Goal: Information Seeking & Learning: Learn about a topic

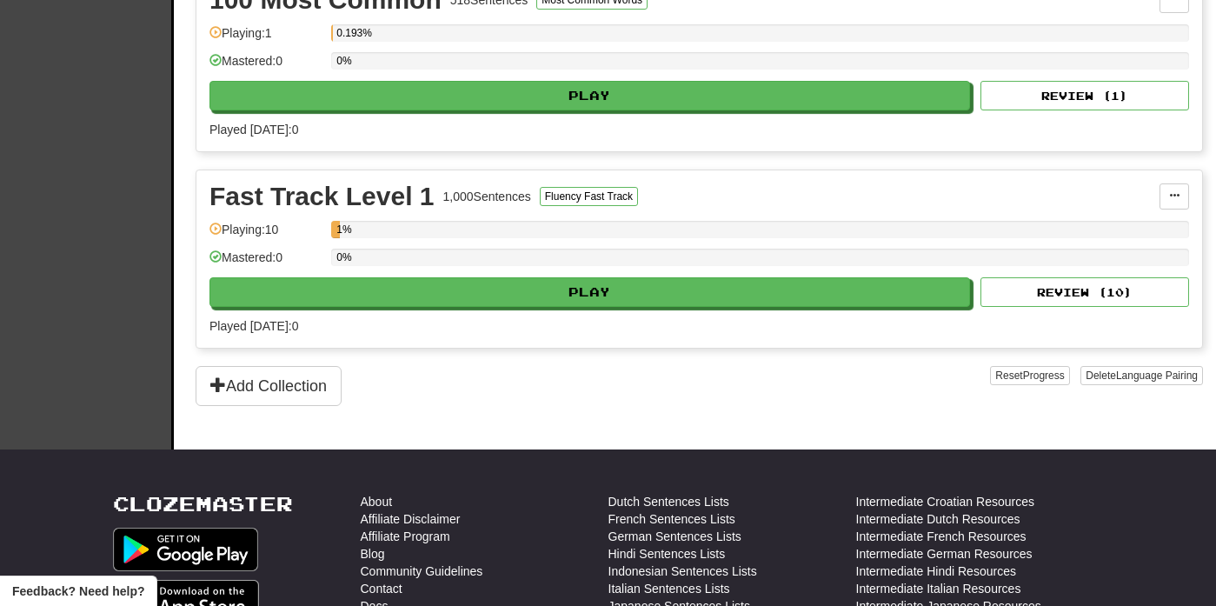
scroll to position [429, 0]
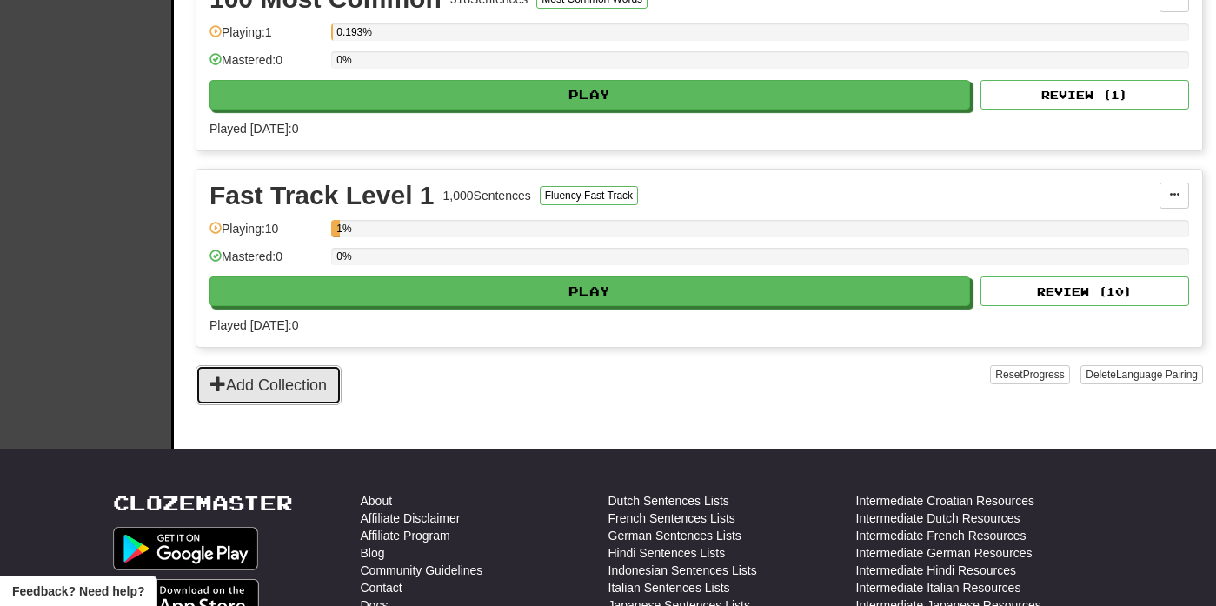
click at [283, 401] on button "Add Collection" at bounding box center [269, 385] width 146 height 40
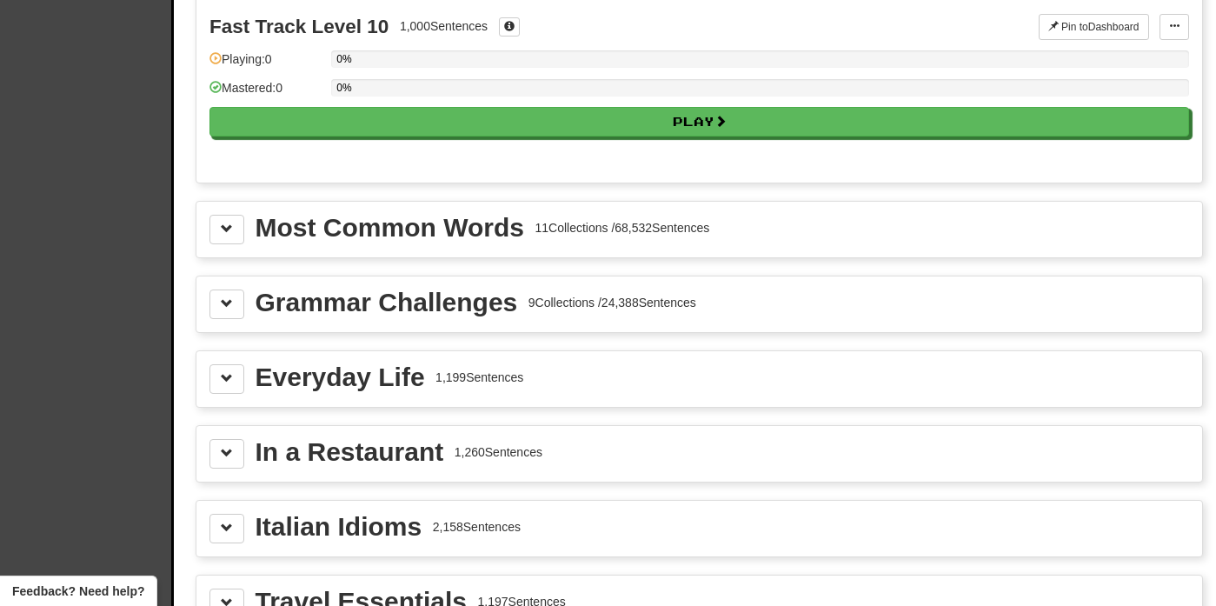
scroll to position [1784, 0]
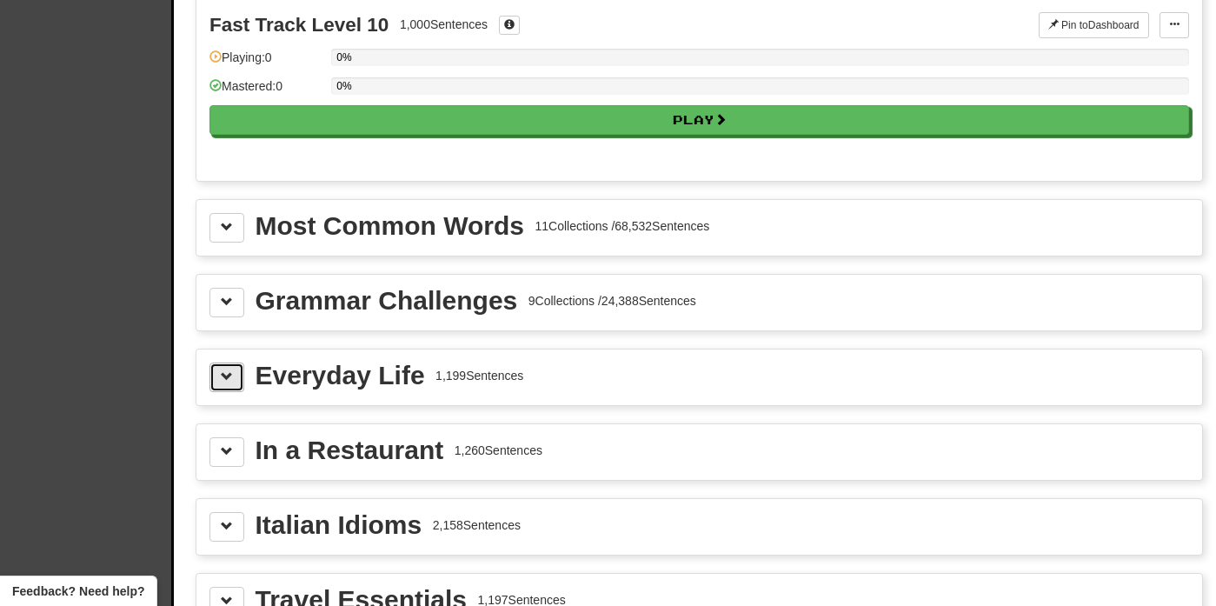
click at [216, 380] on button at bounding box center [227, 378] width 35 height 30
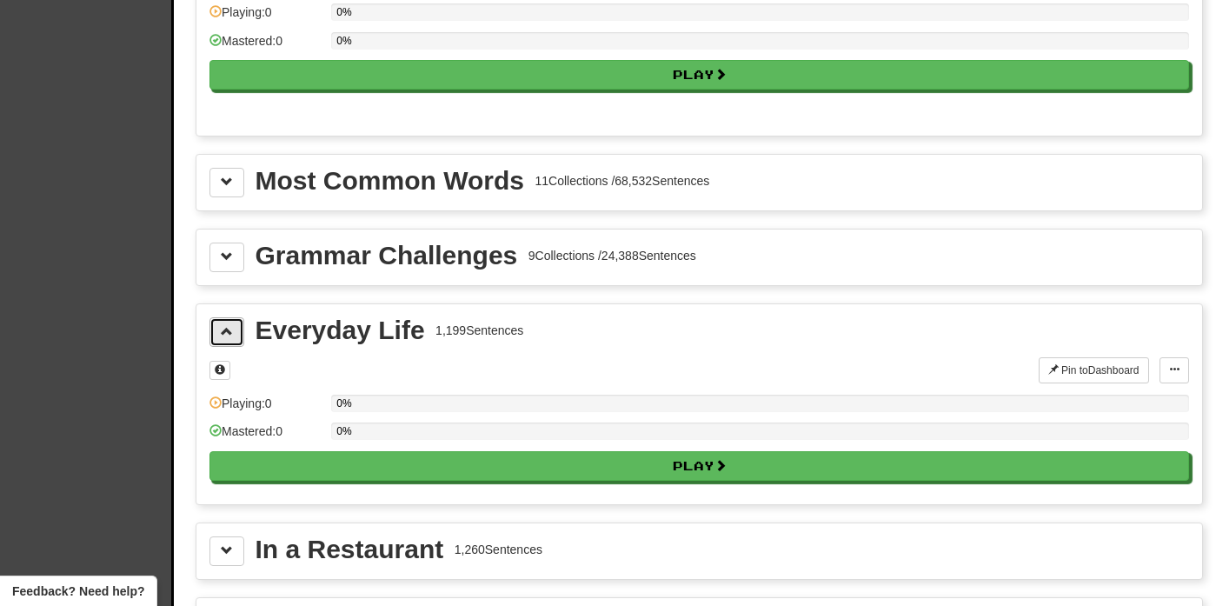
scroll to position [1835, 0]
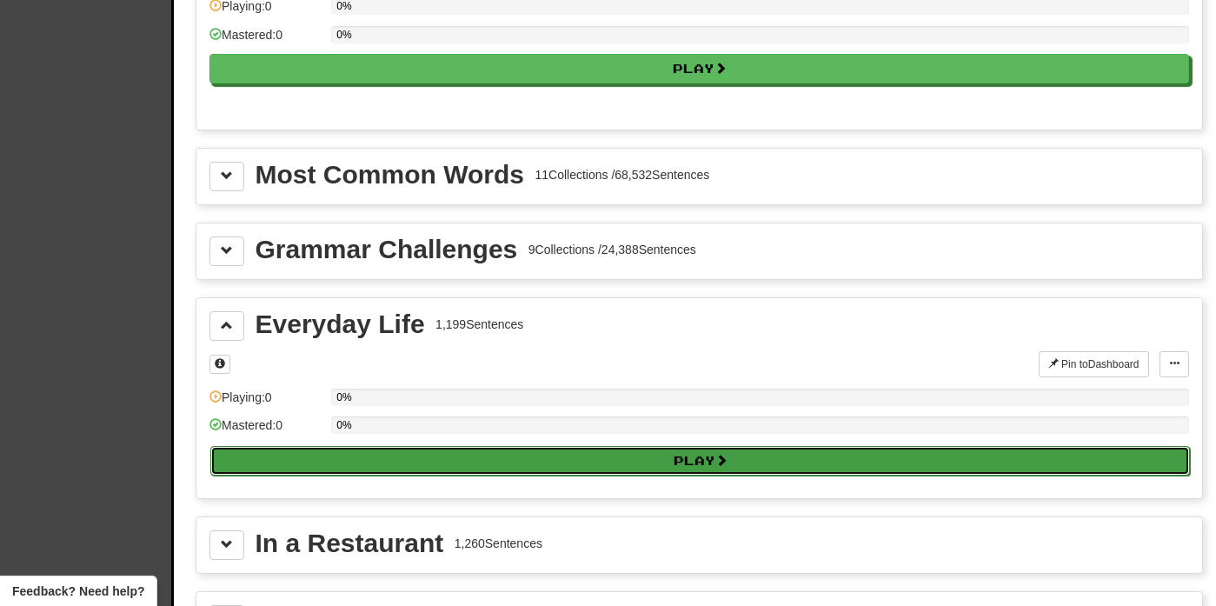
click at [617, 459] on button "Play" at bounding box center [700, 461] width 980 height 30
select select "**"
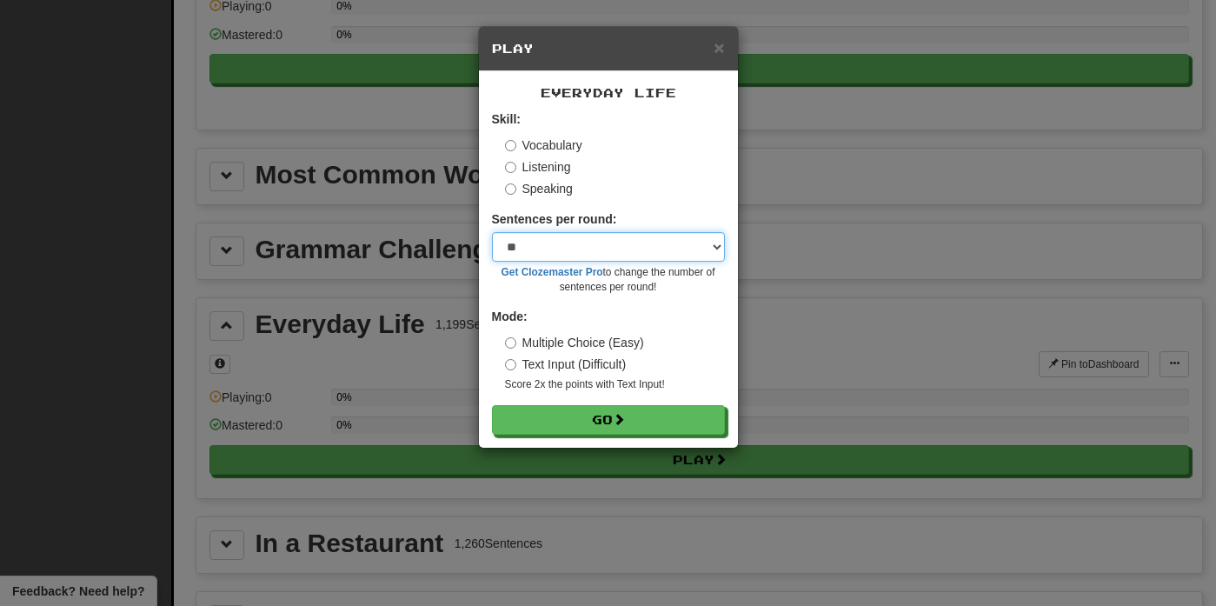
click at [717, 240] on select "* ** ** ** ** ** *** ********" at bounding box center [608, 247] width 233 height 30
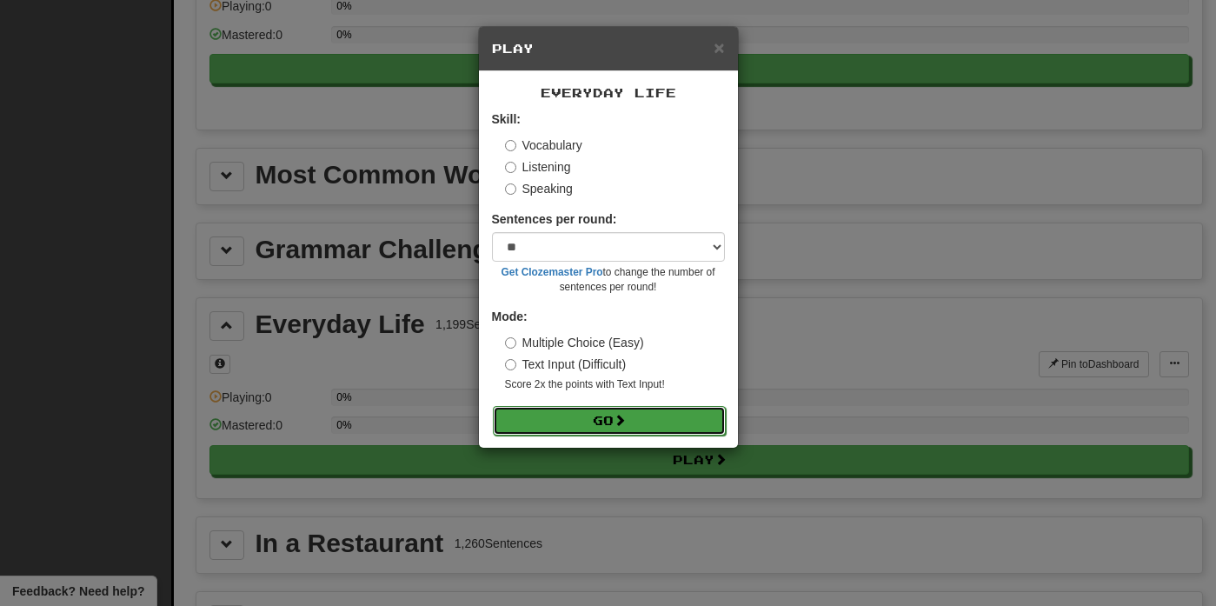
click at [580, 425] on button "Go" at bounding box center [609, 421] width 233 height 30
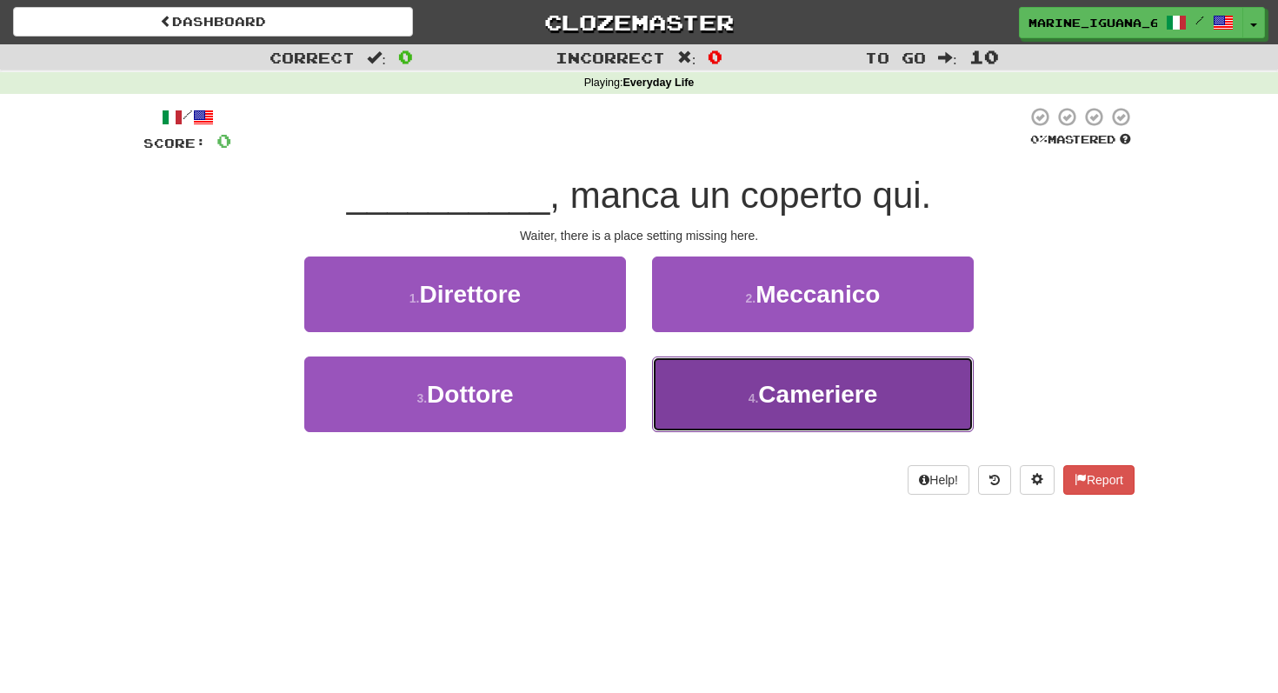
click at [732, 399] on button "4 . Cameriere" at bounding box center [813, 394] width 322 height 76
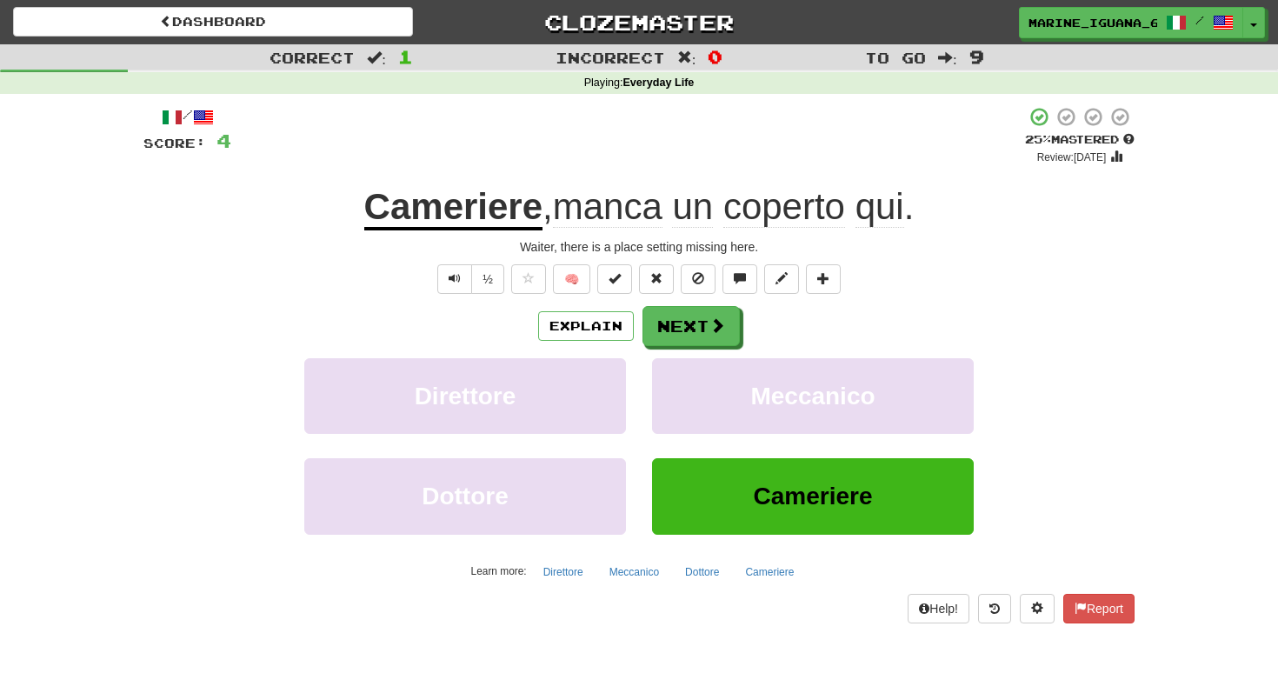
click at [463, 219] on u "Cameriere" at bounding box center [453, 208] width 178 height 44
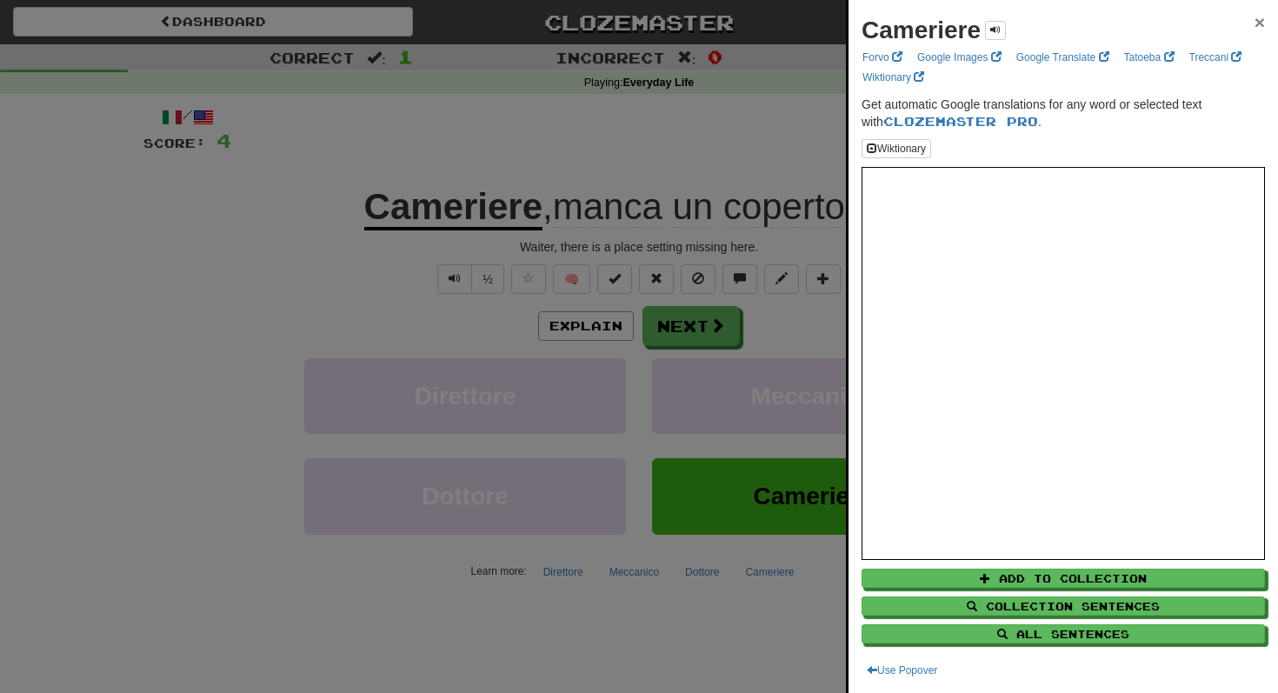
click at [1215, 19] on span "×" at bounding box center [1260, 22] width 10 height 20
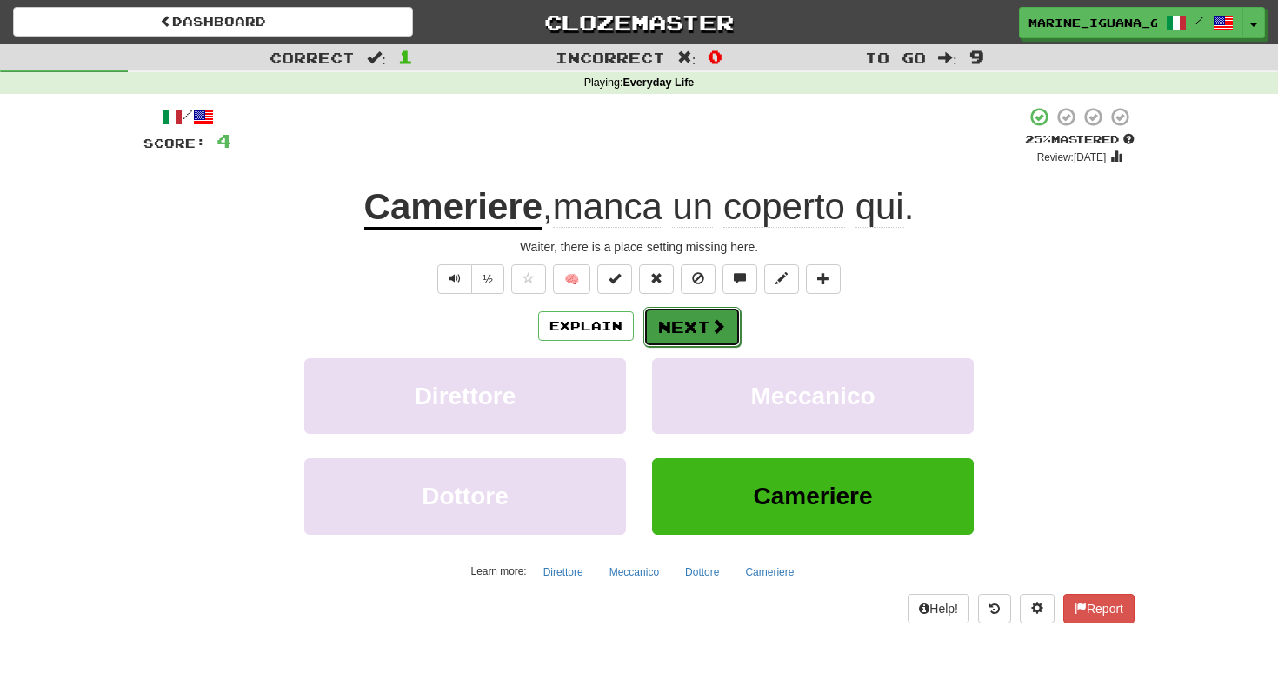
click at [692, 329] on button "Next" at bounding box center [691, 327] width 97 height 40
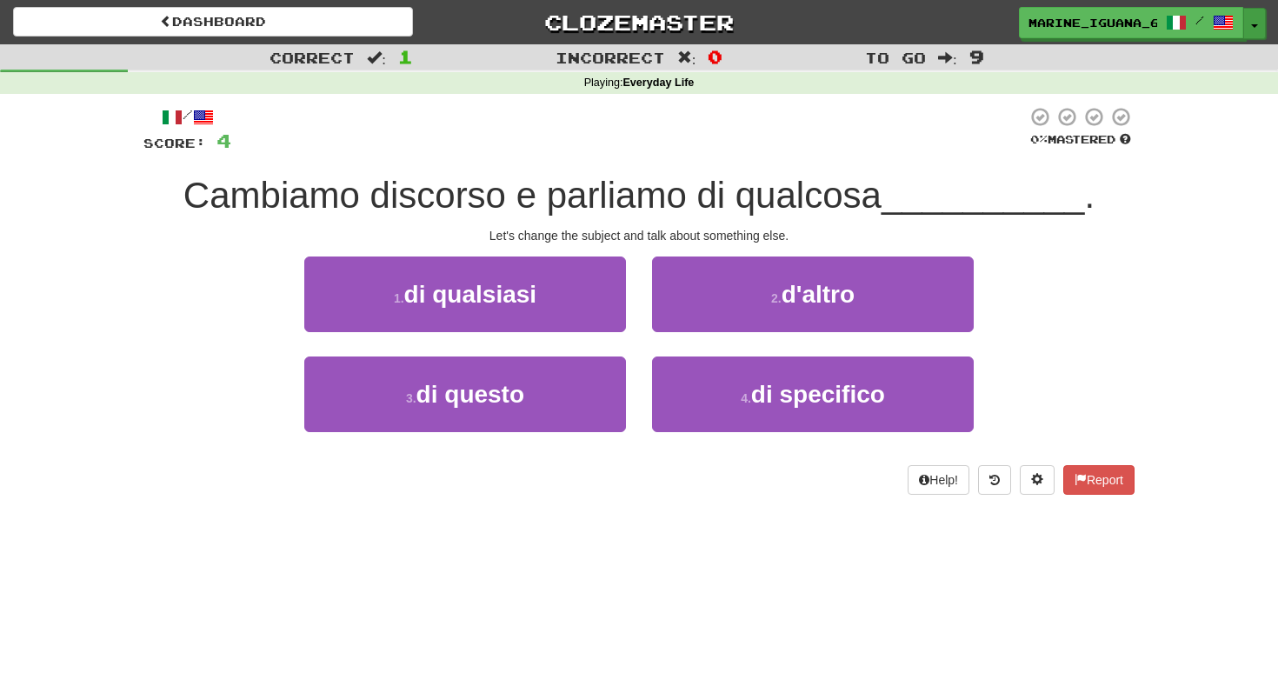
click at [1215, 24] on span "button" at bounding box center [1254, 25] width 7 height 3
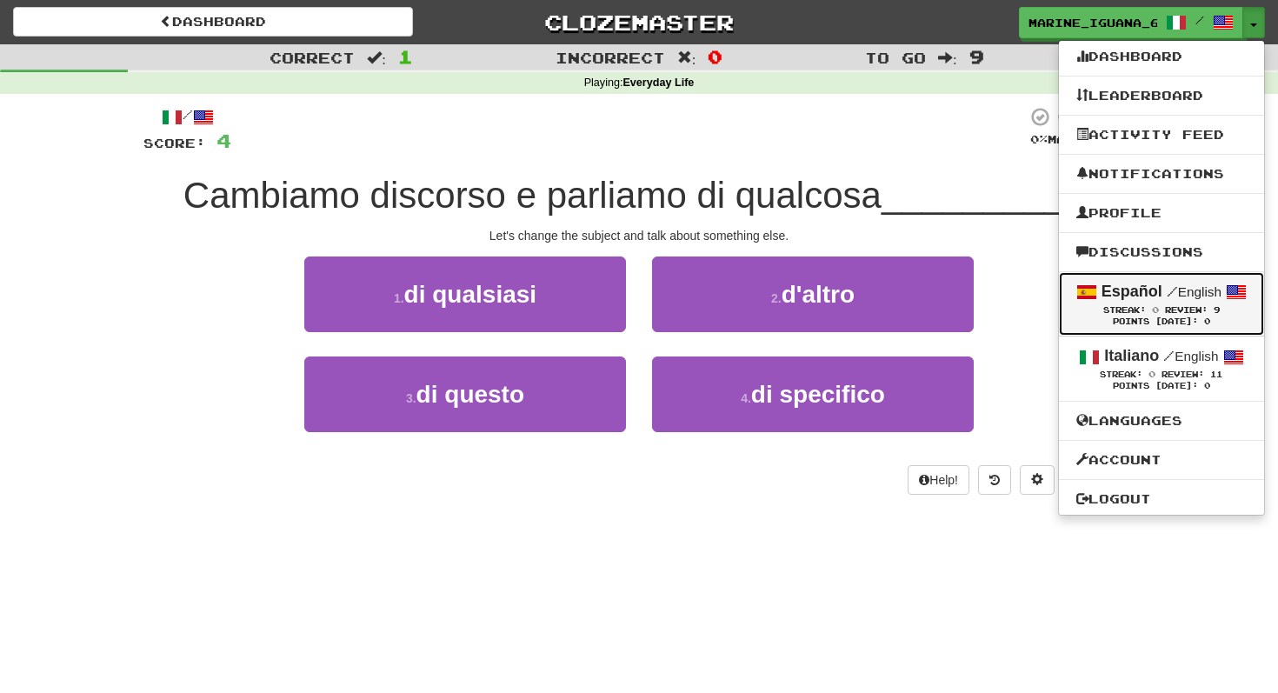
click at [1116, 295] on strong "Español" at bounding box center [1131, 291] width 61 height 17
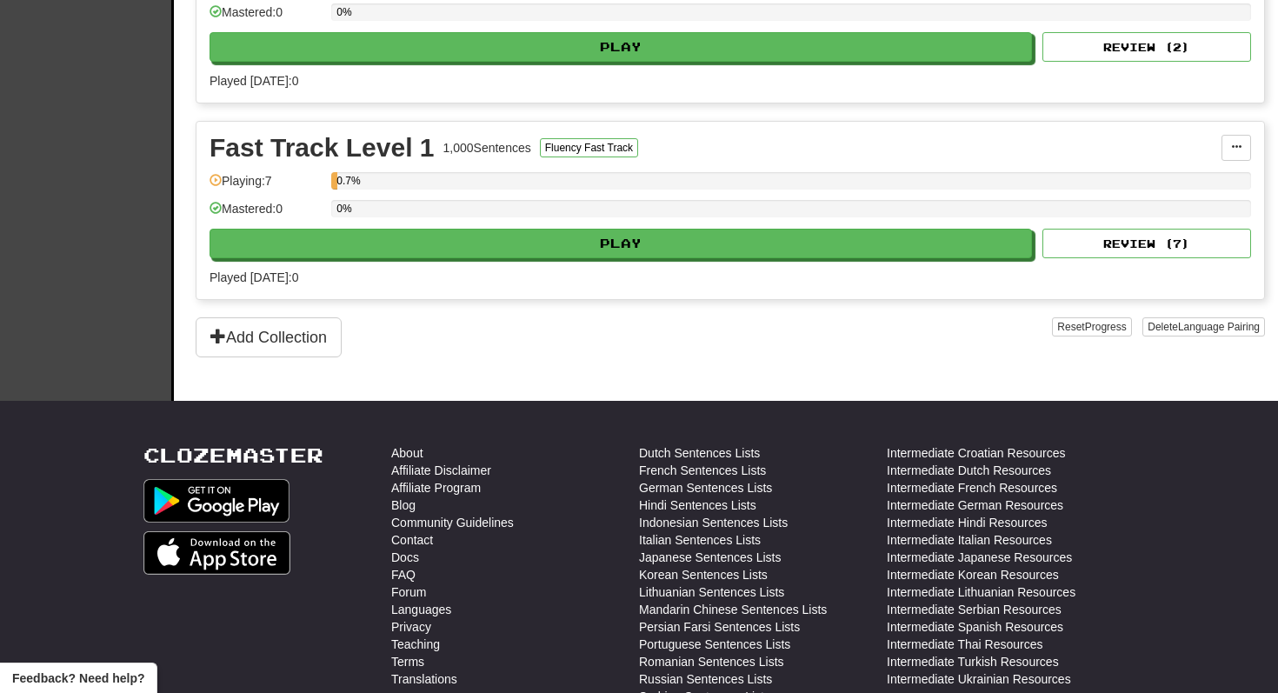
scroll to position [488, 0]
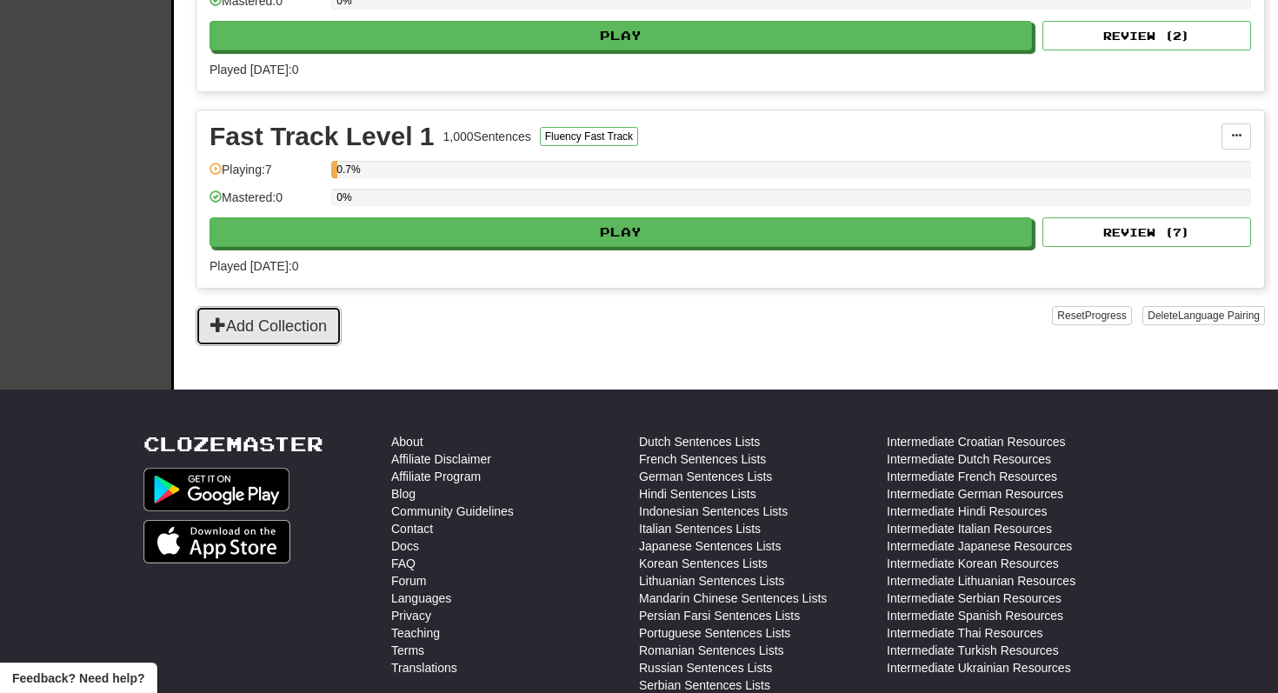
click at [238, 328] on button "Add Collection" at bounding box center [269, 326] width 146 height 40
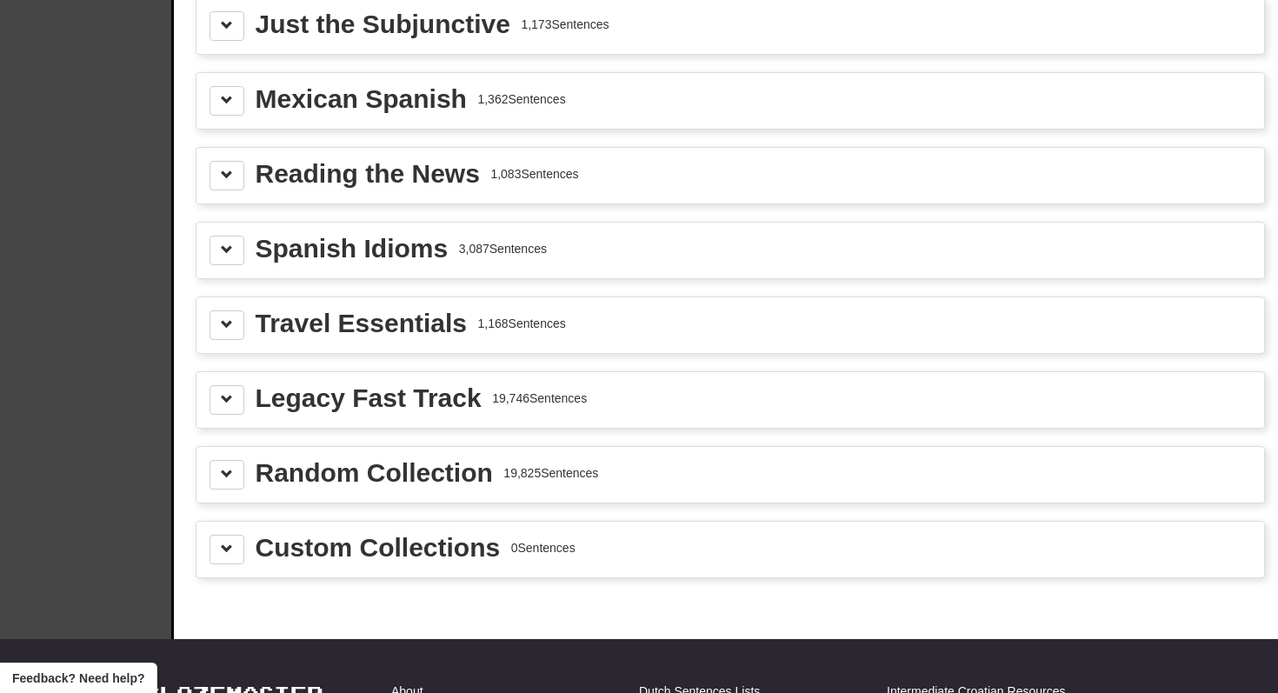
scroll to position [2269, 0]
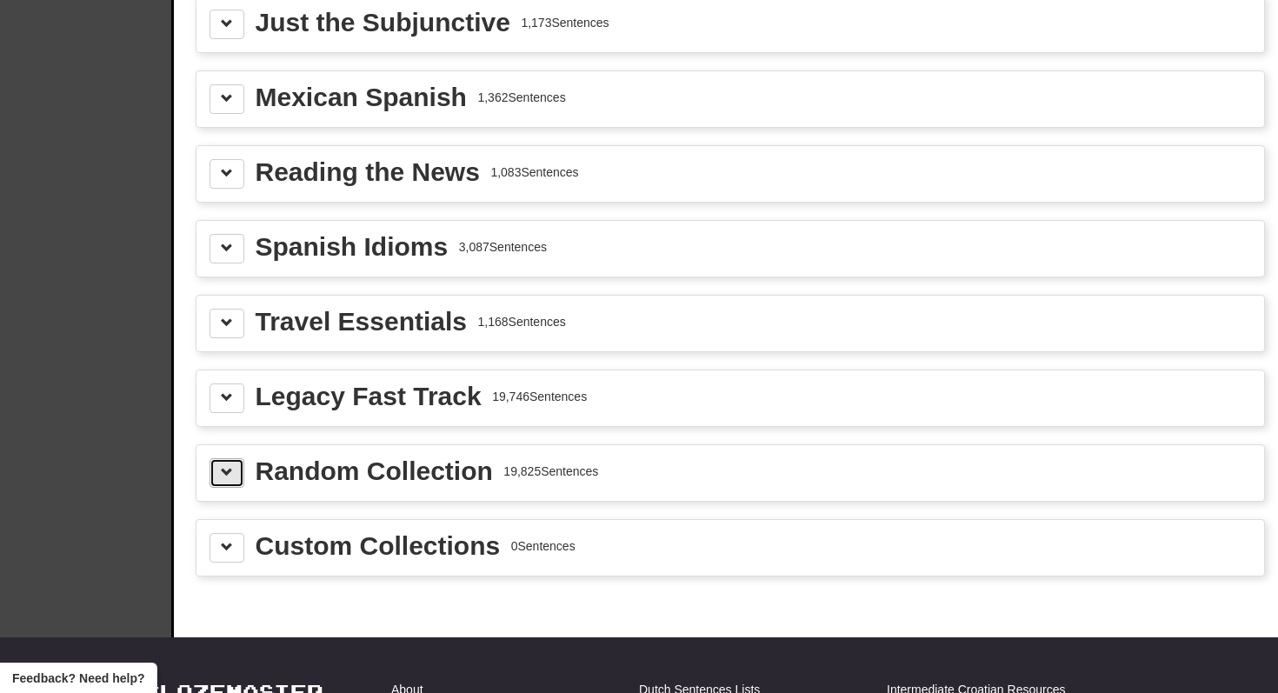
click at [230, 483] on button at bounding box center [227, 473] width 35 height 30
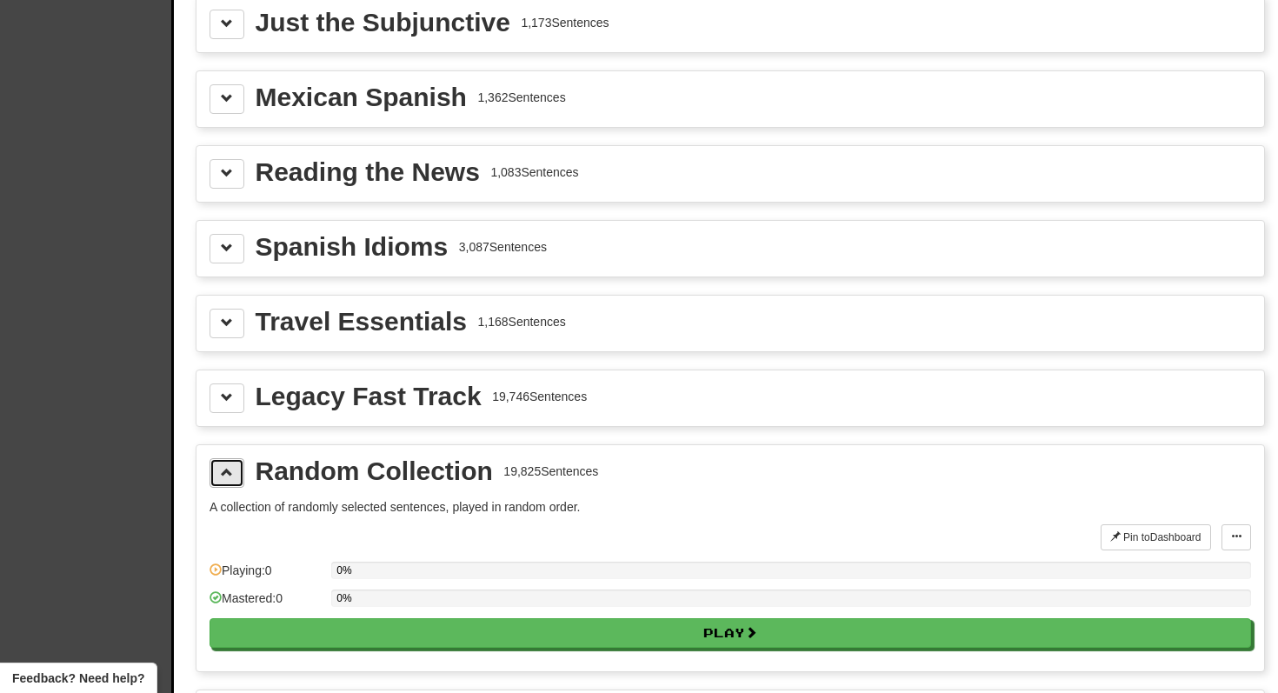
click at [230, 483] on button at bounding box center [227, 473] width 35 height 30
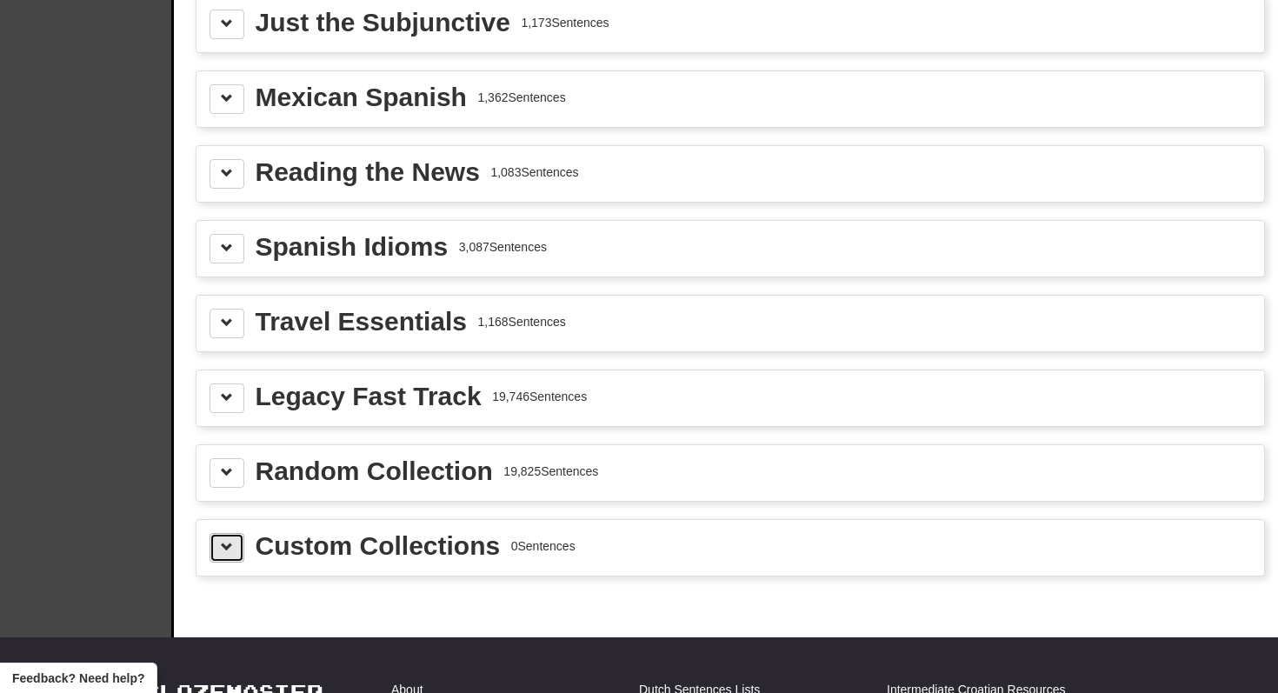
click at [229, 536] on button at bounding box center [227, 548] width 35 height 30
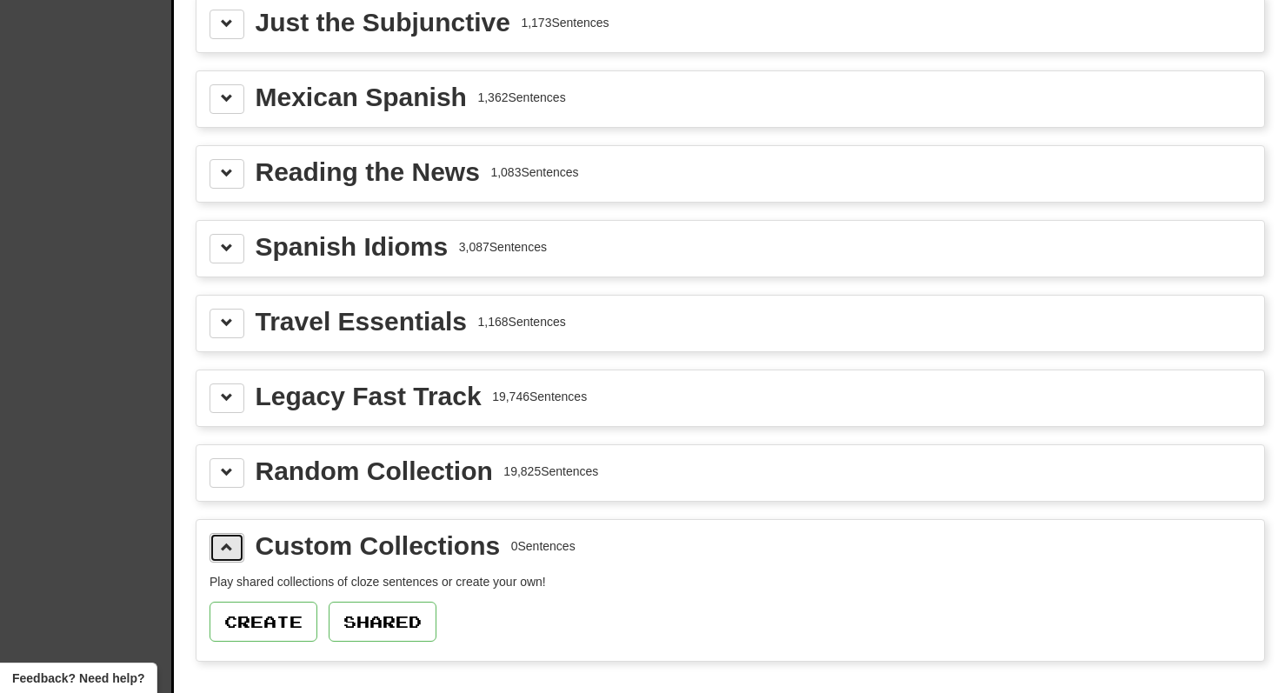
click at [229, 536] on button at bounding box center [227, 548] width 35 height 30
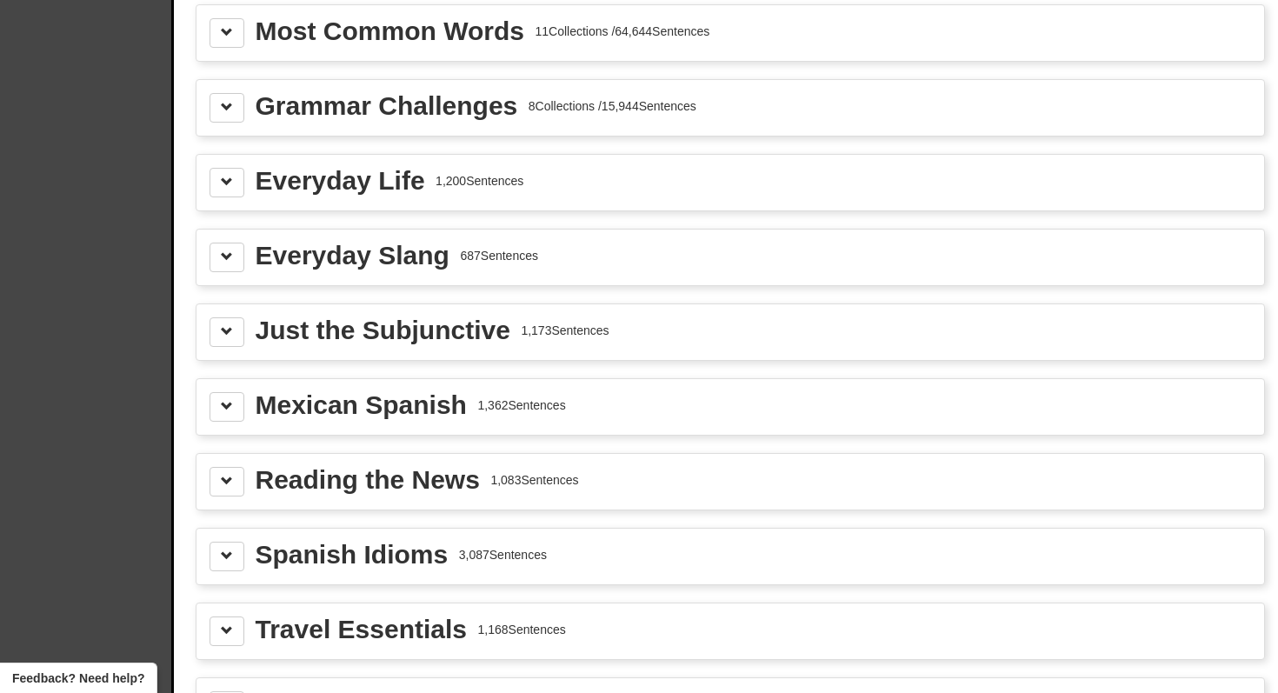
scroll to position [1958, 0]
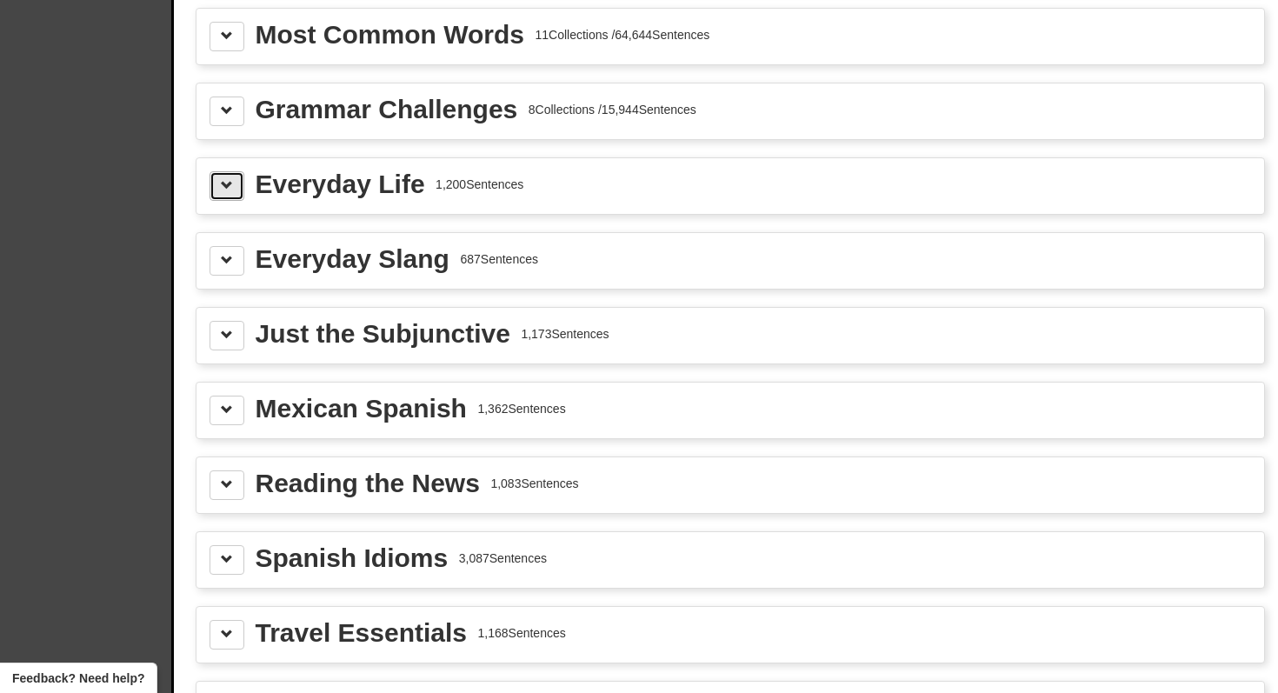
click at [230, 188] on span at bounding box center [227, 185] width 12 height 12
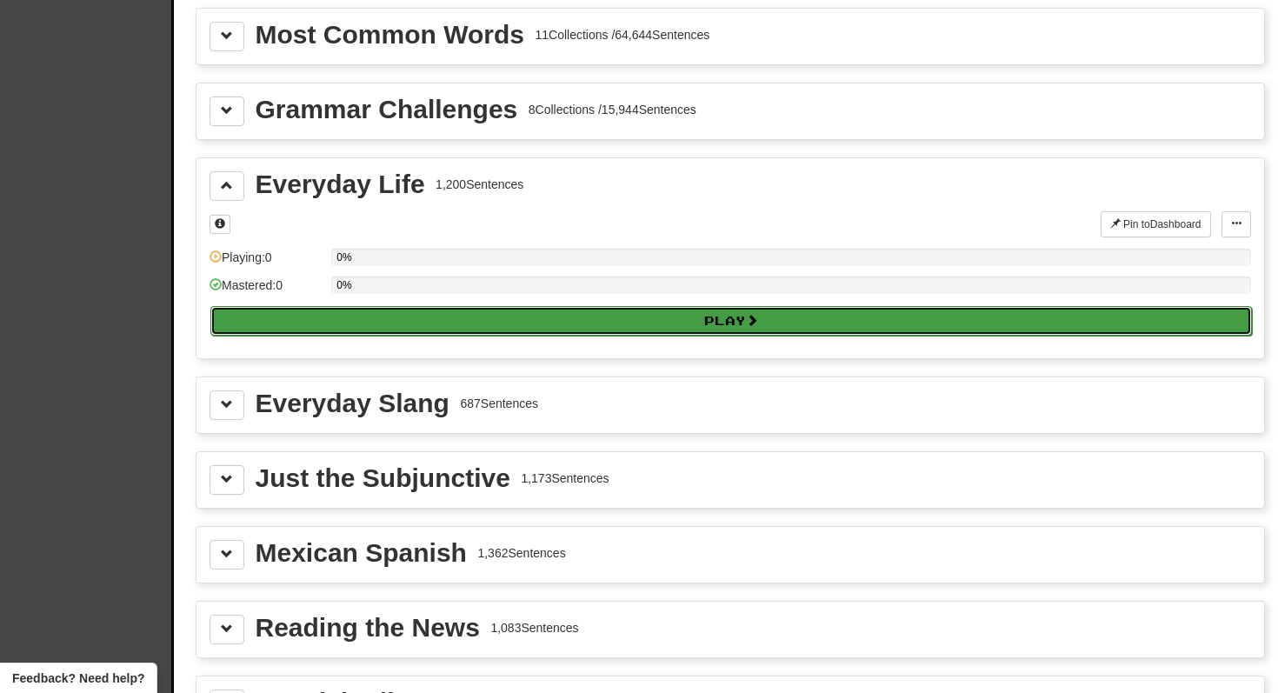
click at [338, 328] on button "Play" at bounding box center [731, 321] width 1042 height 30
select select "**"
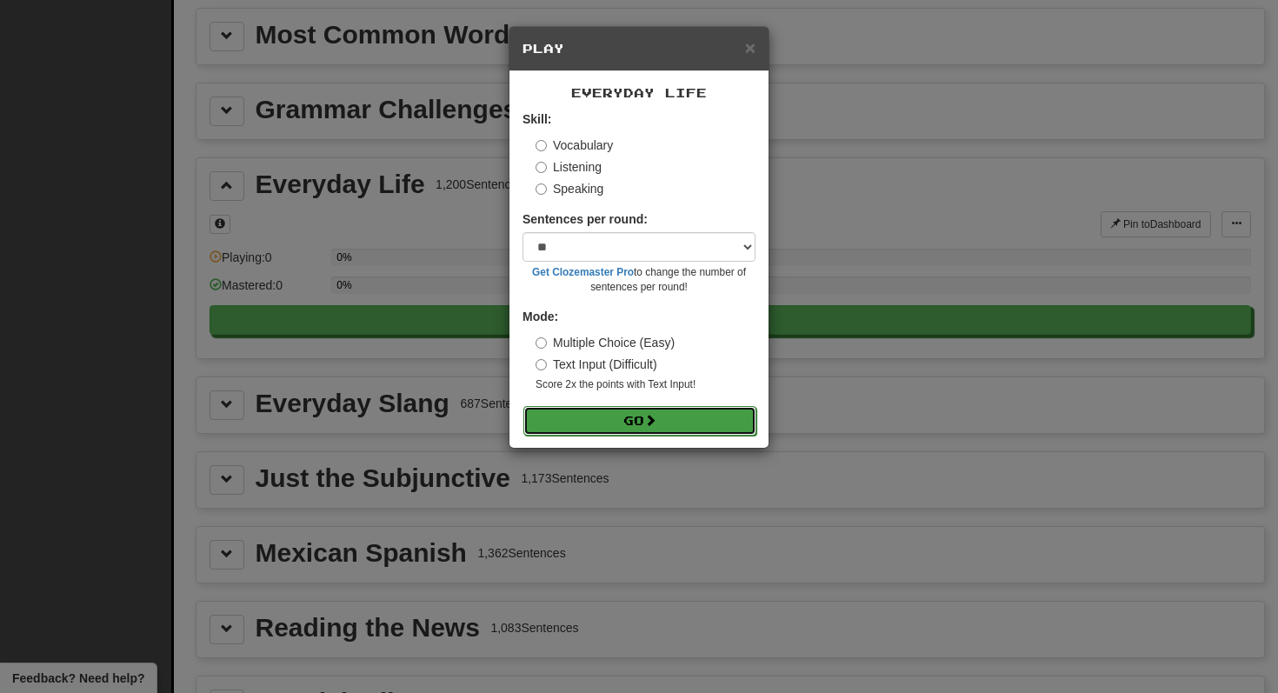
click at [623, 416] on button "Go" at bounding box center [639, 421] width 233 height 30
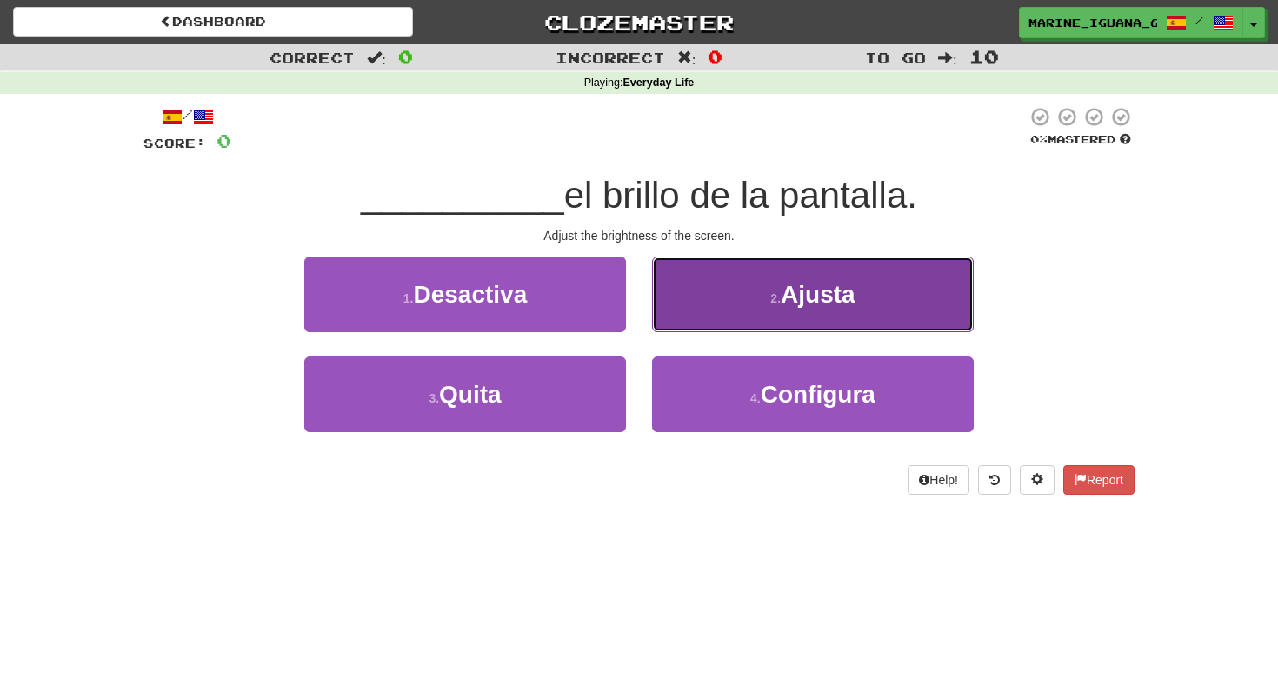
click at [768, 311] on button "2 . Ajusta" at bounding box center [813, 294] width 322 height 76
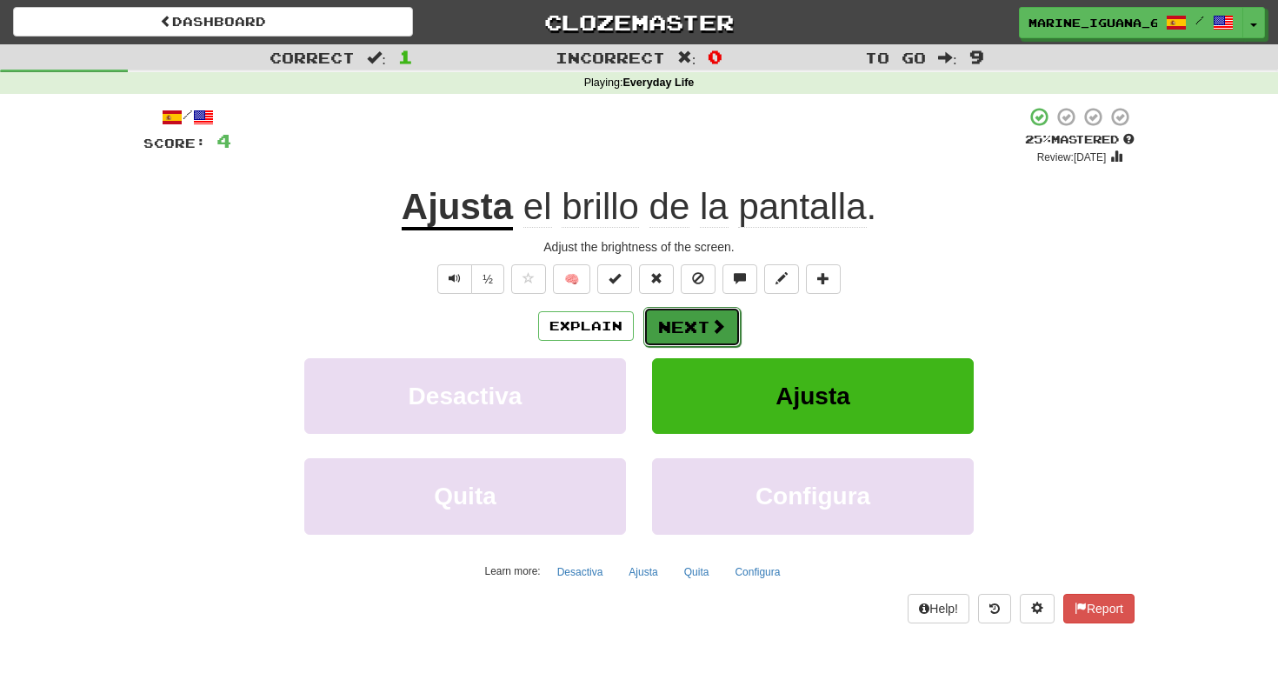
click at [666, 331] on button "Next" at bounding box center [691, 327] width 97 height 40
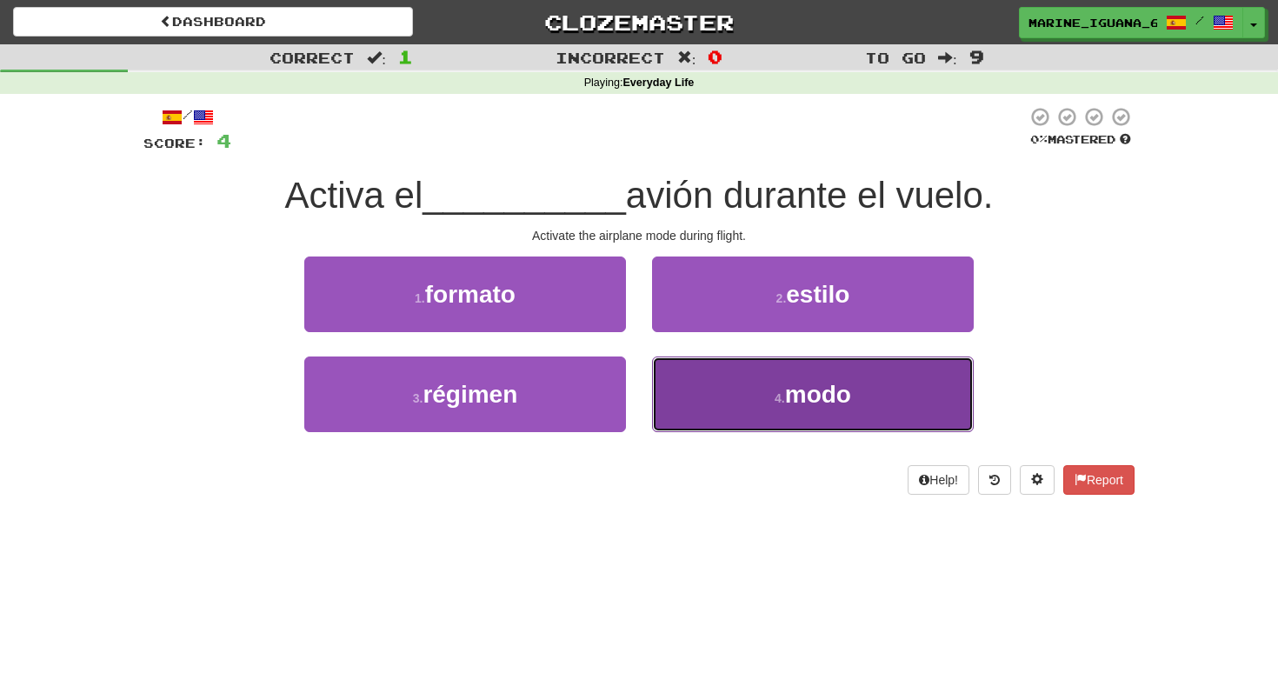
click at [706, 375] on button "4 . modo" at bounding box center [813, 394] width 322 height 76
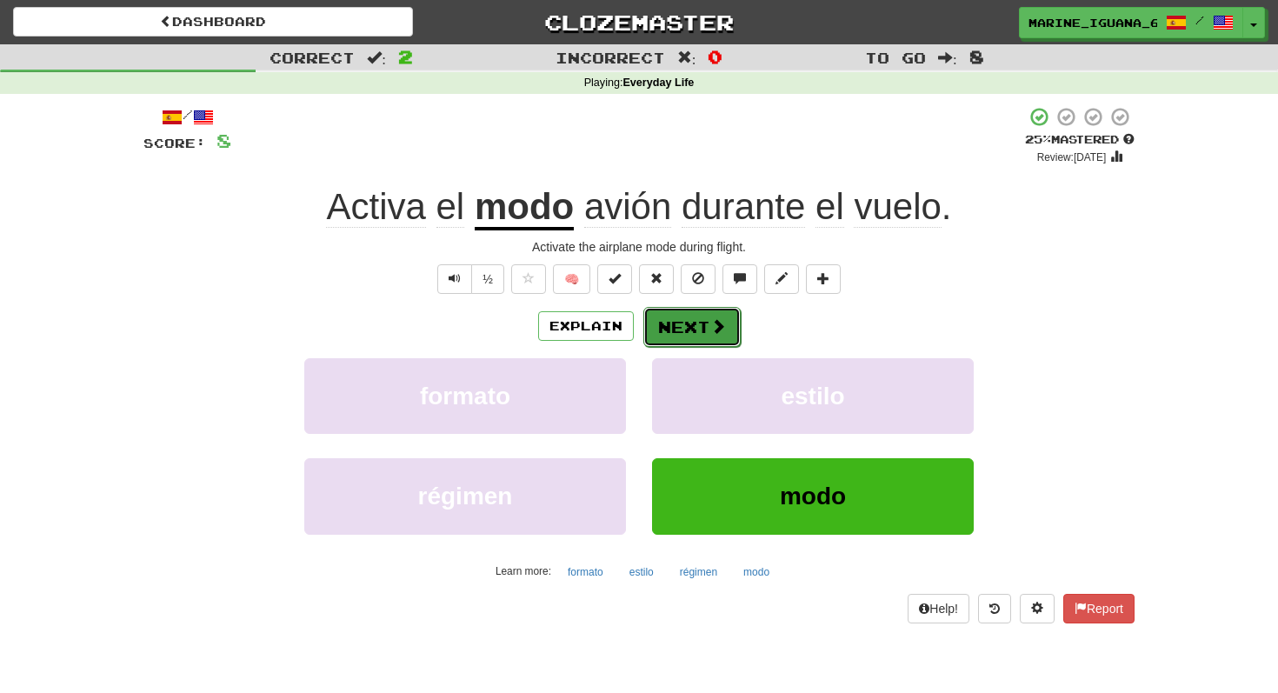
click at [715, 332] on span at bounding box center [718, 326] width 16 height 16
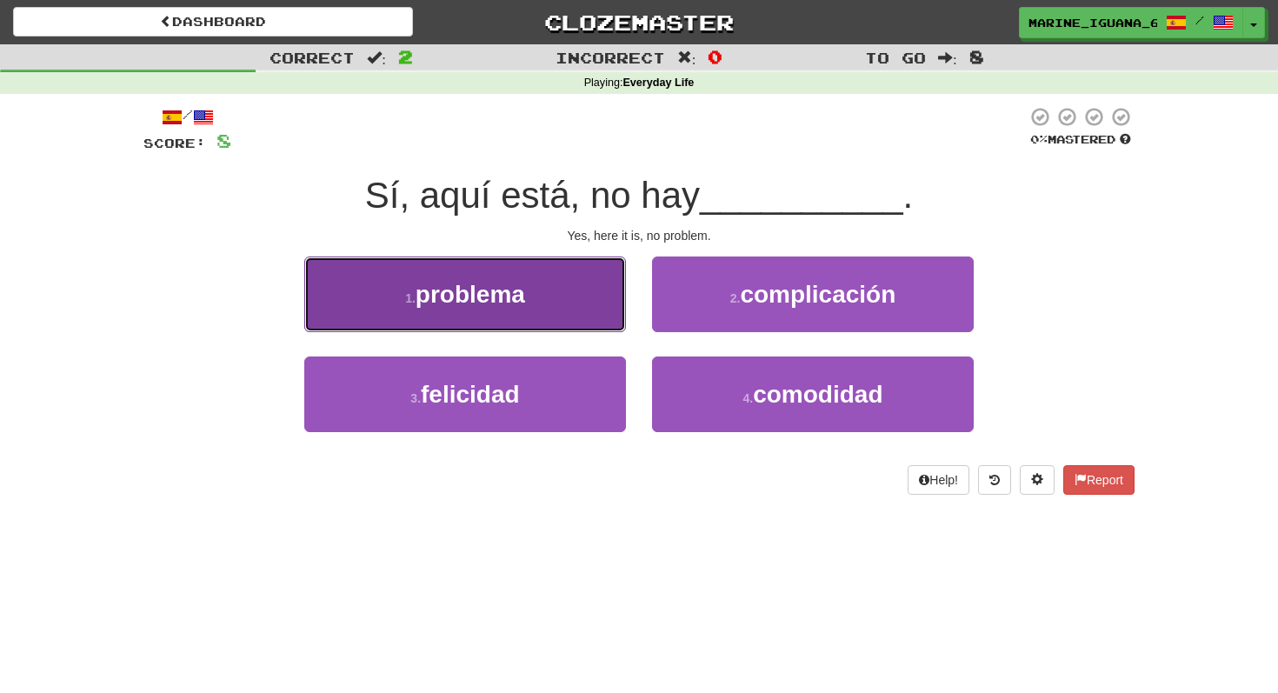
click at [562, 300] on button "1 . problema" at bounding box center [465, 294] width 322 height 76
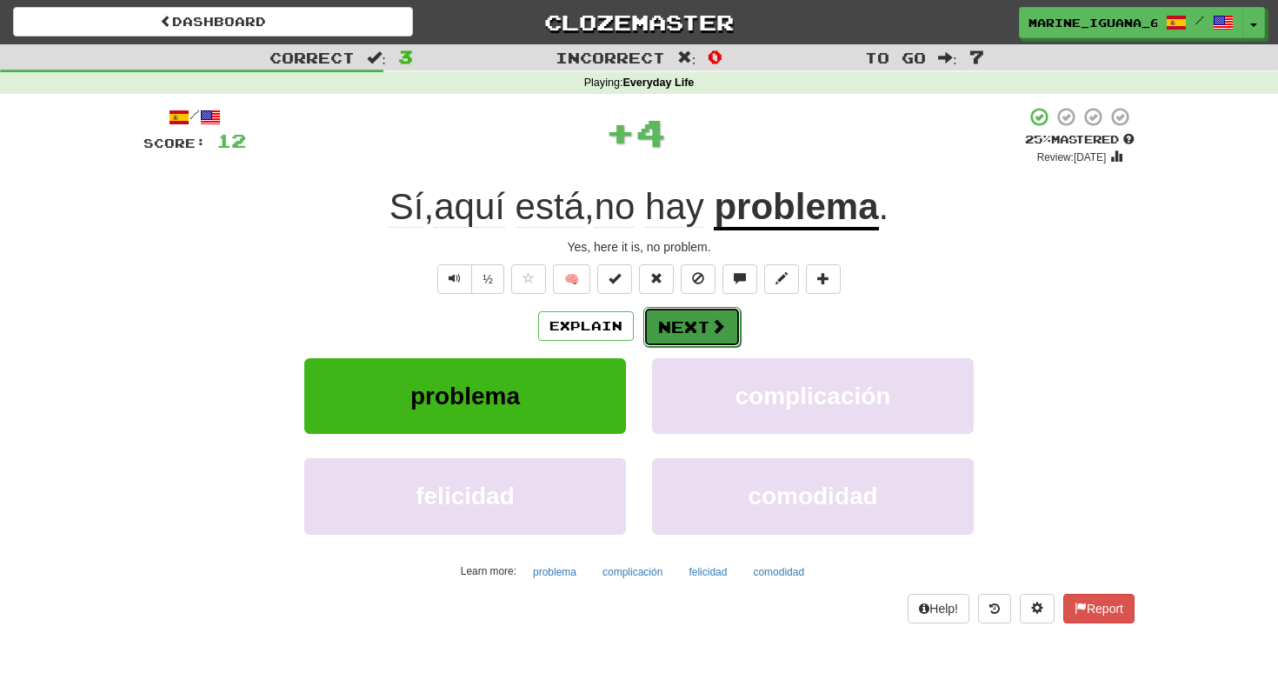
click at [701, 327] on button "Next" at bounding box center [691, 327] width 97 height 40
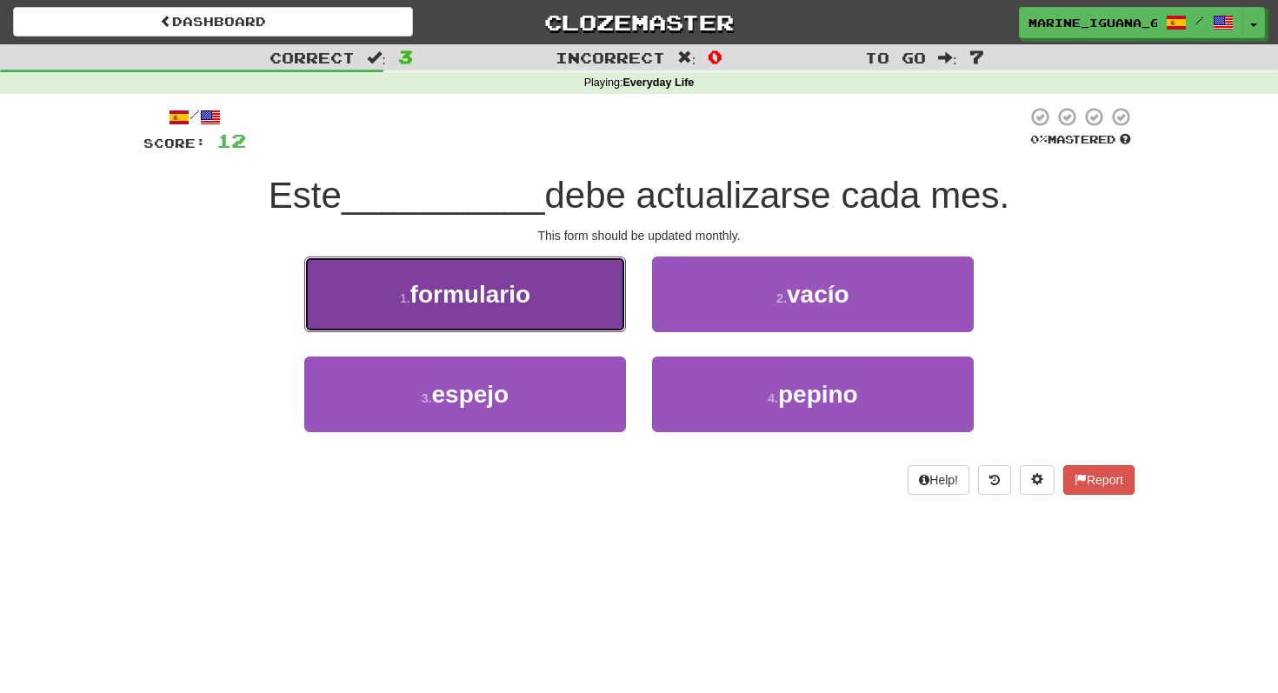
click at [581, 289] on button "1 . formulario" at bounding box center [465, 294] width 322 height 76
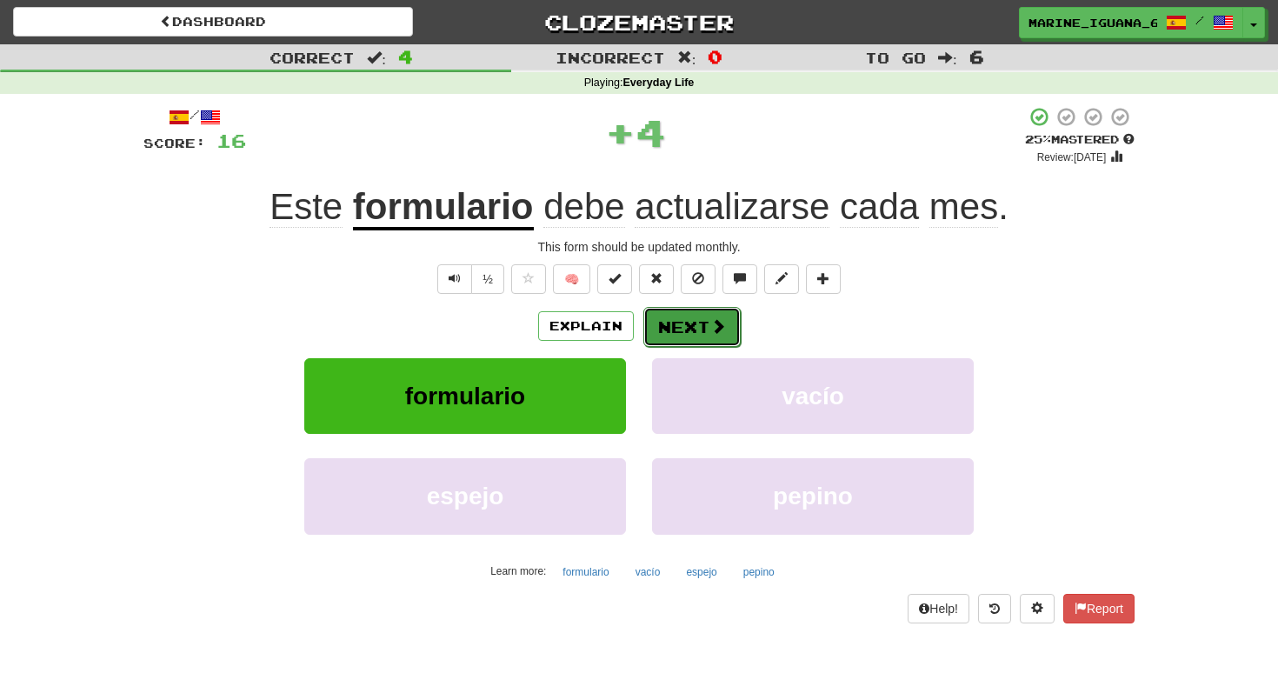
click at [689, 328] on button "Next" at bounding box center [691, 327] width 97 height 40
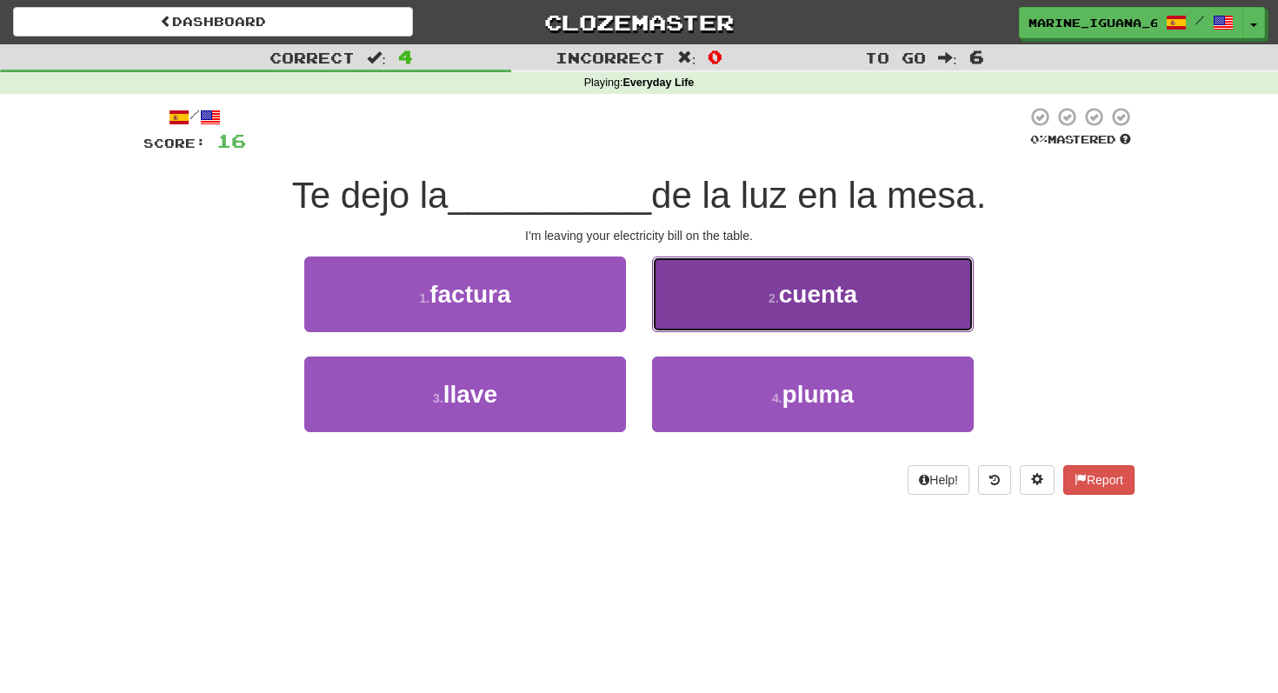
click at [787, 289] on span "cuenta" at bounding box center [818, 294] width 78 height 27
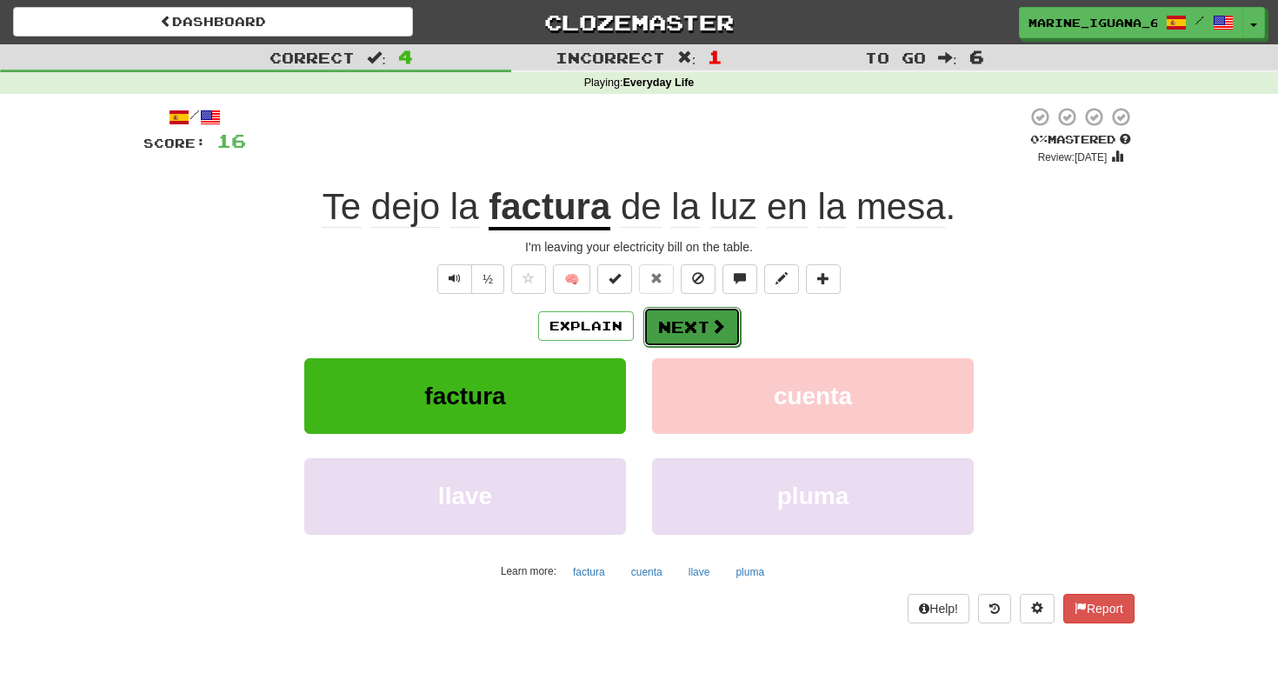
click at [698, 329] on button "Next" at bounding box center [691, 327] width 97 height 40
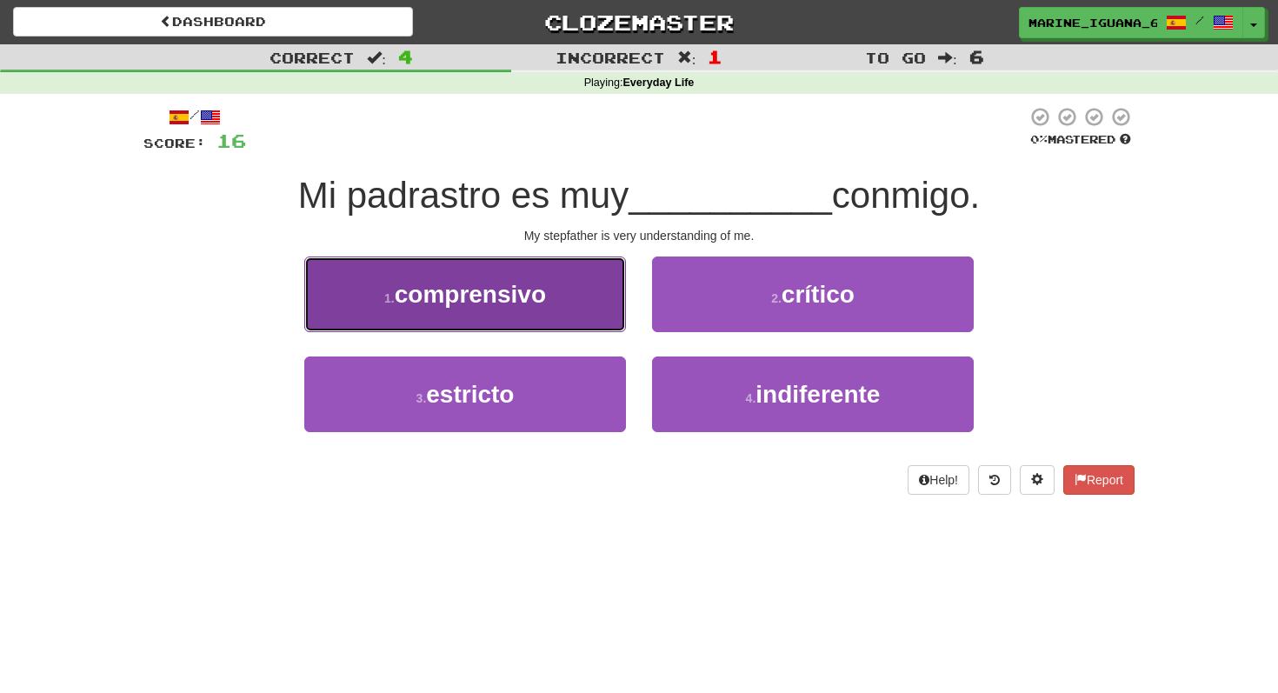
click at [528, 326] on button "1 . comprensivo" at bounding box center [465, 294] width 322 height 76
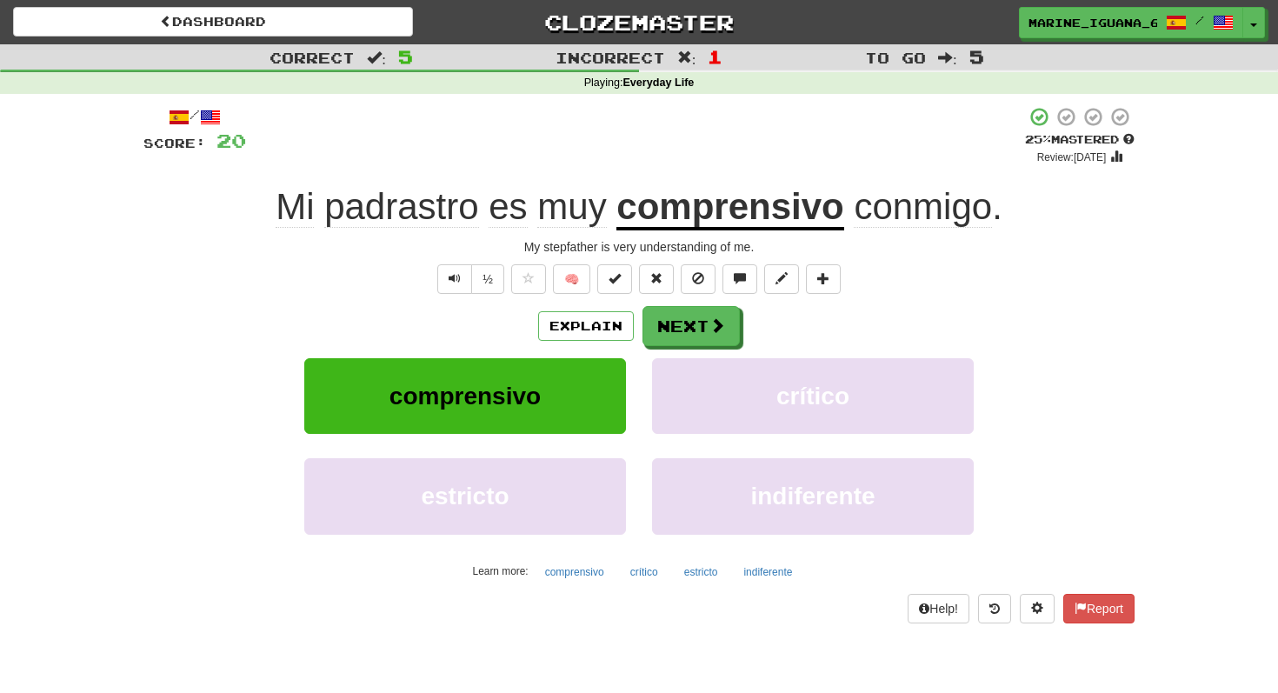
click at [684, 205] on u "comprensivo" at bounding box center [729, 208] width 227 height 44
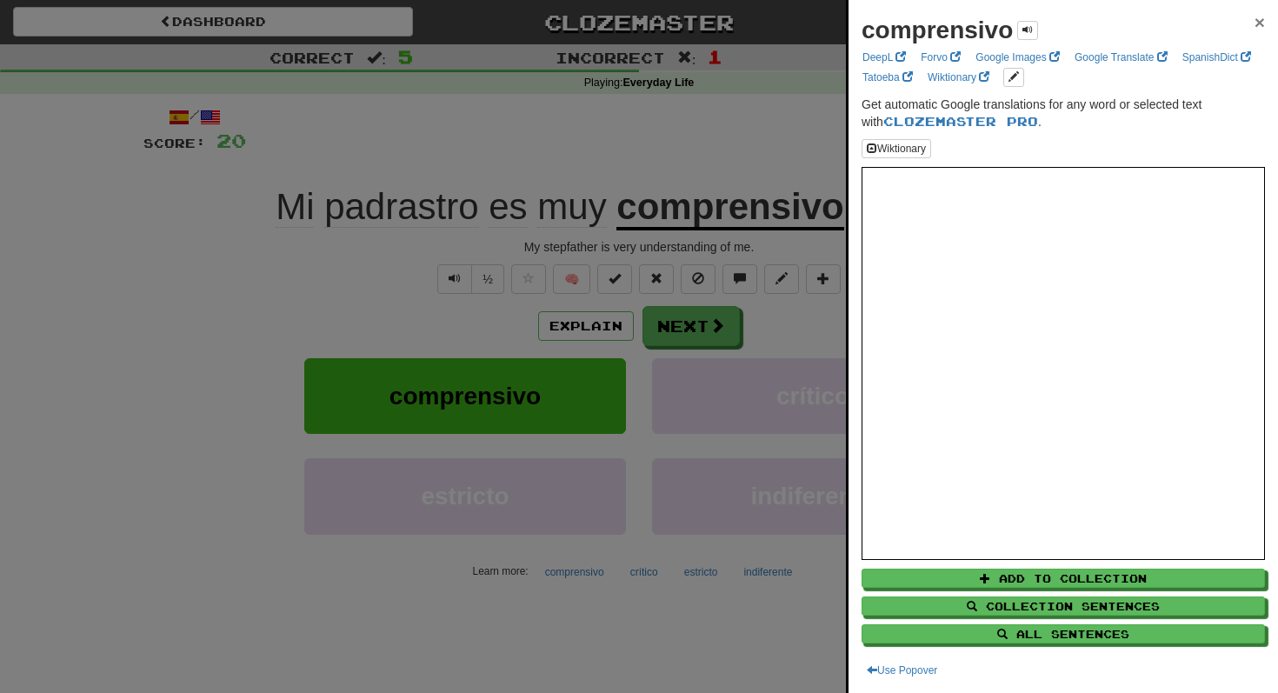
click at [1262, 21] on span "×" at bounding box center [1260, 22] width 10 height 20
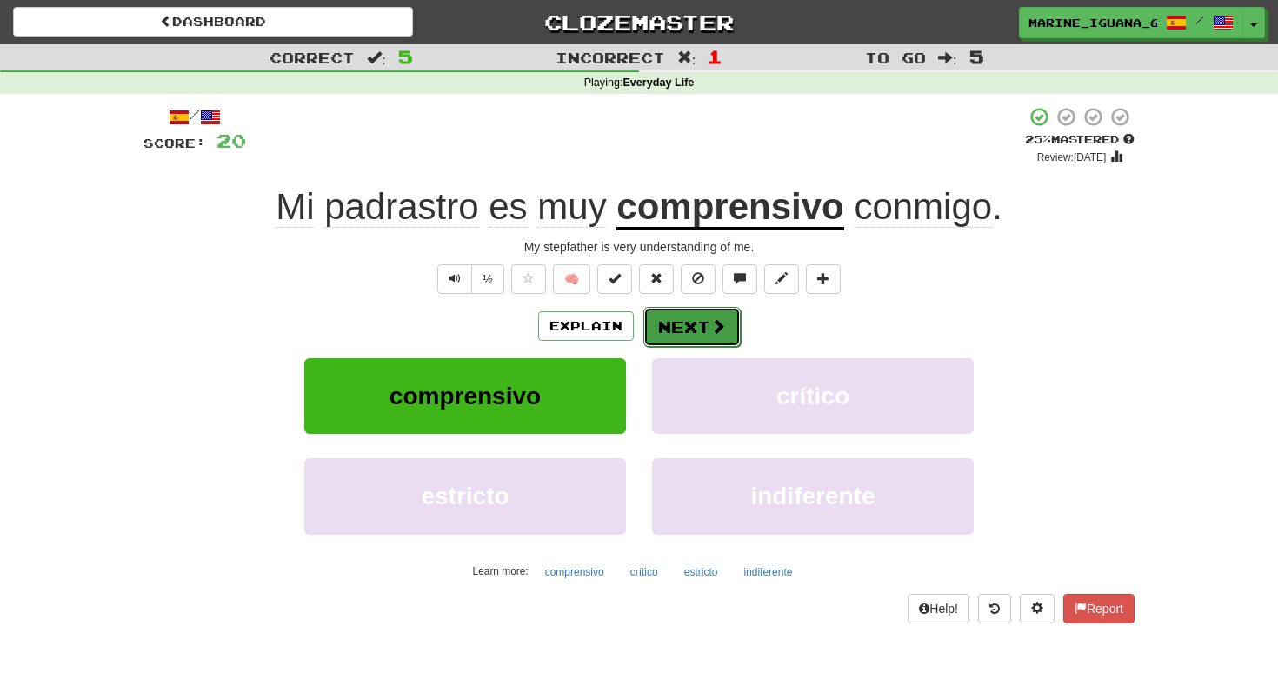
click at [713, 340] on button "Next" at bounding box center [691, 327] width 97 height 40
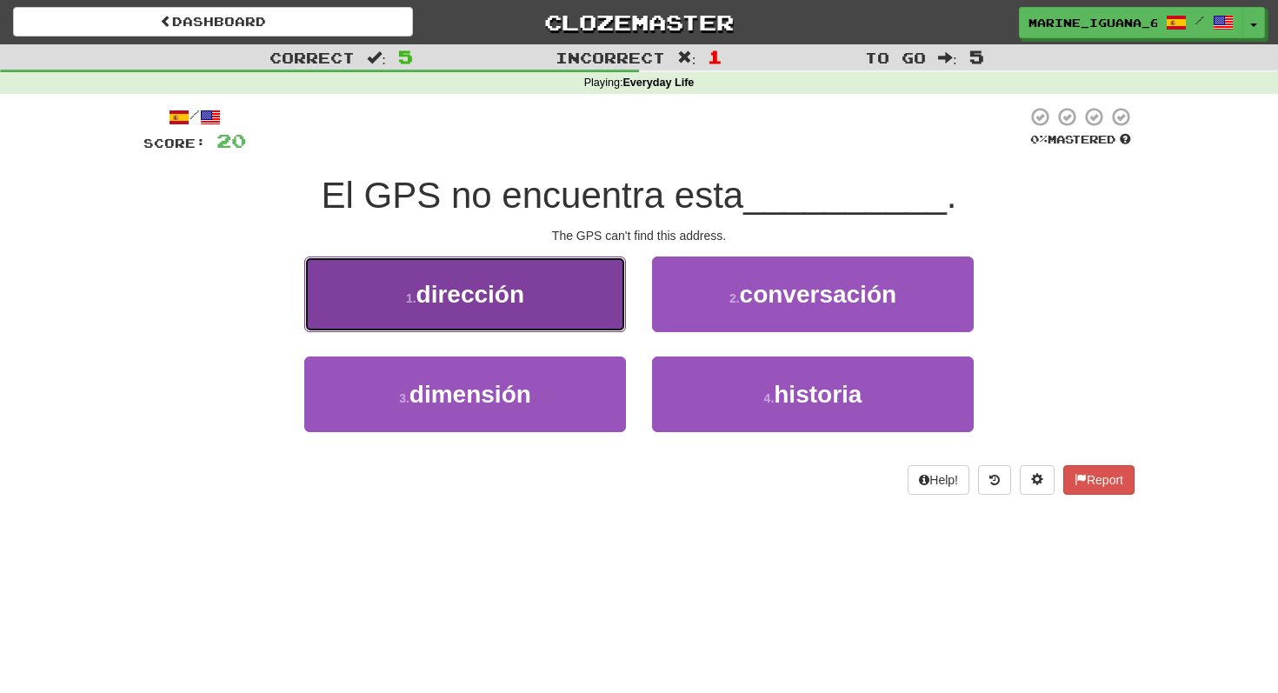
click at [497, 298] on span "dirección" at bounding box center [470, 294] width 108 height 27
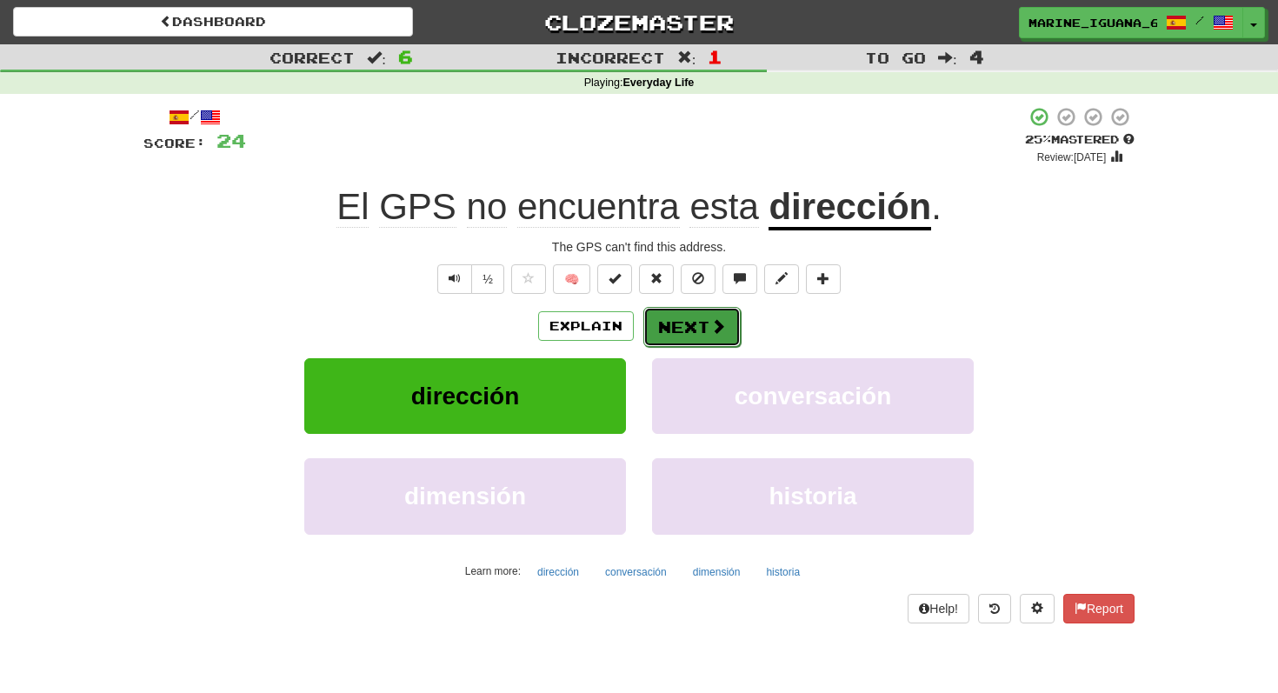
click at [698, 334] on button "Next" at bounding box center [691, 327] width 97 height 40
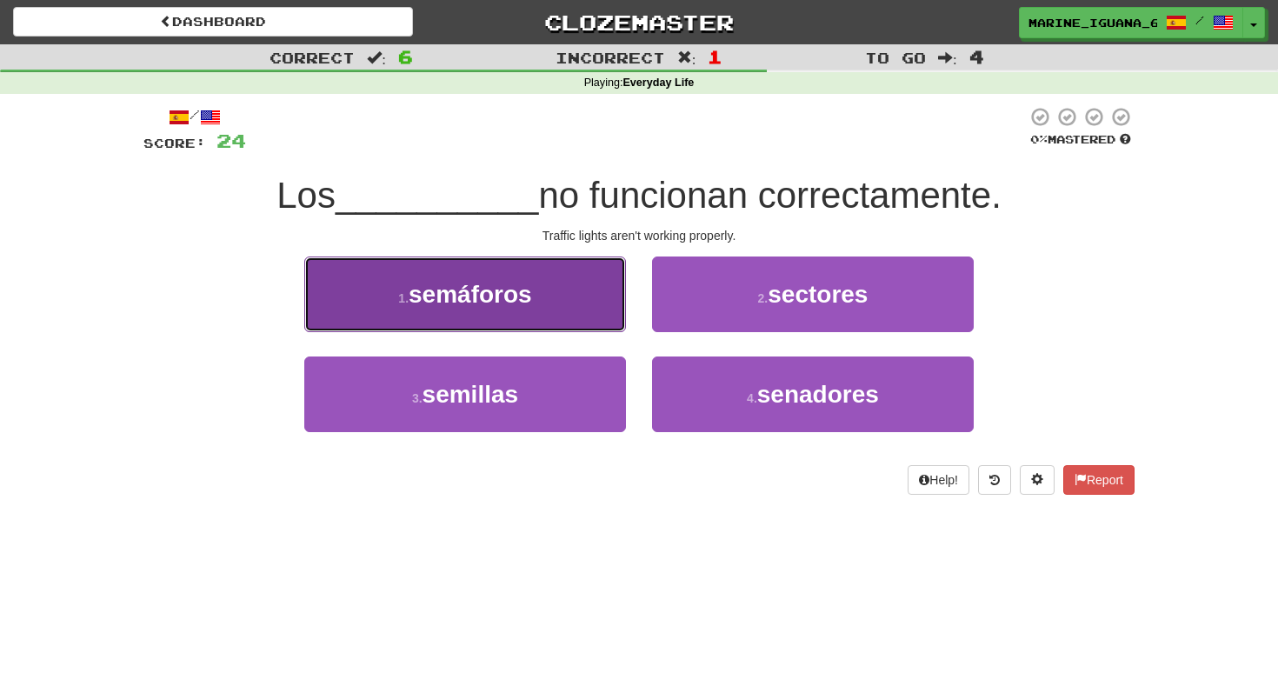
click at [494, 296] on span "semáforos" at bounding box center [470, 294] width 123 height 27
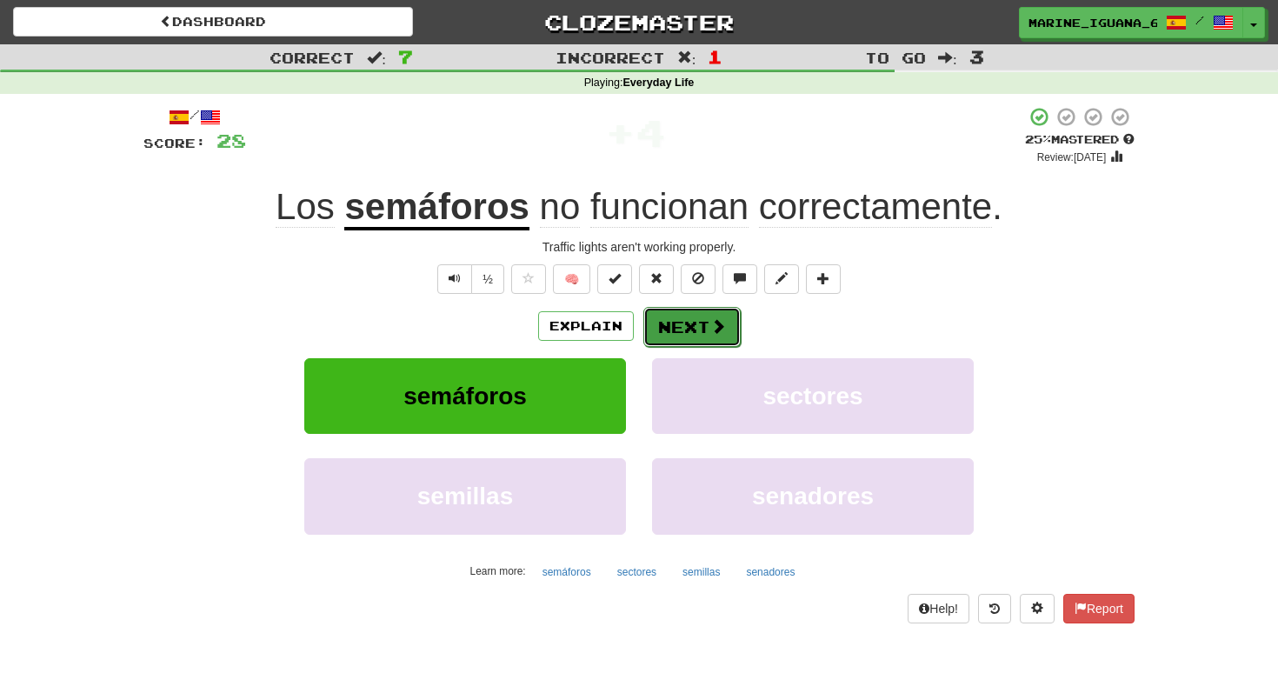
click at [689, 338] on button "Next" at bounding box center [691, 327] width 97 height 40
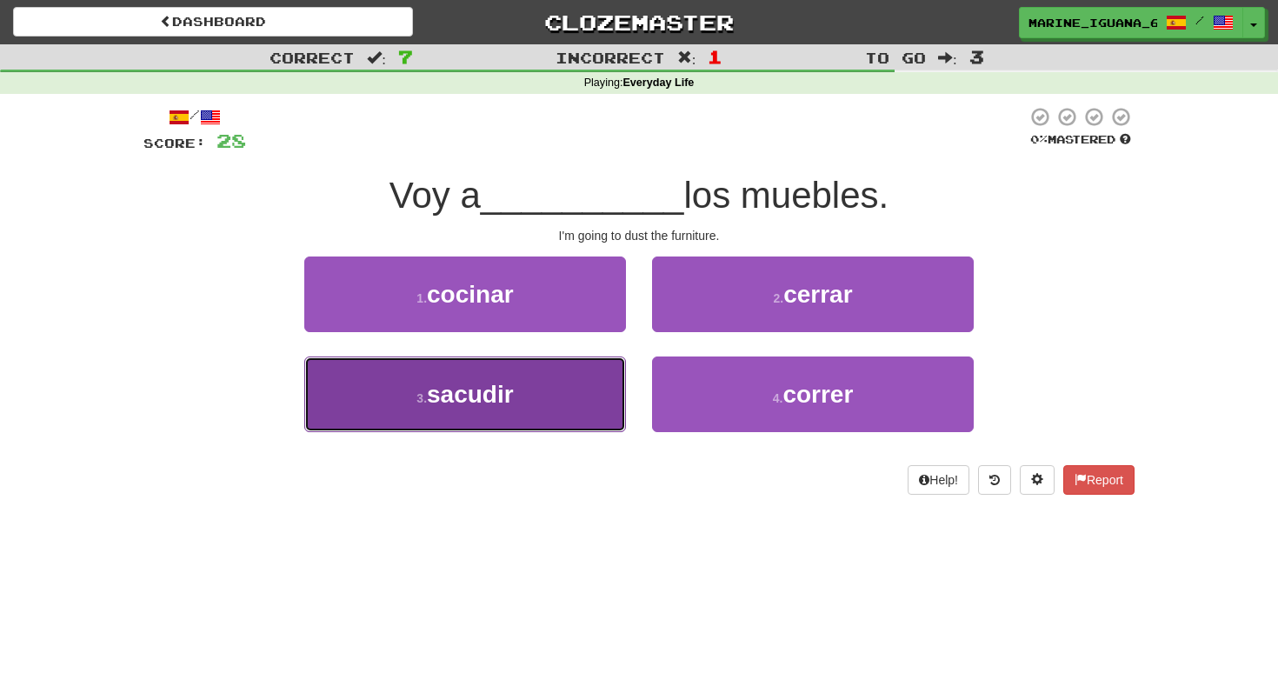
click at [581, 401] on button "3 . sacudir" at bounding box center [465, 394] width 322 height 76
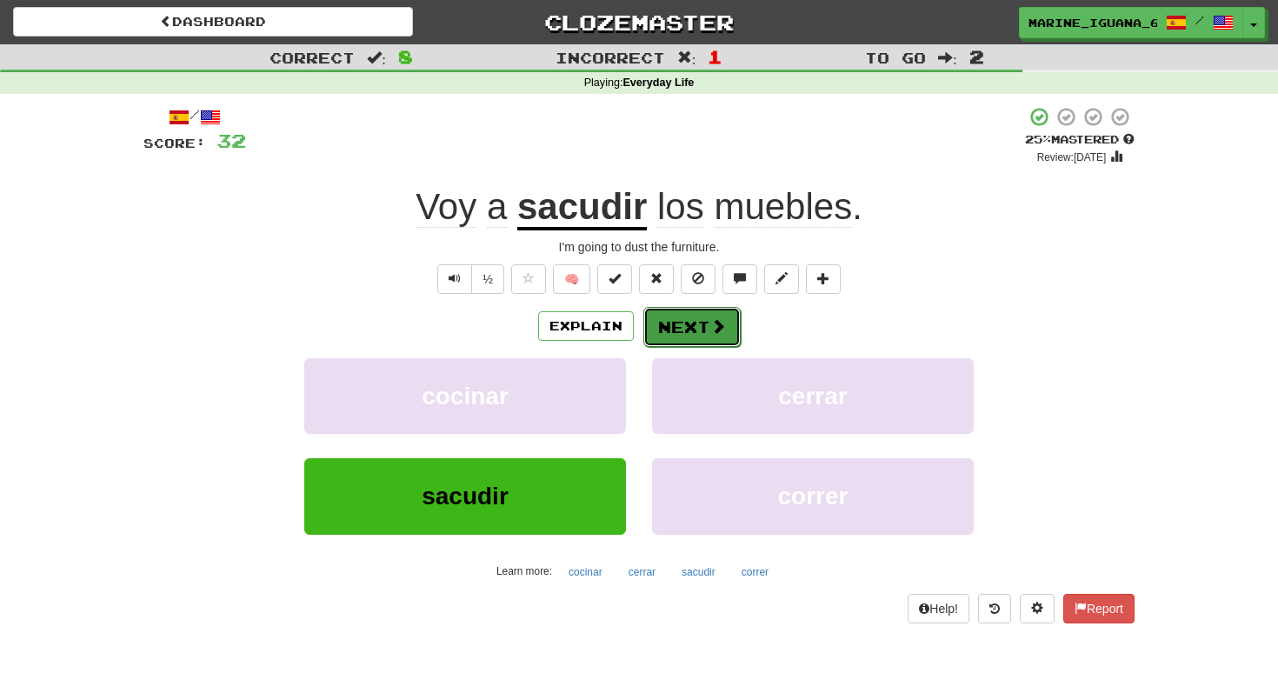
click at [696, 320] on button "Next" at bounding box center [691, 327] width 97 height 40
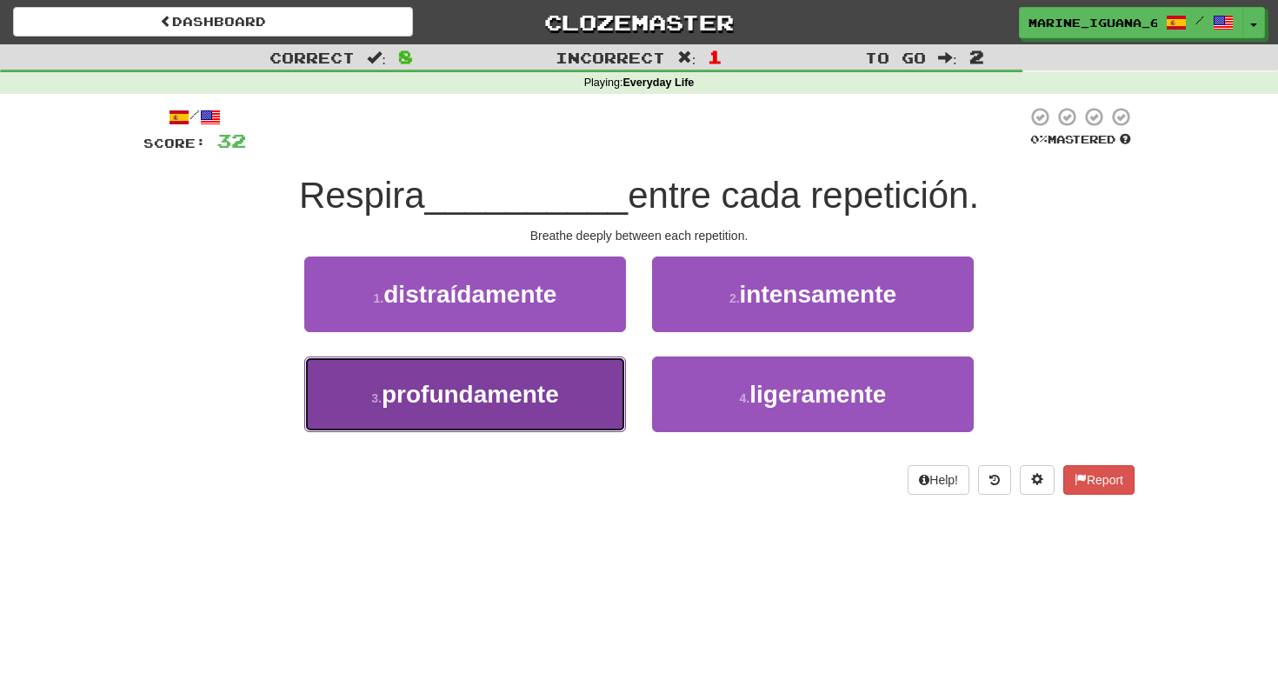
click at [549, 426] on button "3 . profundamente" at bounding box center [465, 394] width 322 height 76
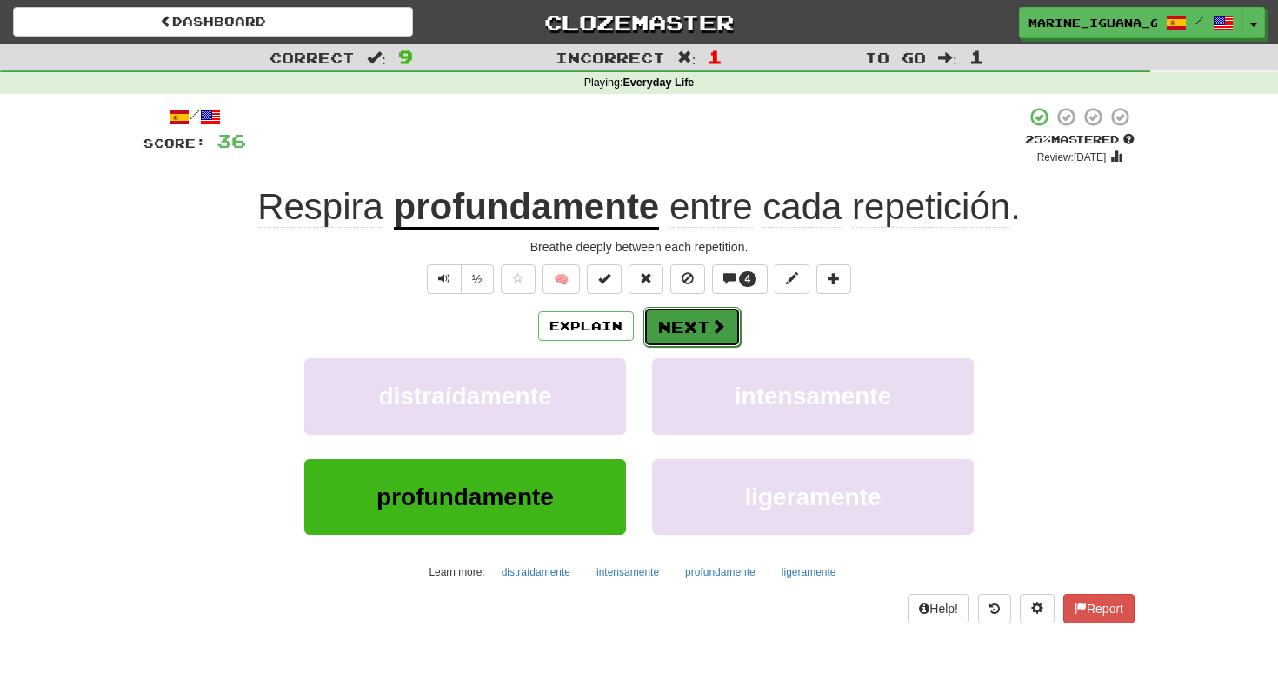
click at [682, 329] on button "Next" at bounding box center [691, 327] width 97 height 40
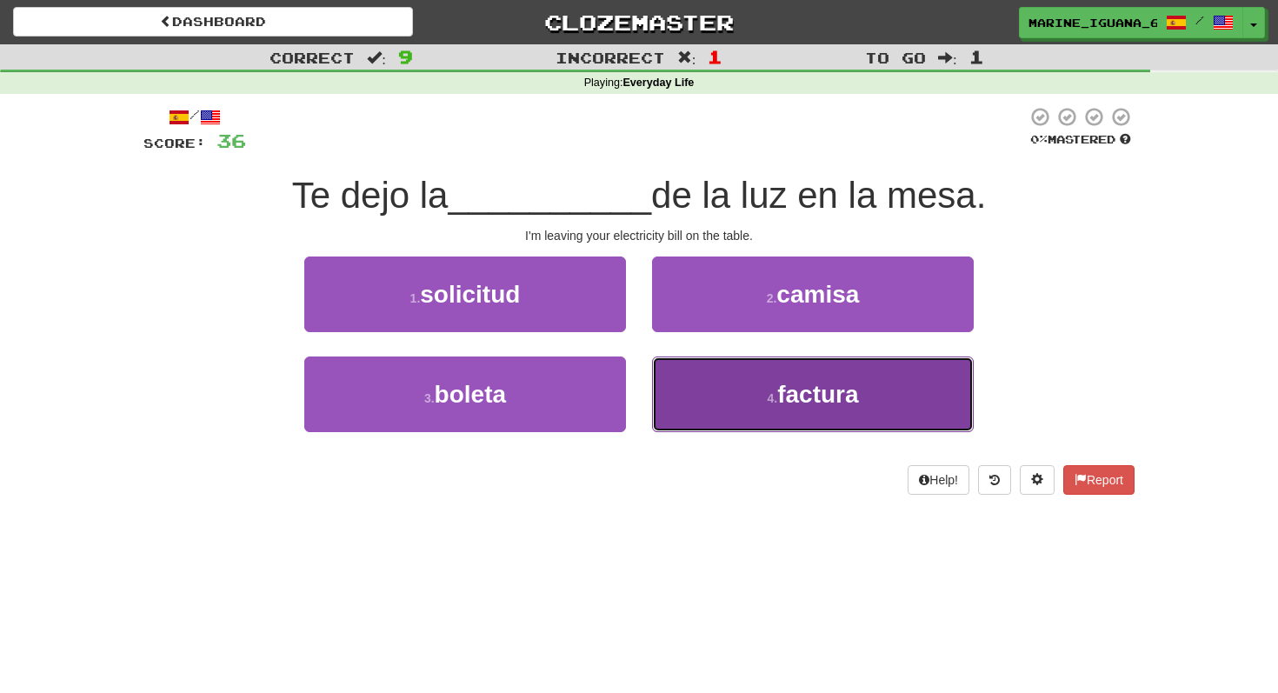
click at [761, 403] on button "4 . factura" at bounding box center [813, 394] width 322 height 76
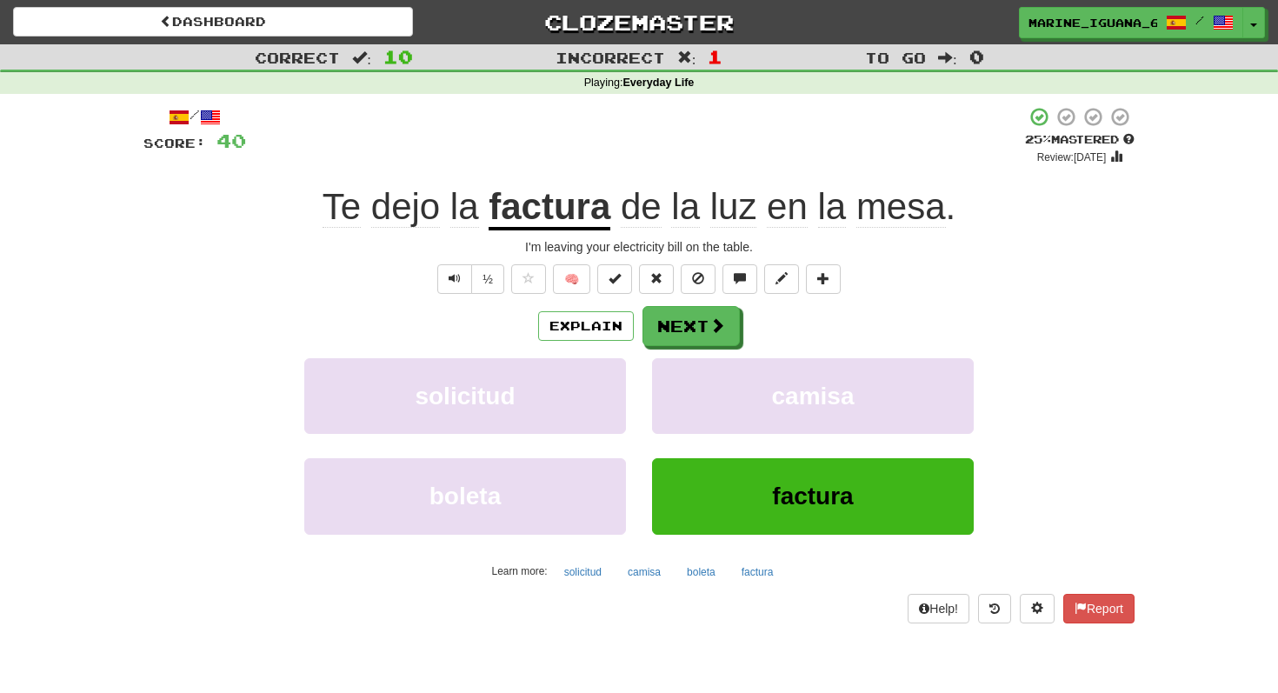
click at [531, 222] on u "factura" at bounding box center [550, 208] width 122 height 44
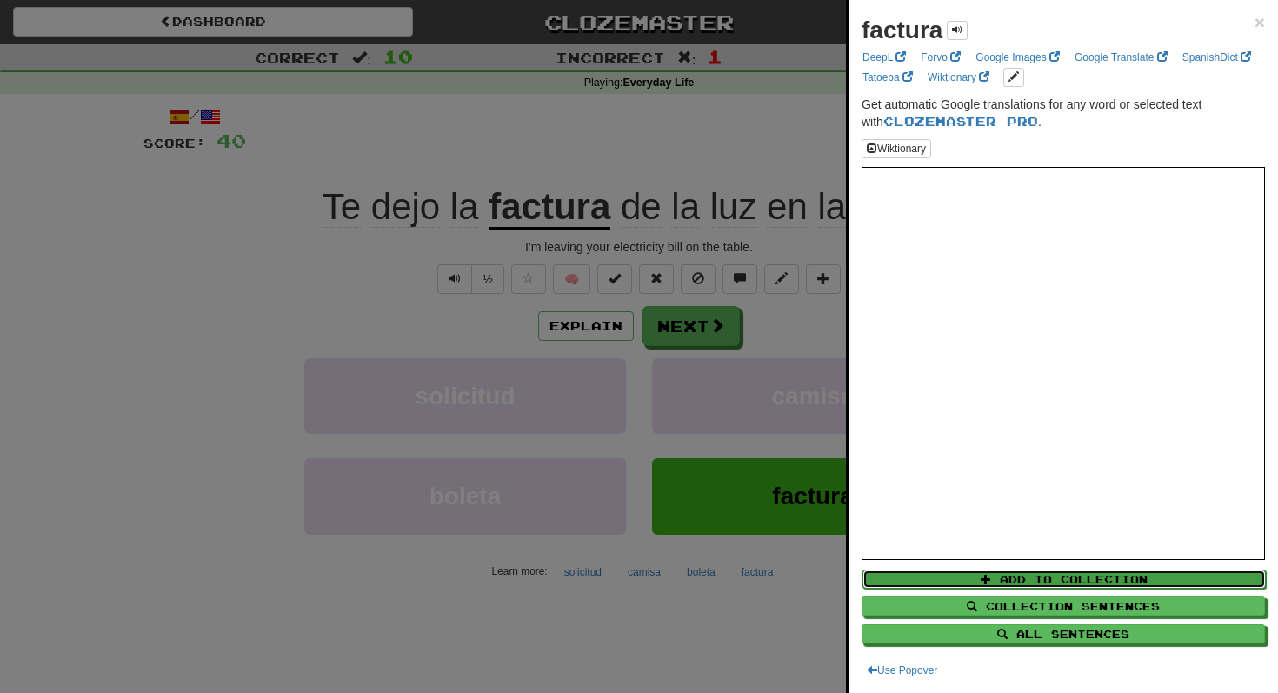
click at [1013, 576] on button "Add to Collection" at bounding box center [1063, 578] width 403 height 19
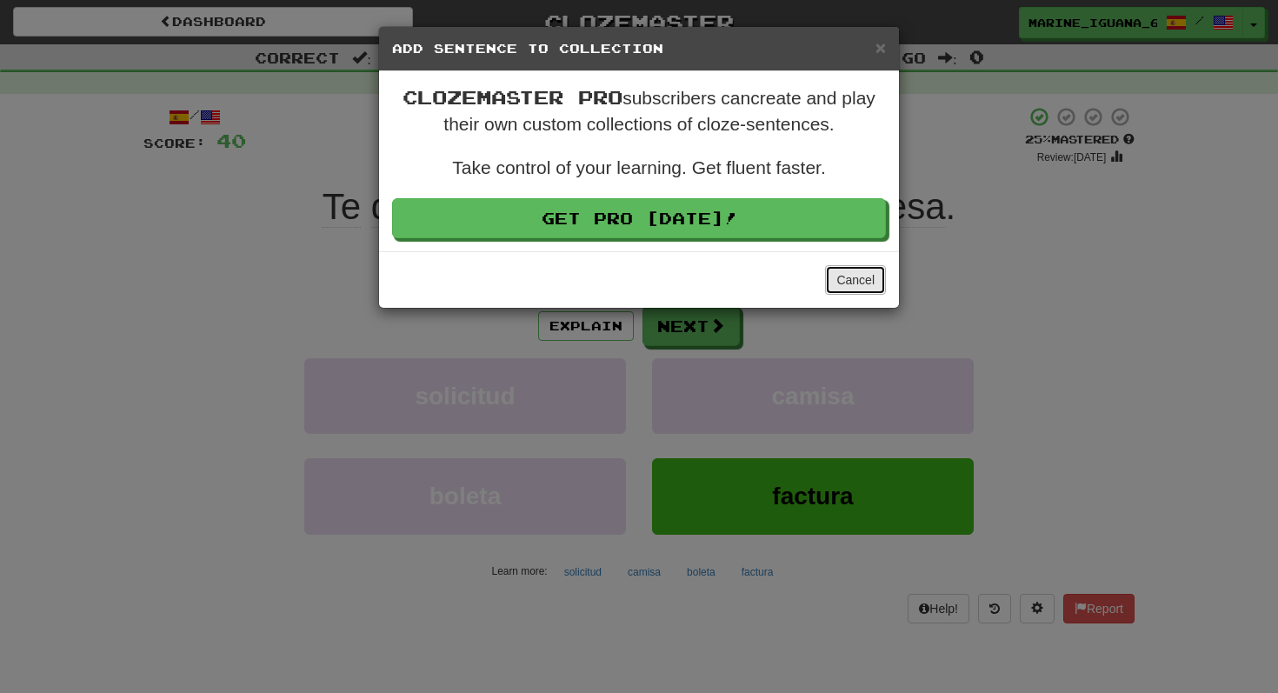
click at [849, 287] on button "Cancel" at bounding box center [855, 280] width 61 height 30
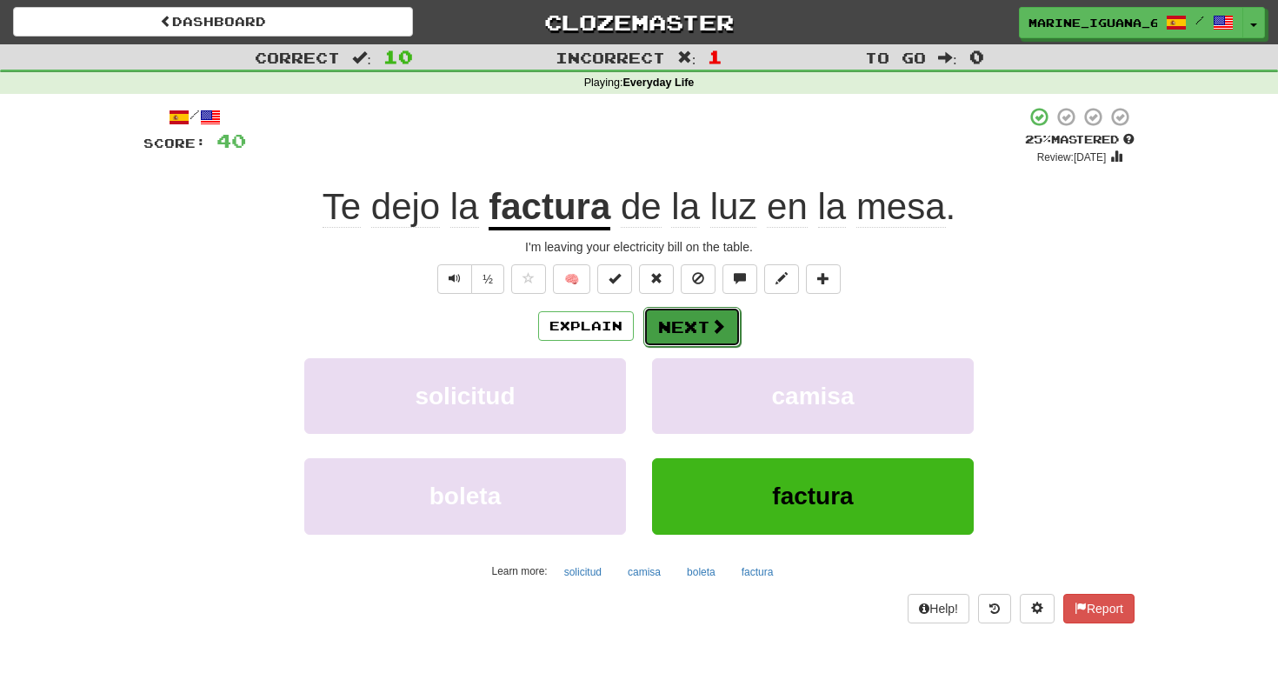
click at [689, 326] on button "Next" at bounding box center [691, 327] width 97 height 40
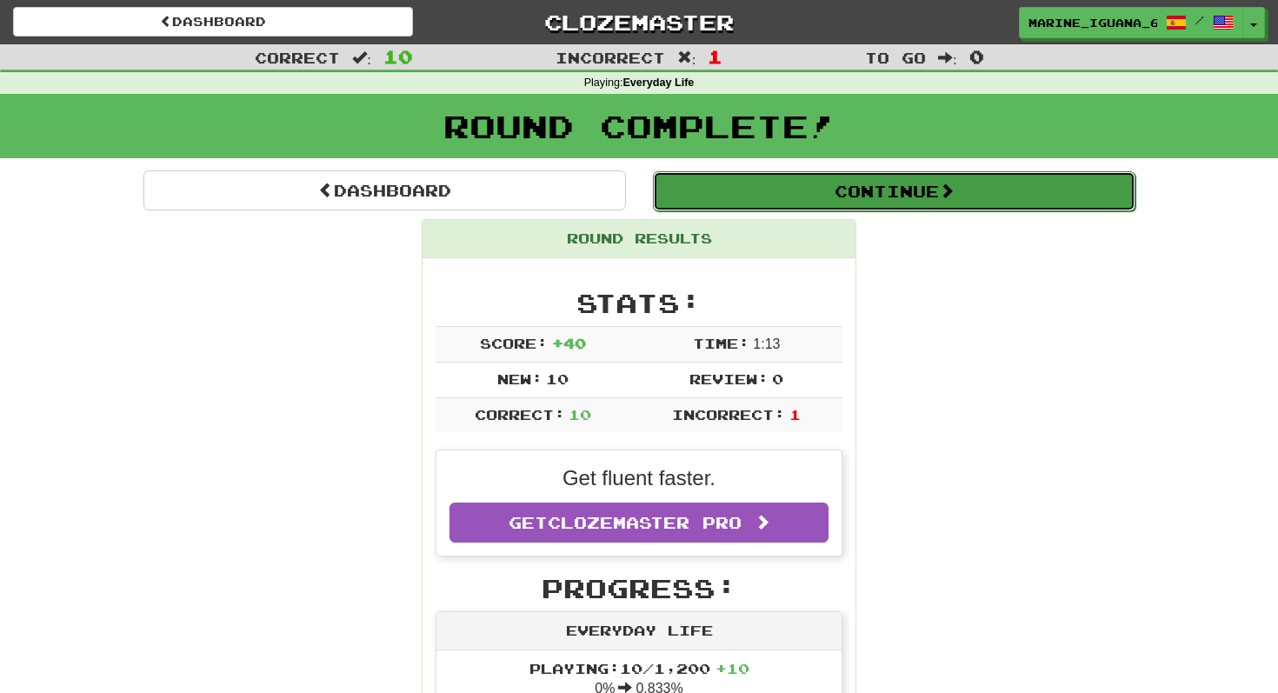
click at [849, 183] on button "Continue" at bounding box center [894, 191] width 483 height 40
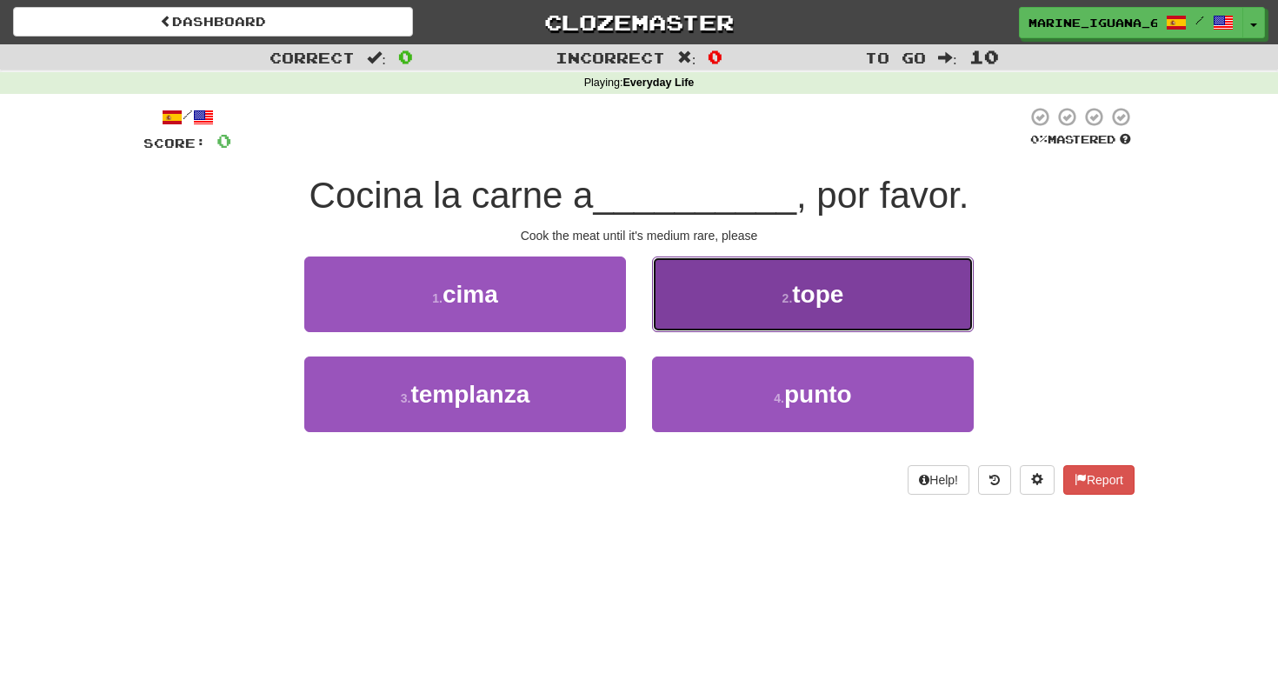
click at [825, 271] on button "2 . tope" at bounding box center [813, 294] width 322 height 76
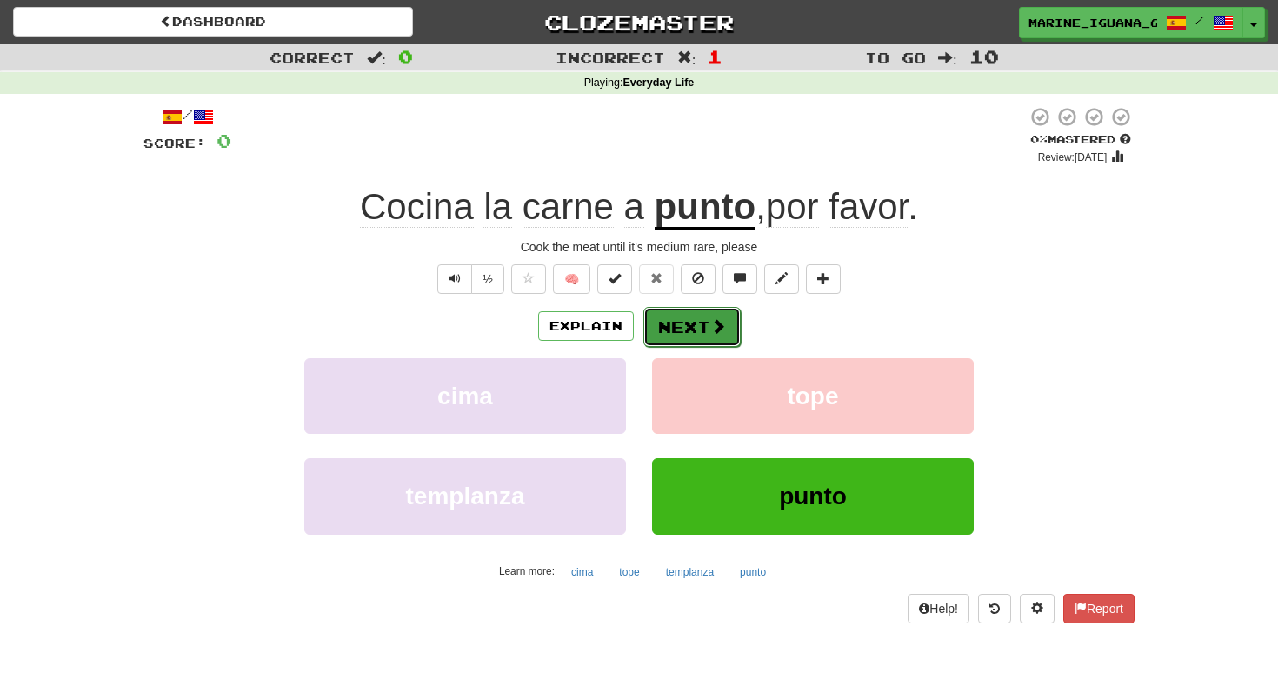
click at [683, 322] on button "Next" at bounding box center [691, 327] width 97 height 40
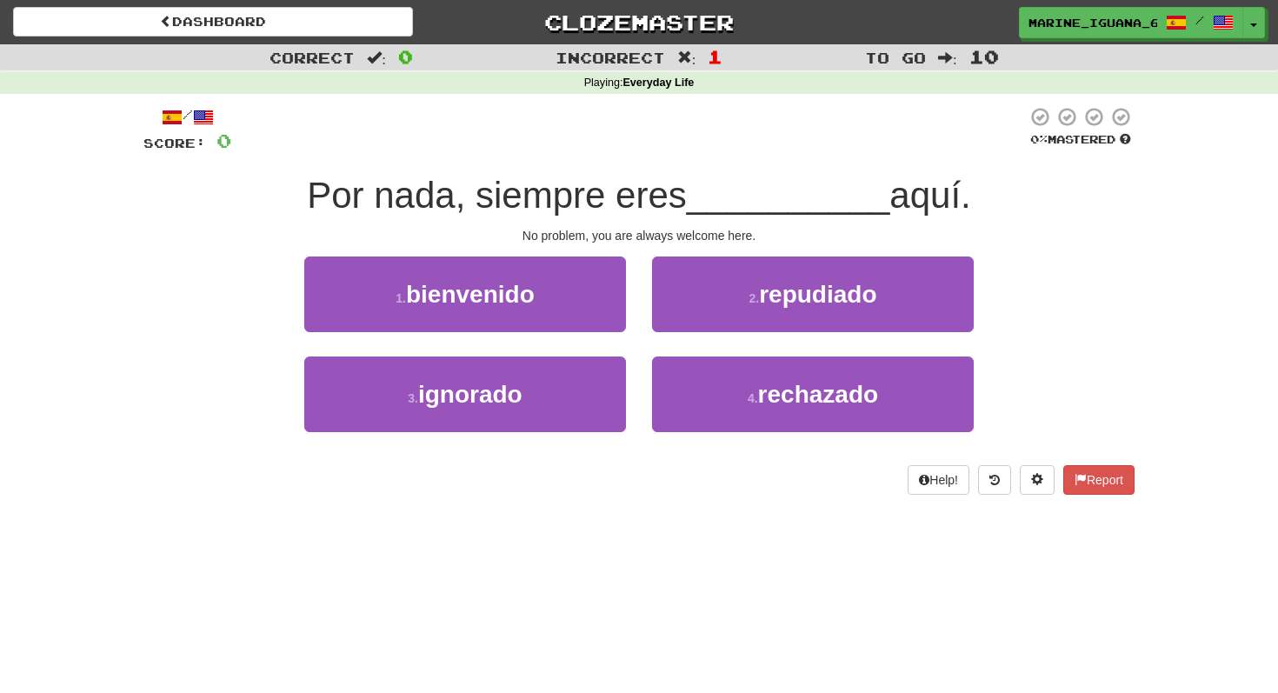
click at [563, 336] on div "1 . bienvenido" at bounding box center [465, 306] width 348 height 100
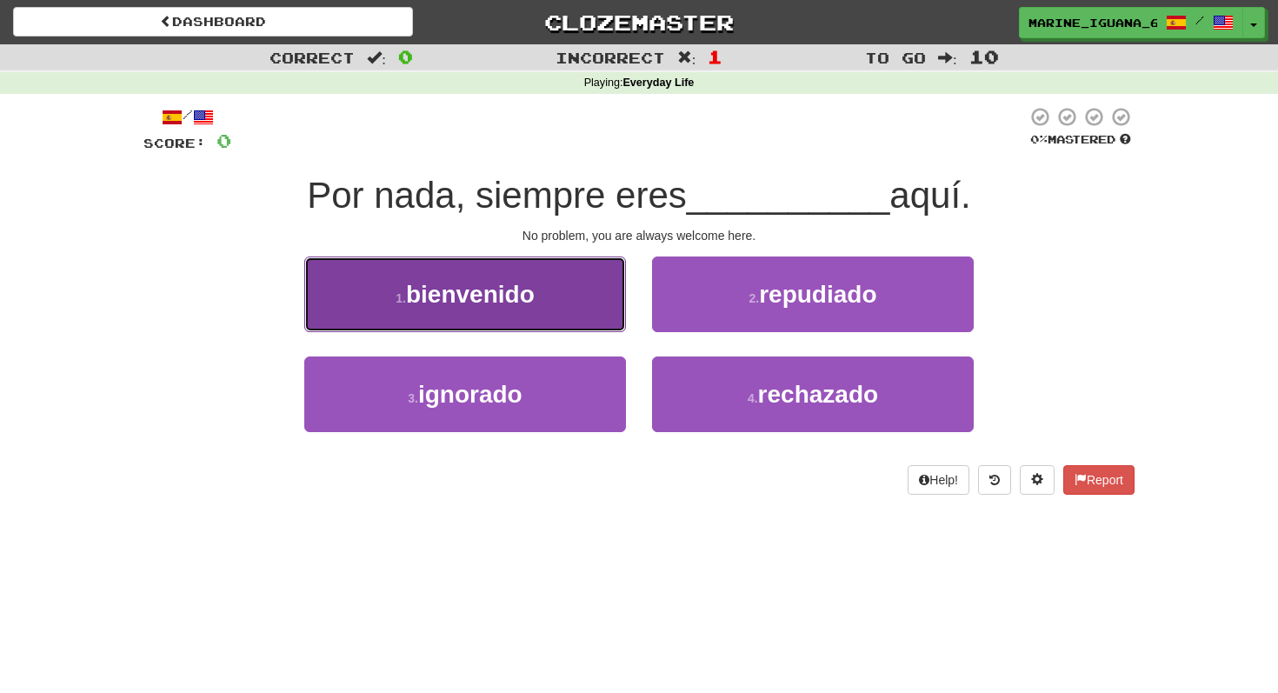
click at [541, 314] on button "1 . bienvenido" at bounding box center [465, 294] width 322 height 76
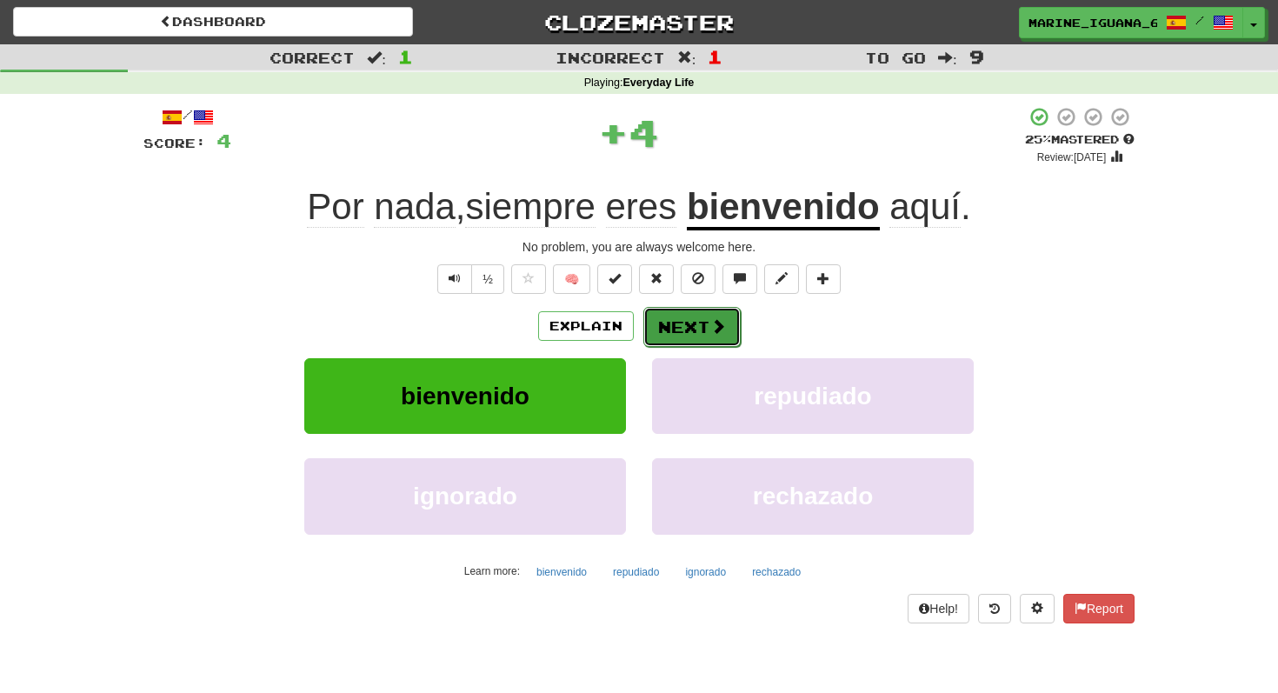
click at [710, 320] on span at bounding box center [718, 326] width 16 height 16
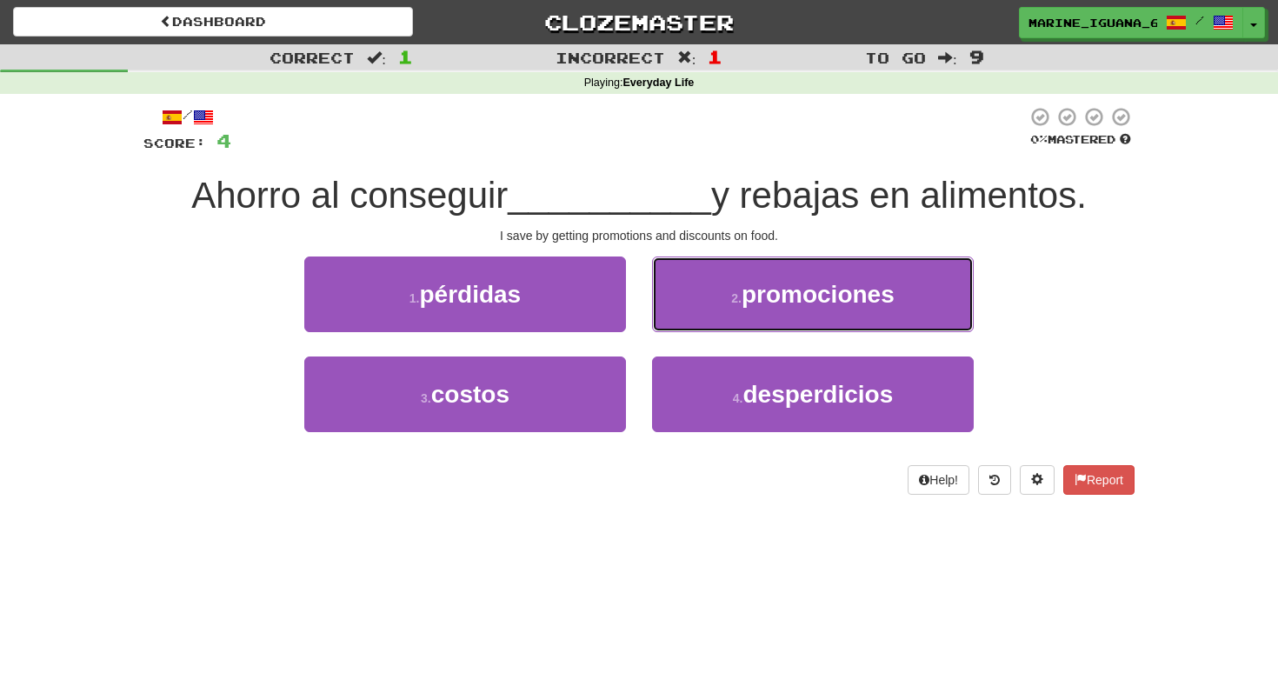
click at [709, 320] on button "2 . promociones" at bounding box center [813, 294] width 322 height 76
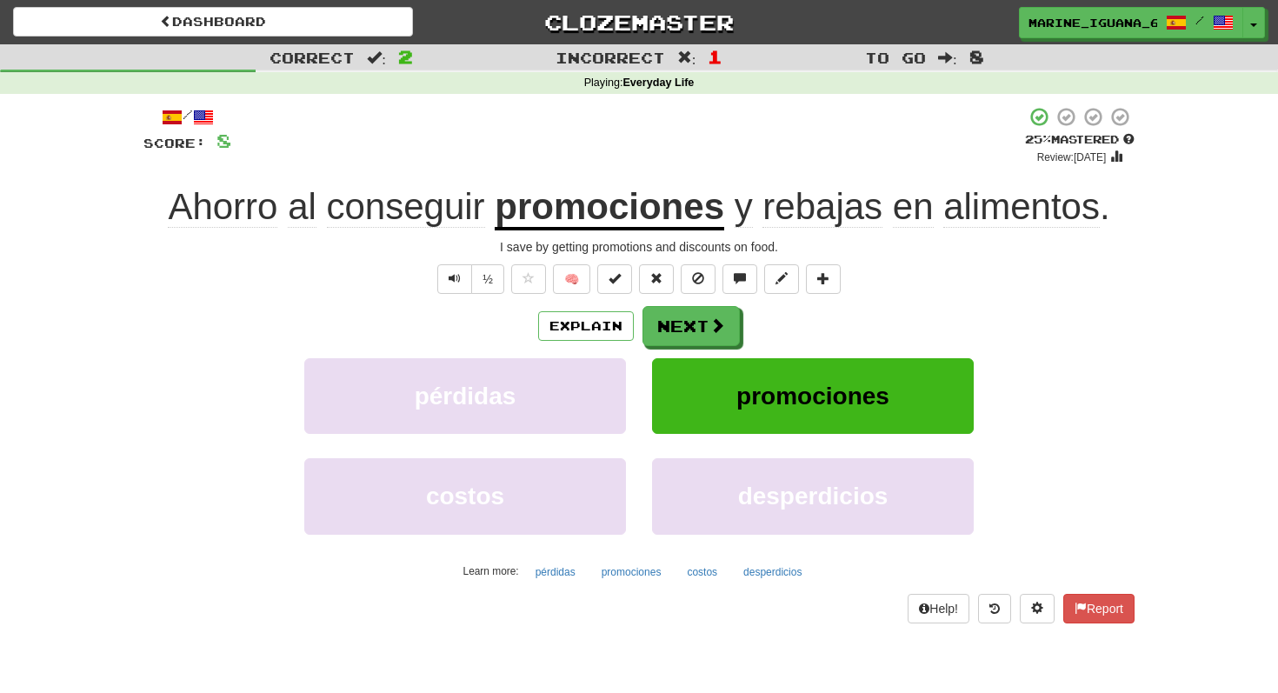
click at [804, 214] on span "rebajas" at bounding box center [822, 207] width 120 height 42
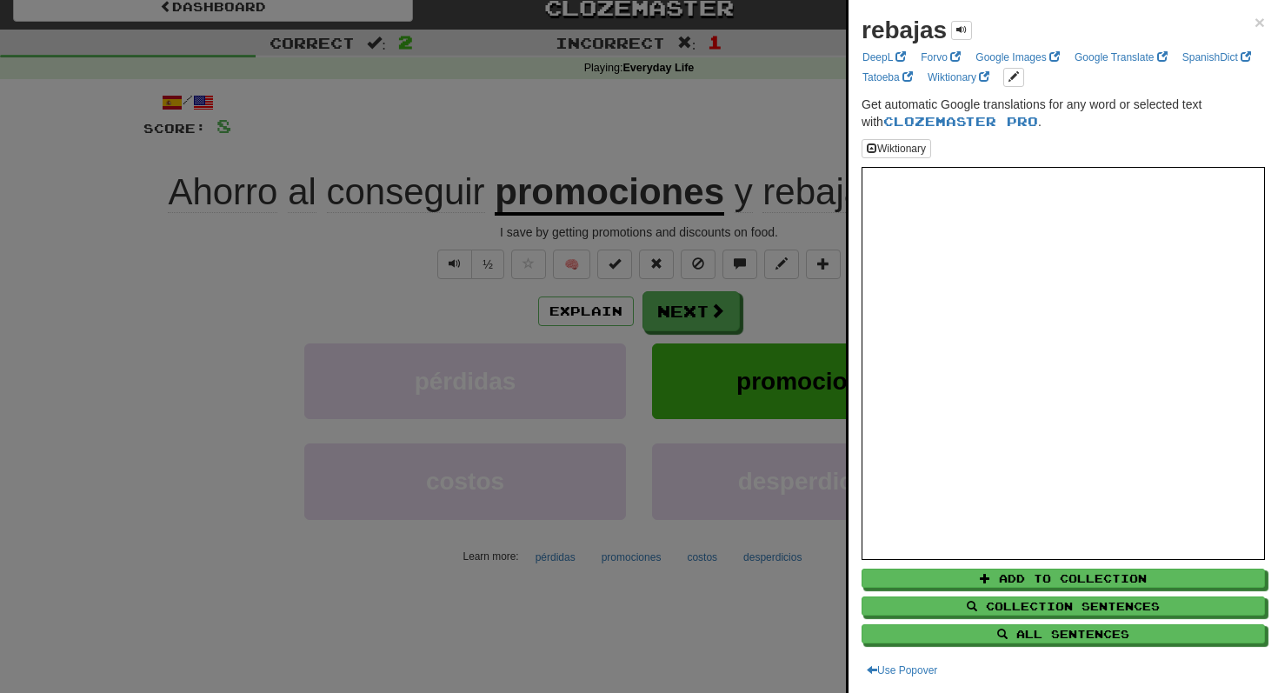
scroll to position [17, 0]
click at [254, 439] on div at bounding box center [639, 346] width 1278 height 693
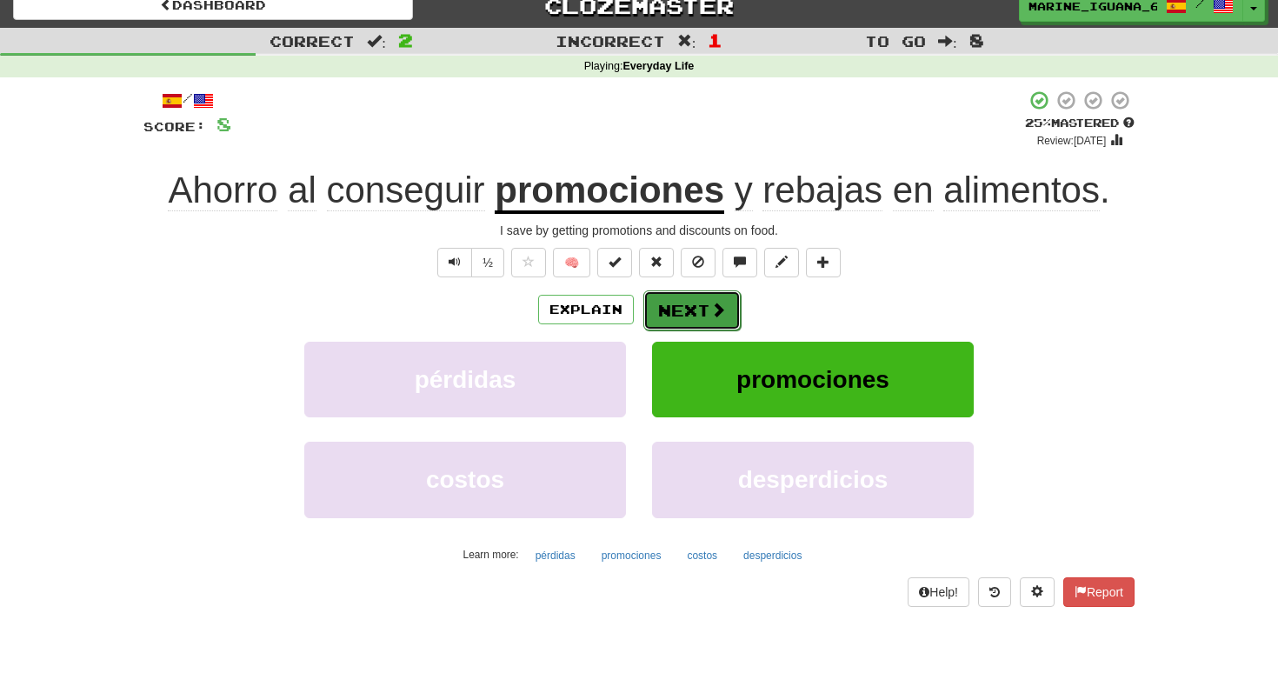
click at [692, 312] on button "Next" at bounding box center [691, 310] width 97 height 40
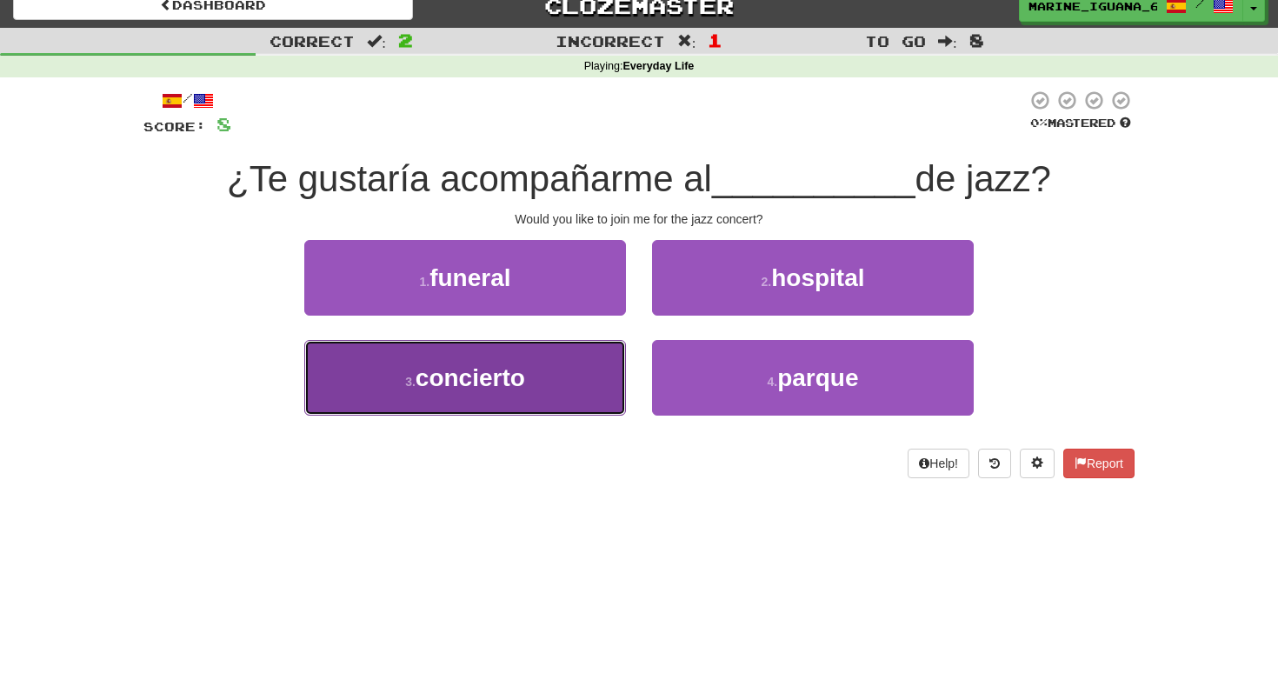
click at [525, 388] on span "concierto" at bounding box center [471, 377] width 110 height 27
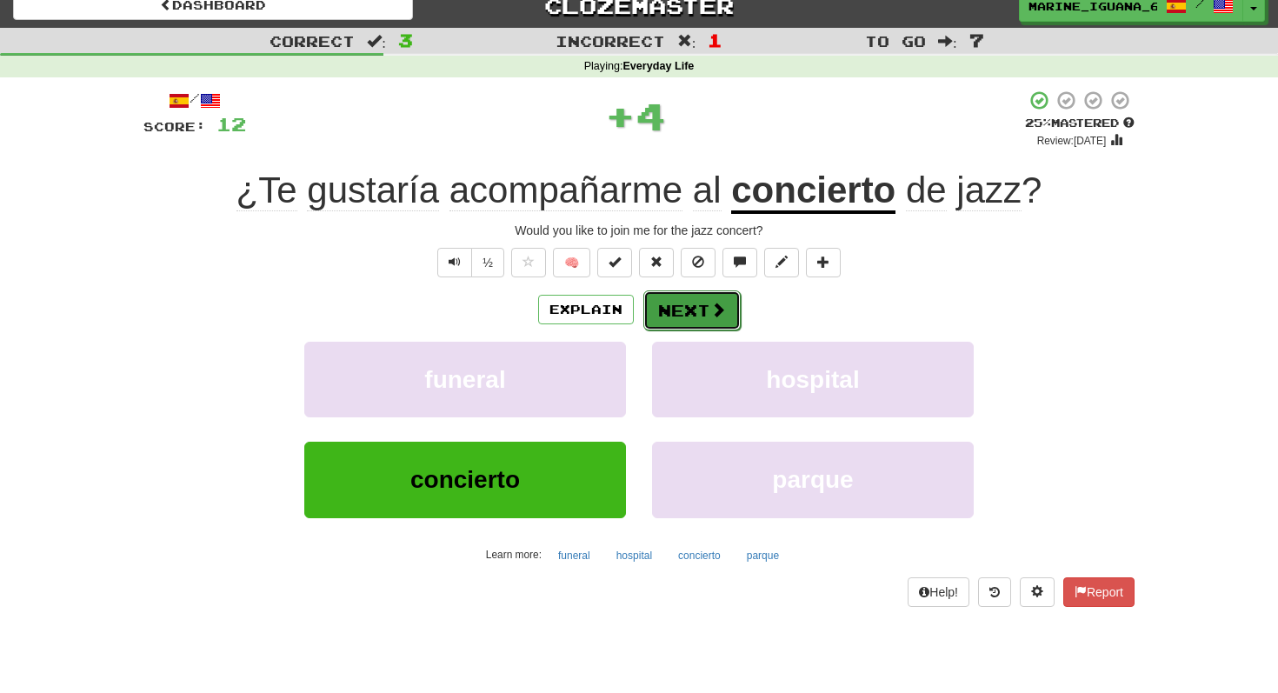
click at [686, 305] on button "Next" at bounding box center [691, 310] width 97 height 40
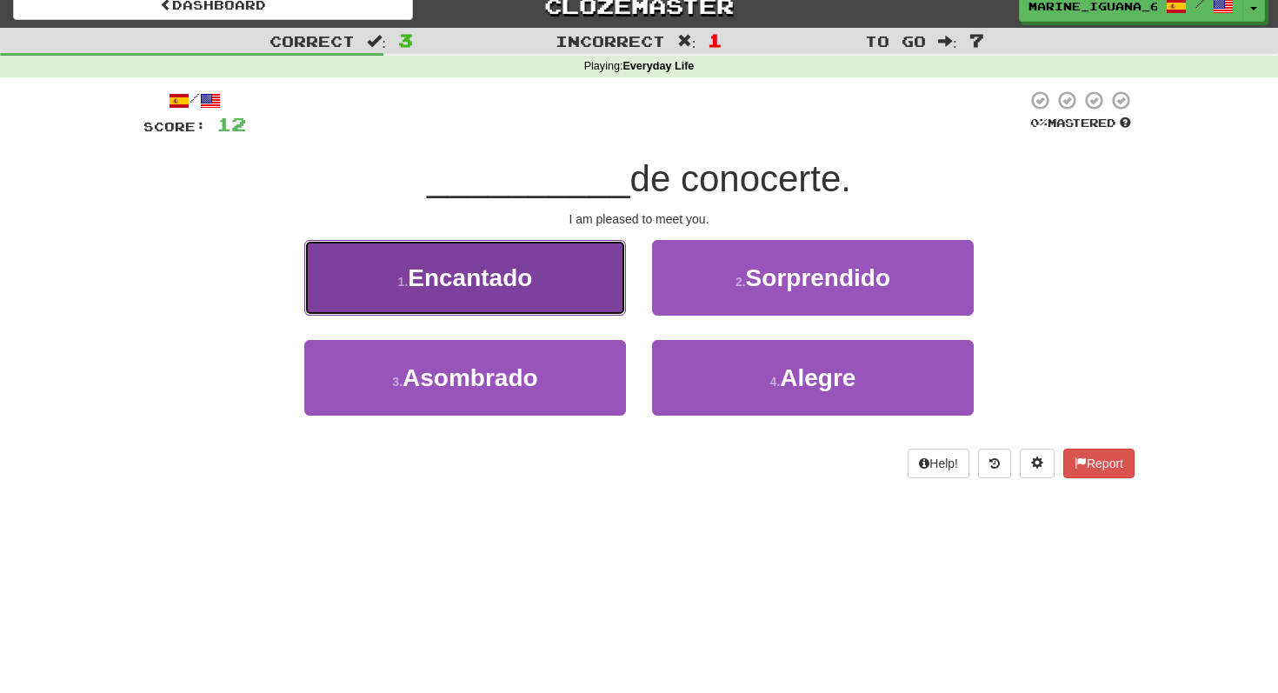
click at [490, 287] on span "Encantado" at bounding box center [470, 277] width 124 height 27
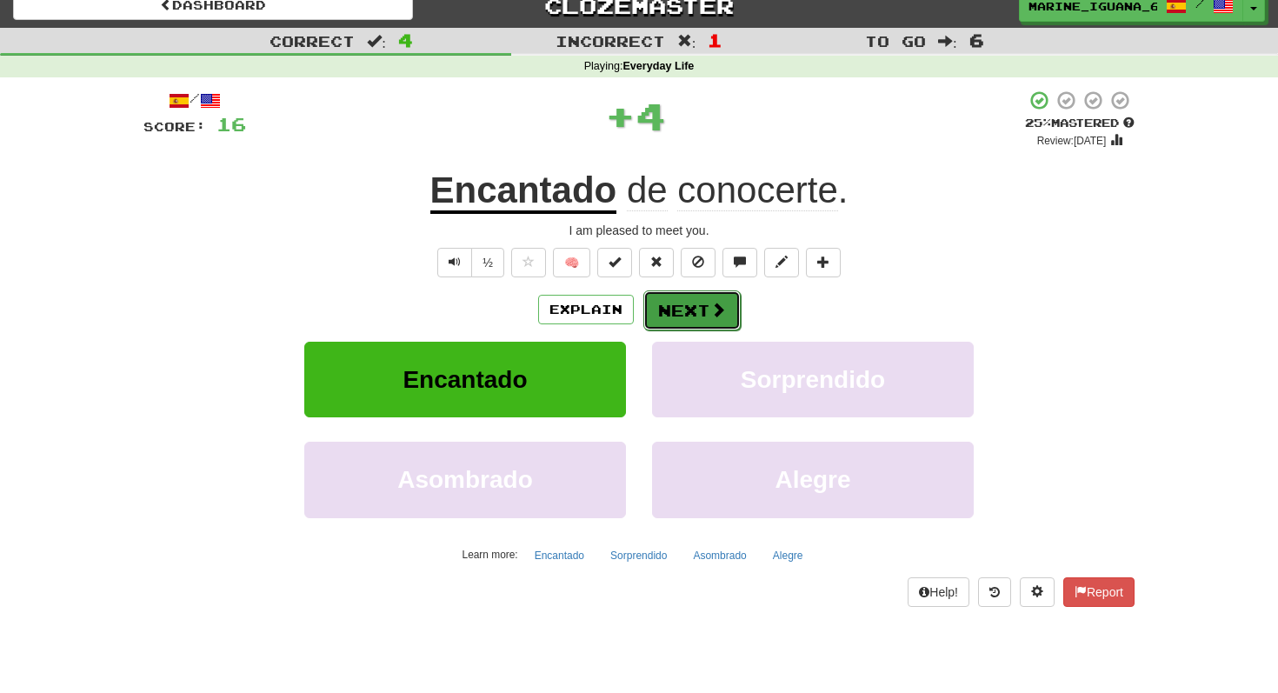
click at [702, 316] on button "Next" at bounding box center [691, 310] width 97 height 40
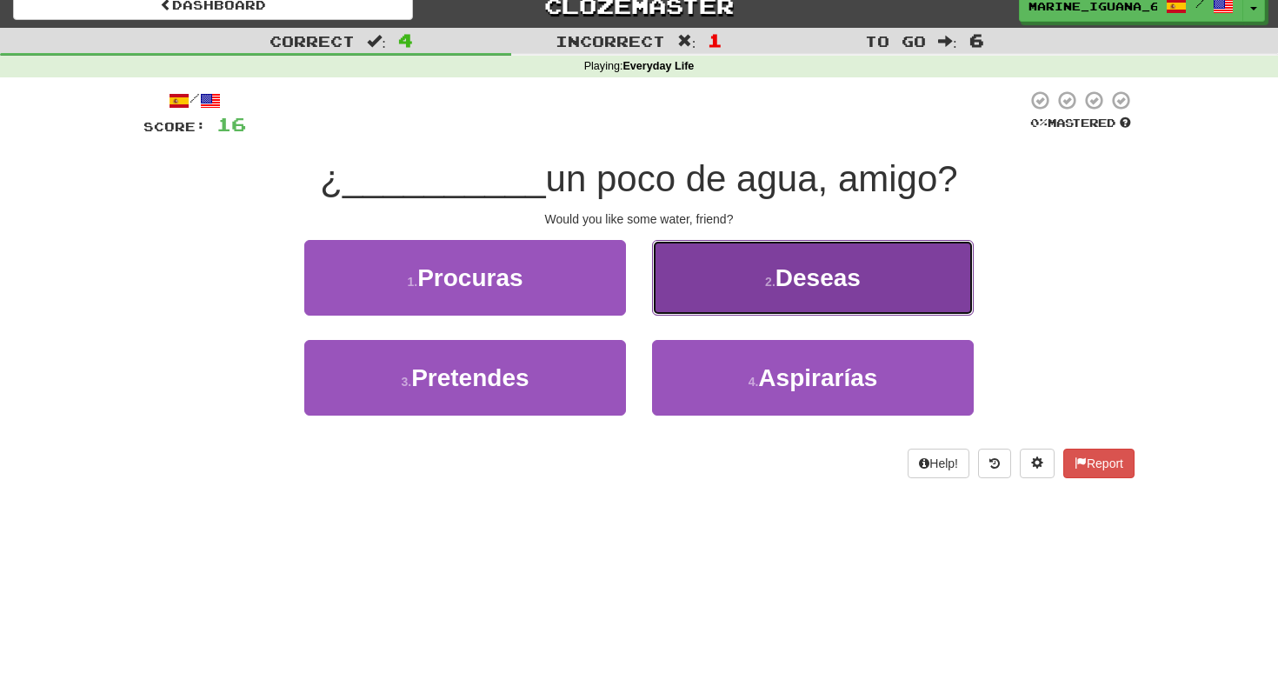
click at [709, 293] on button "2 . Deseas" at bounding box center [813, 278] width 322 height 76
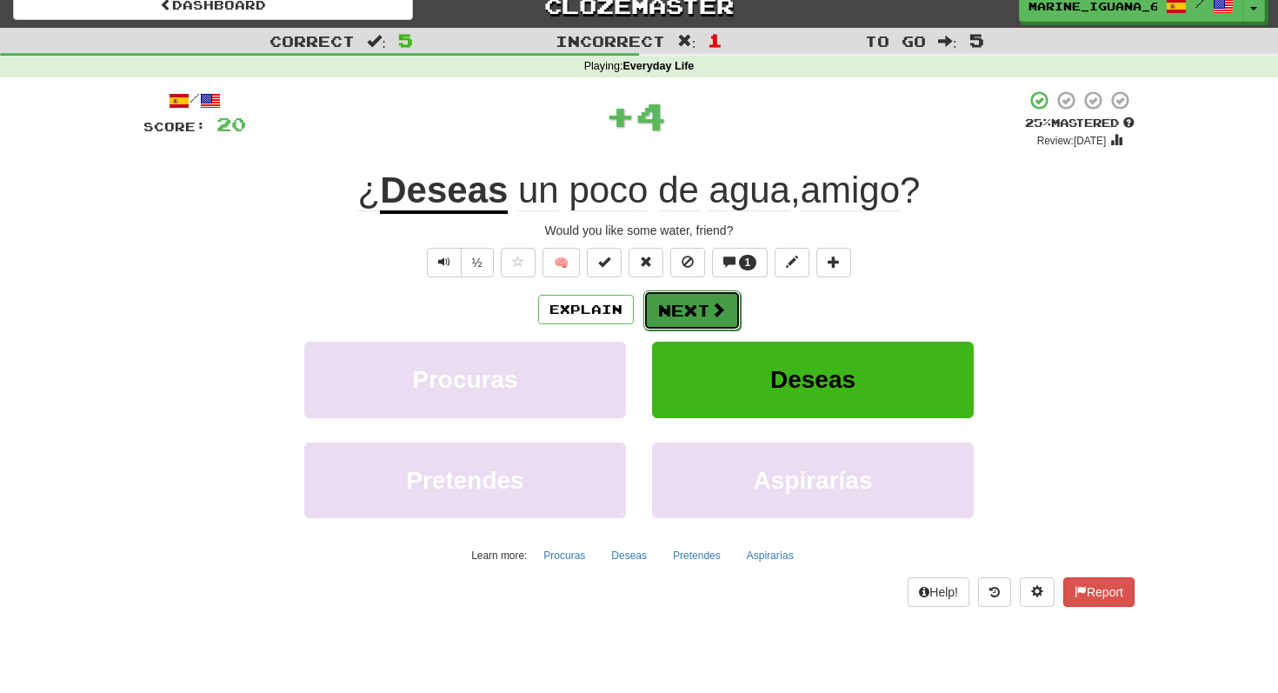
click at [698, 304] on button "Next" at bounding box center [691, 310] width 97 height 40
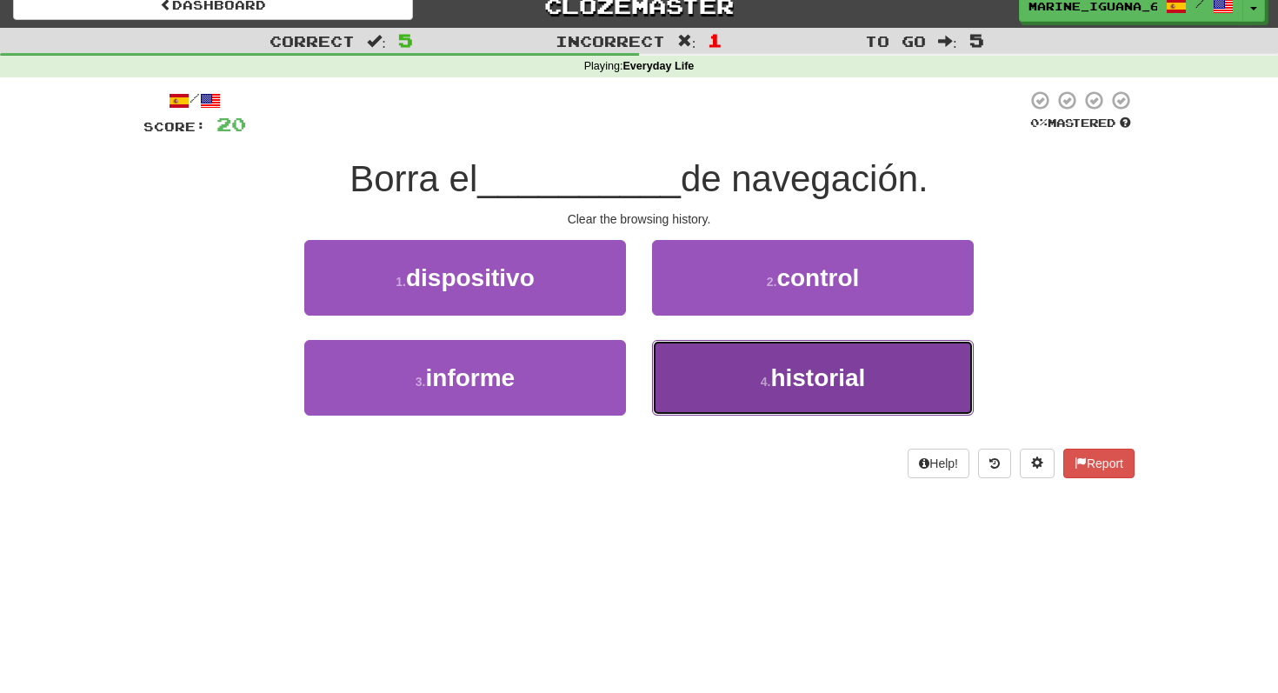
click at [752, 371] on button "4 . historial" at bounding box center [813, 378] width 322 height 76
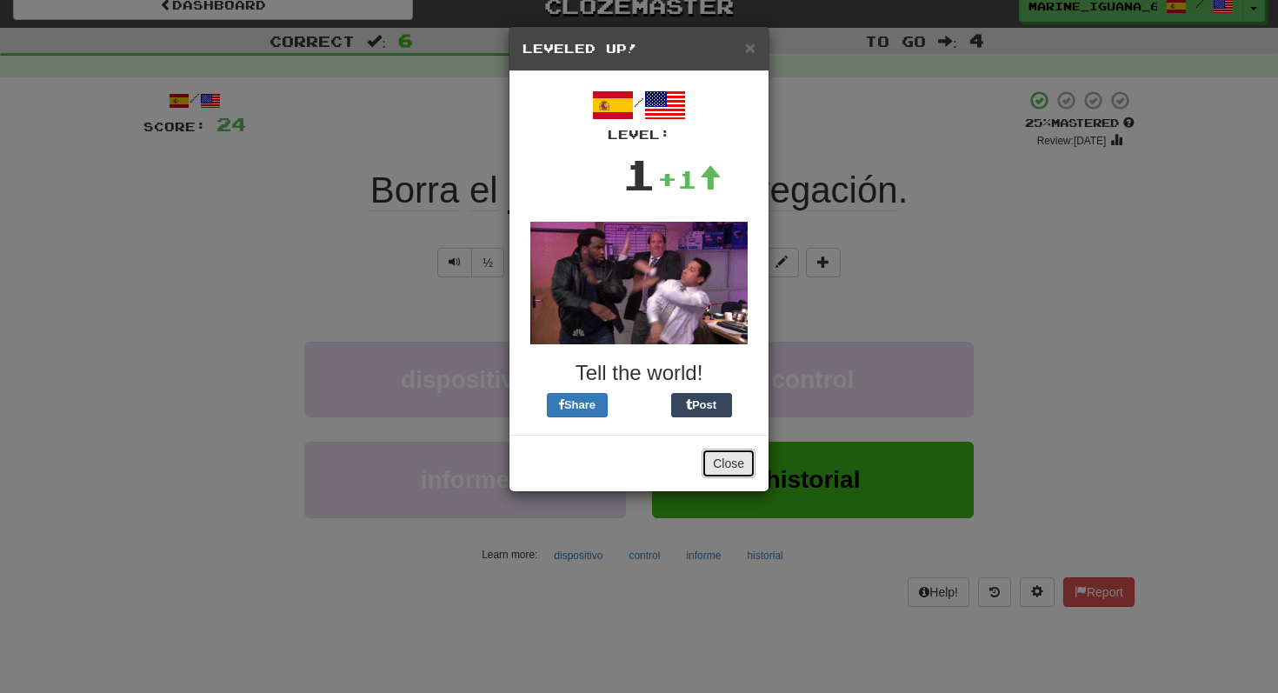
click at [729, 462] on button "Close" at bounding box center [729, 464] width 54 height 30
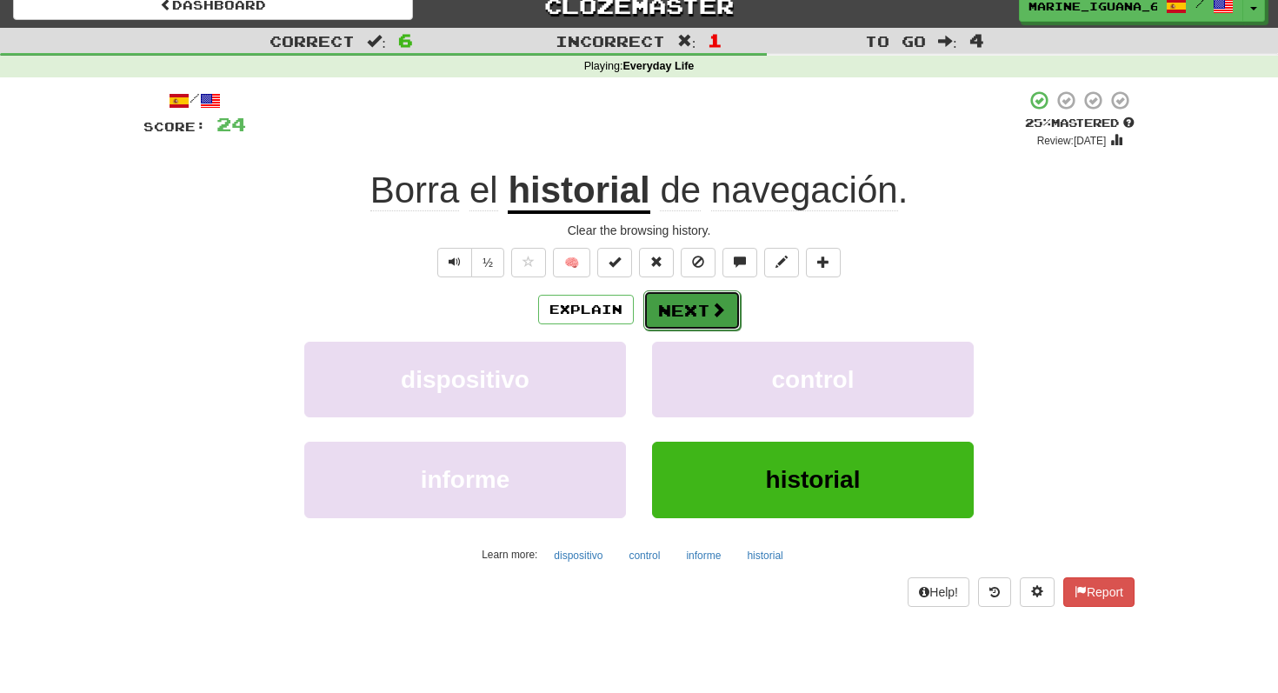
click at [709, 293] on button "Next" at bounding box center [691, 310] width 97 height 40
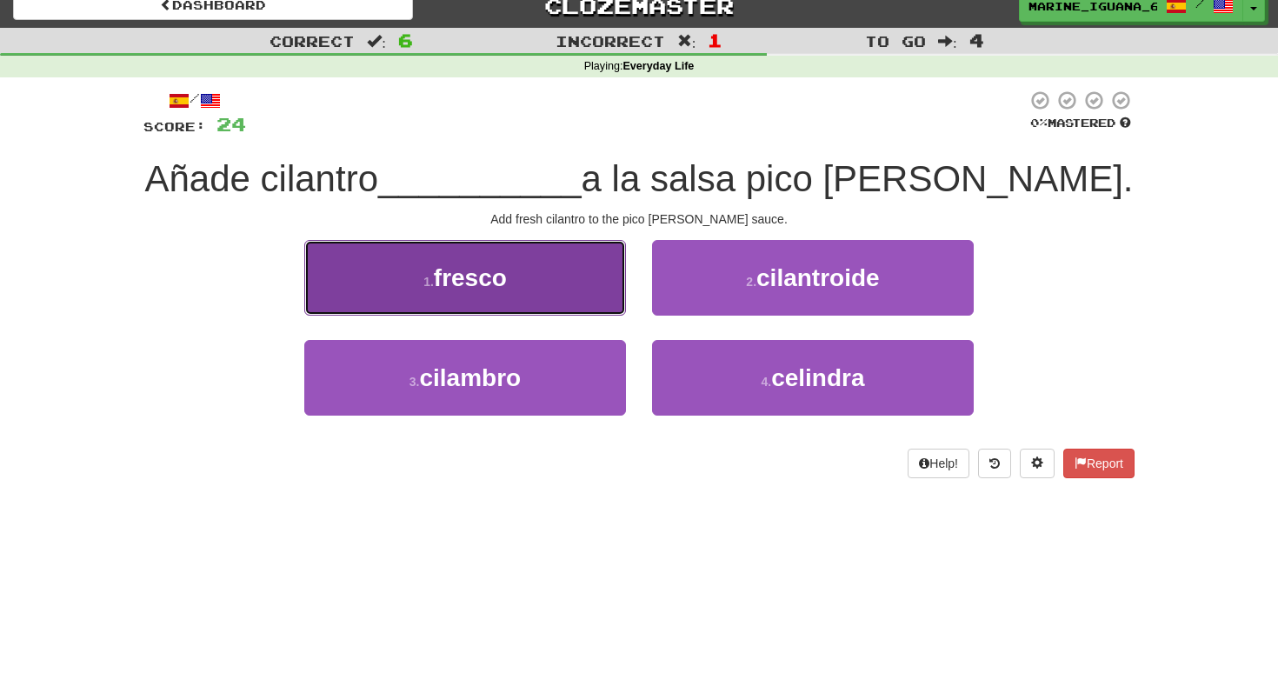
click at [574, 280] on button "1 . fresco" at bounding box center [465, 278] width 322 height 76
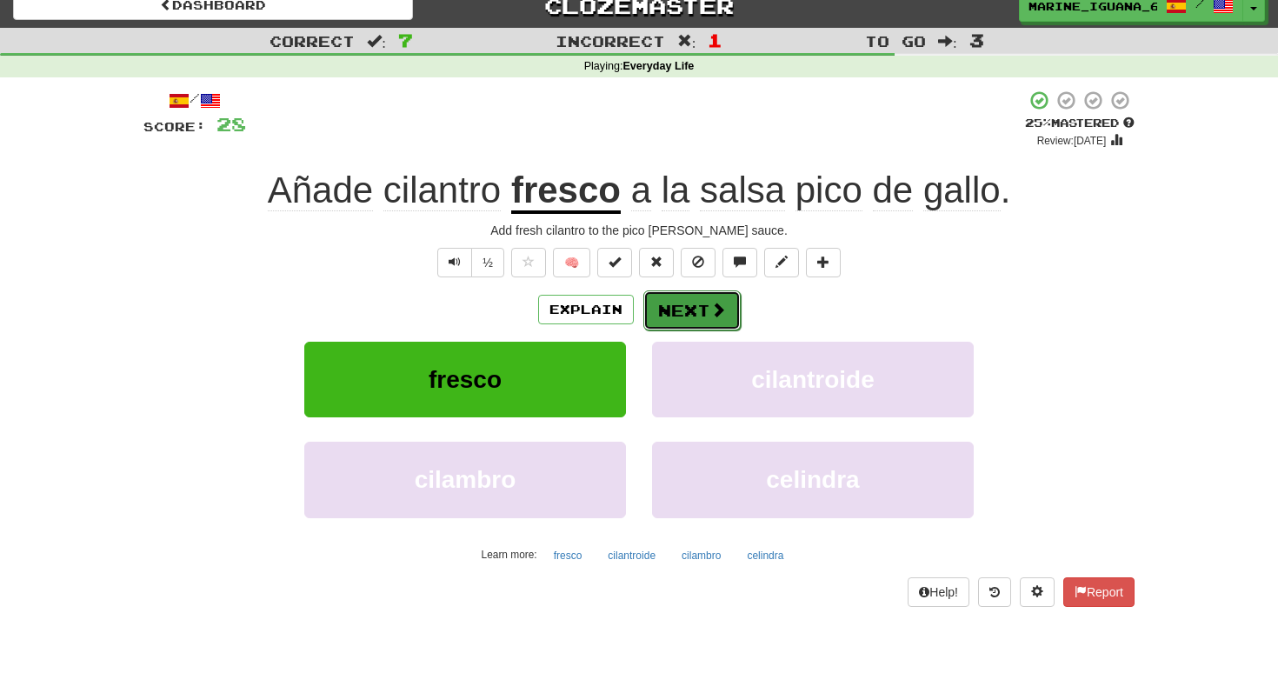
click at [685, 323] on button "Next" at bounding box center [691, 310] width 97 height 40
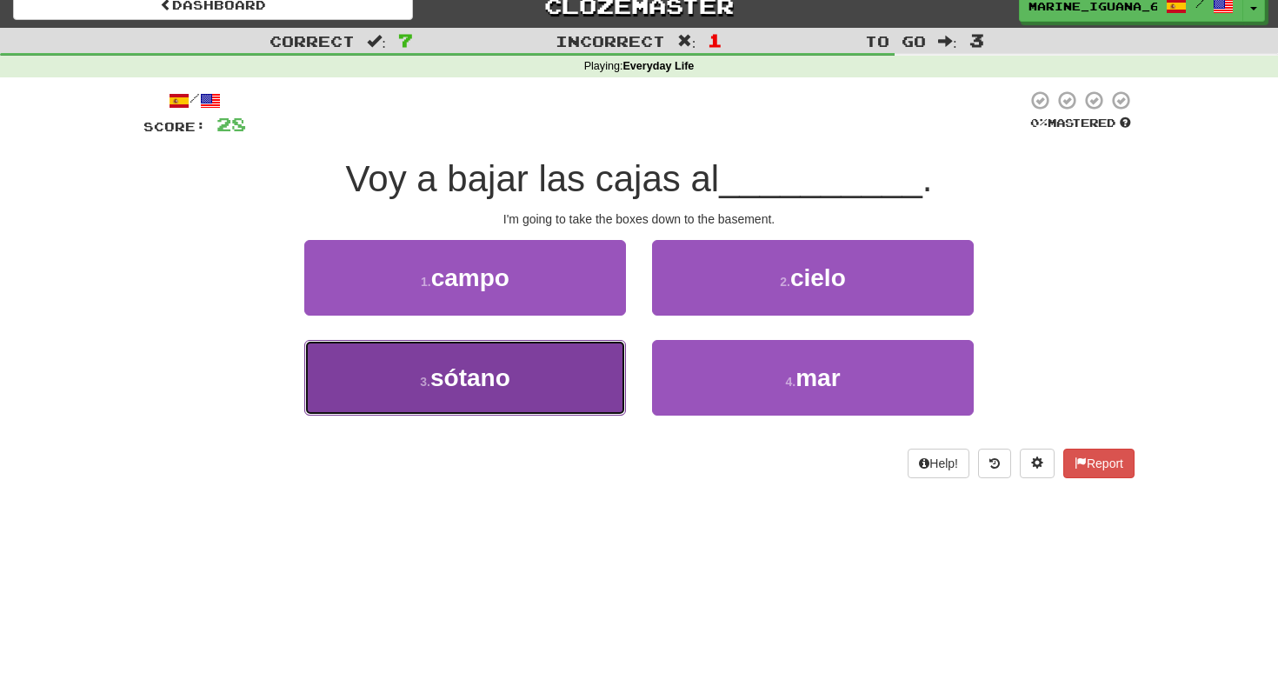
click at [556, 384] on button "3 . sótano" at bounding box center [465, 378] width 322 height 76
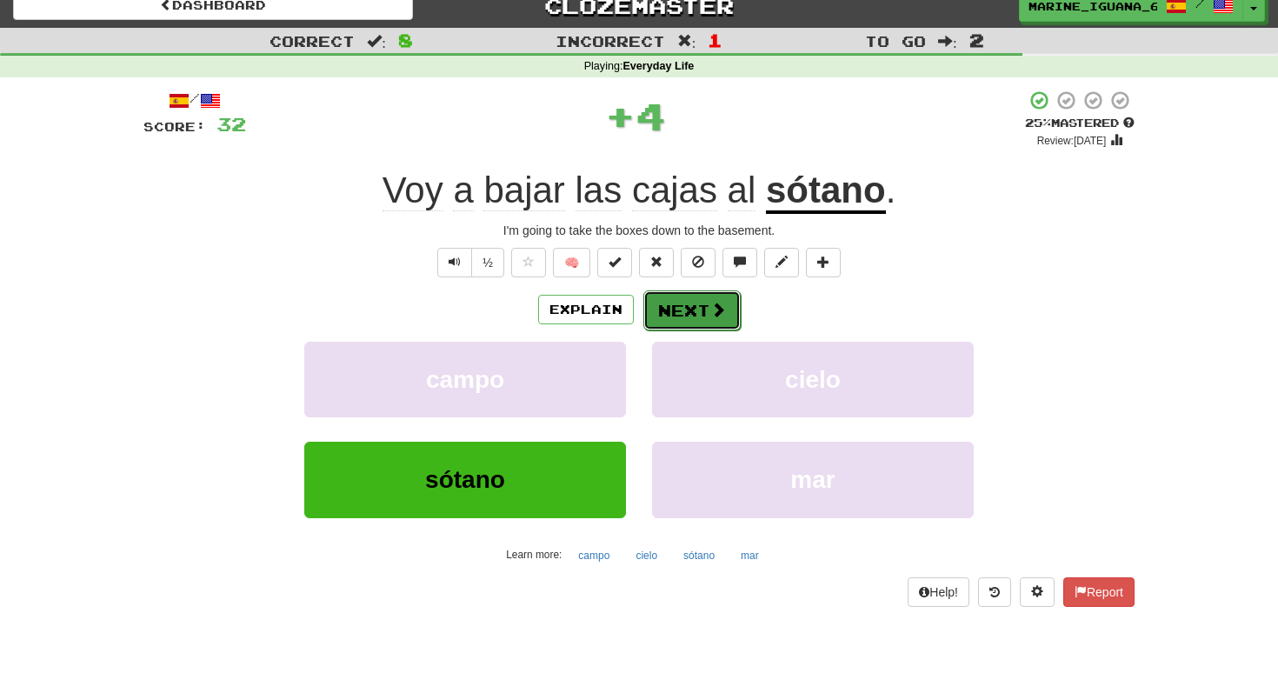
click at [673, 318] on button "Next" at bounding box center [691, 310] width 97 height 40
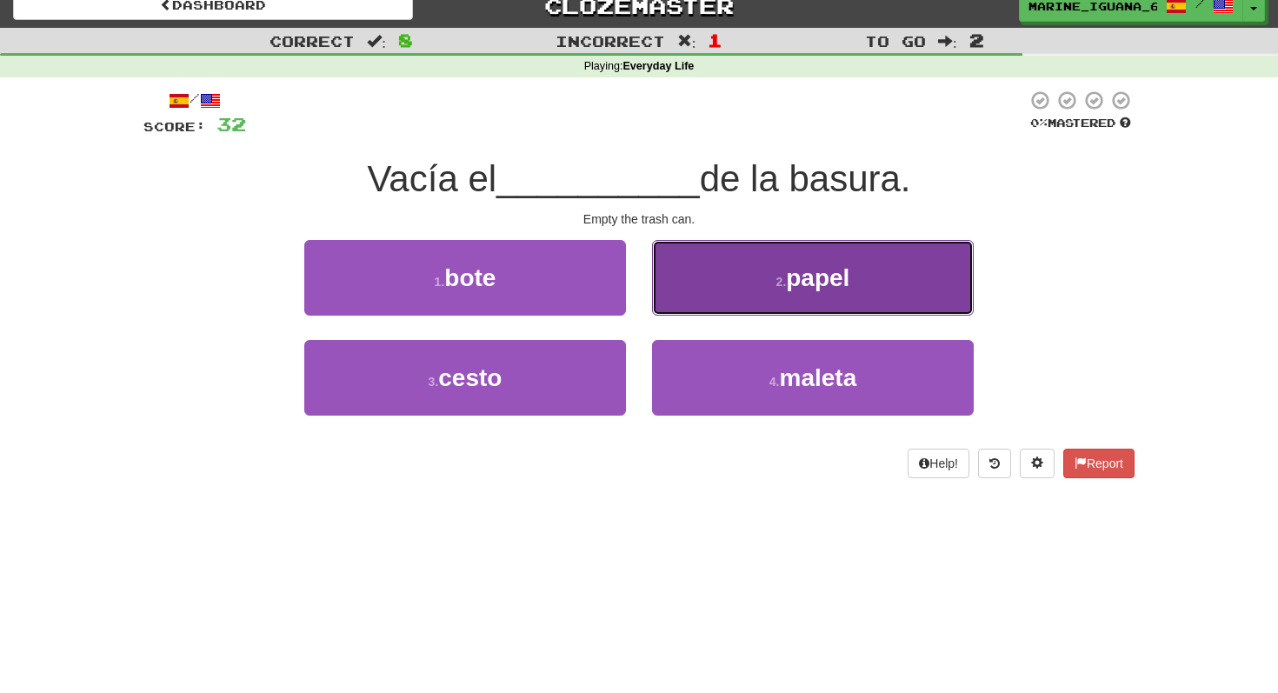
click at [682, 295] on button "2 . papel" at bounding box center [813, 278] width 322 height 76
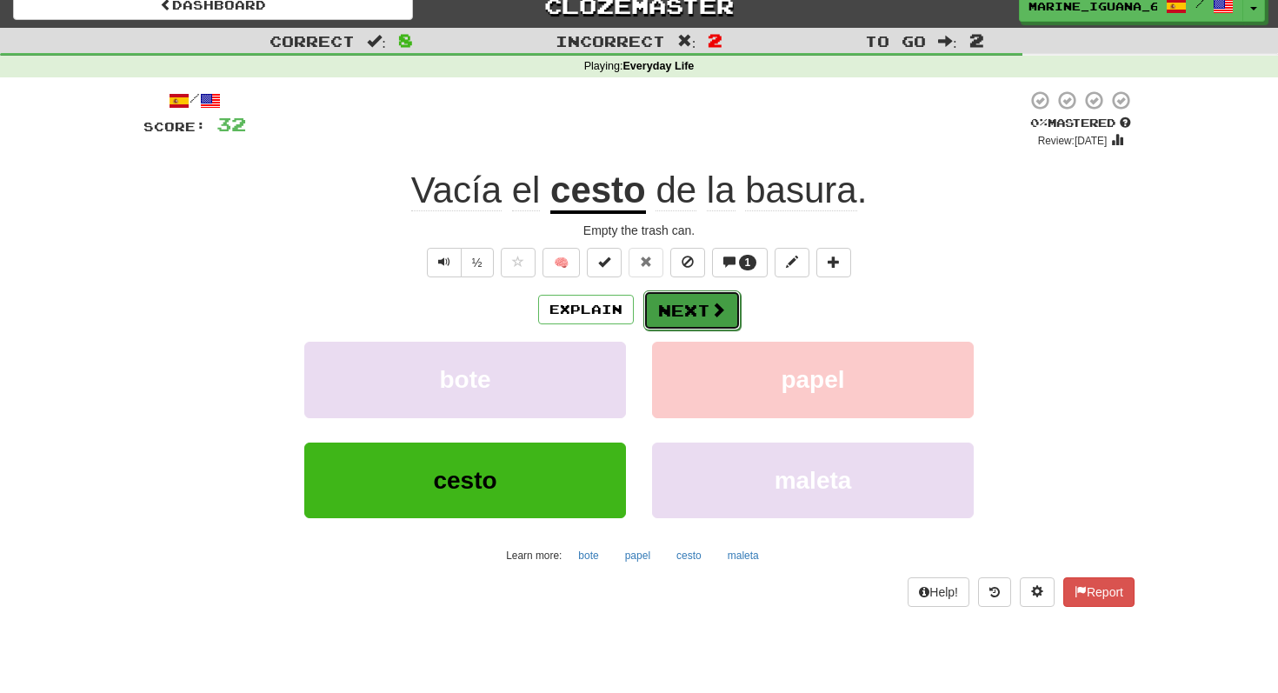
click at [689, 311] on button "Next" at bounding box center [691, 310] width 97 height 40
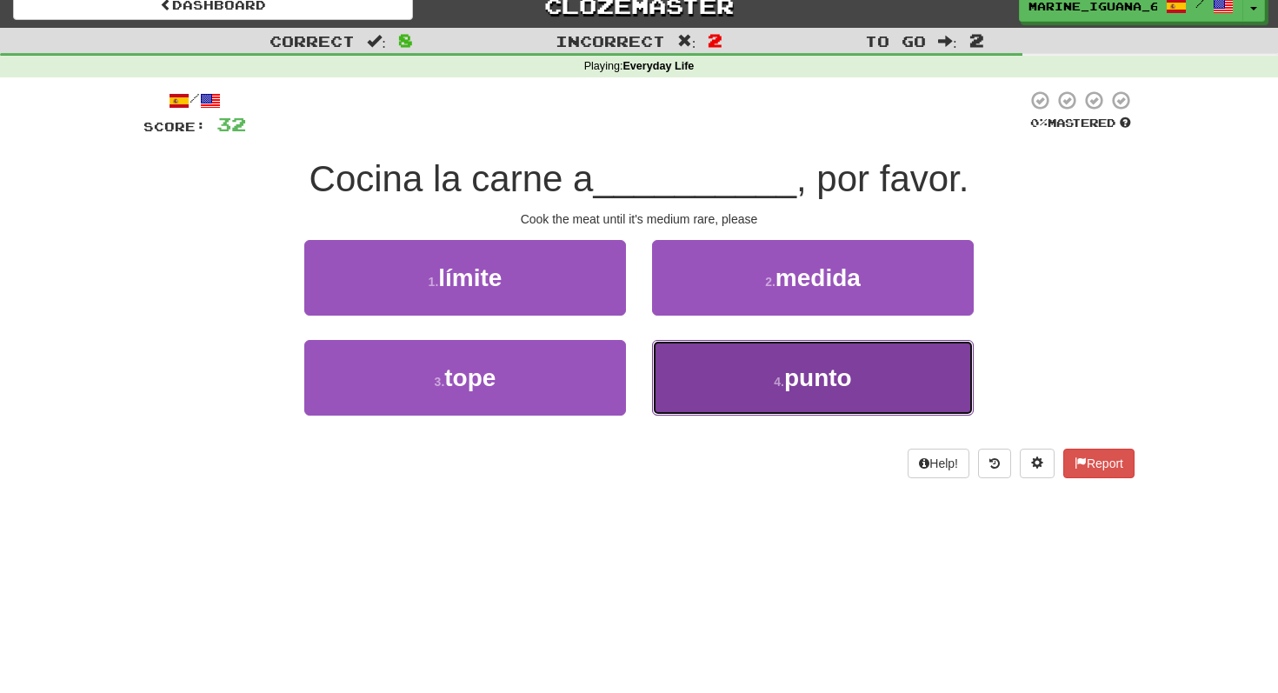
click at [753, 390] on button "4 . punto" at bounding box center [813, 378] width 322 height 76
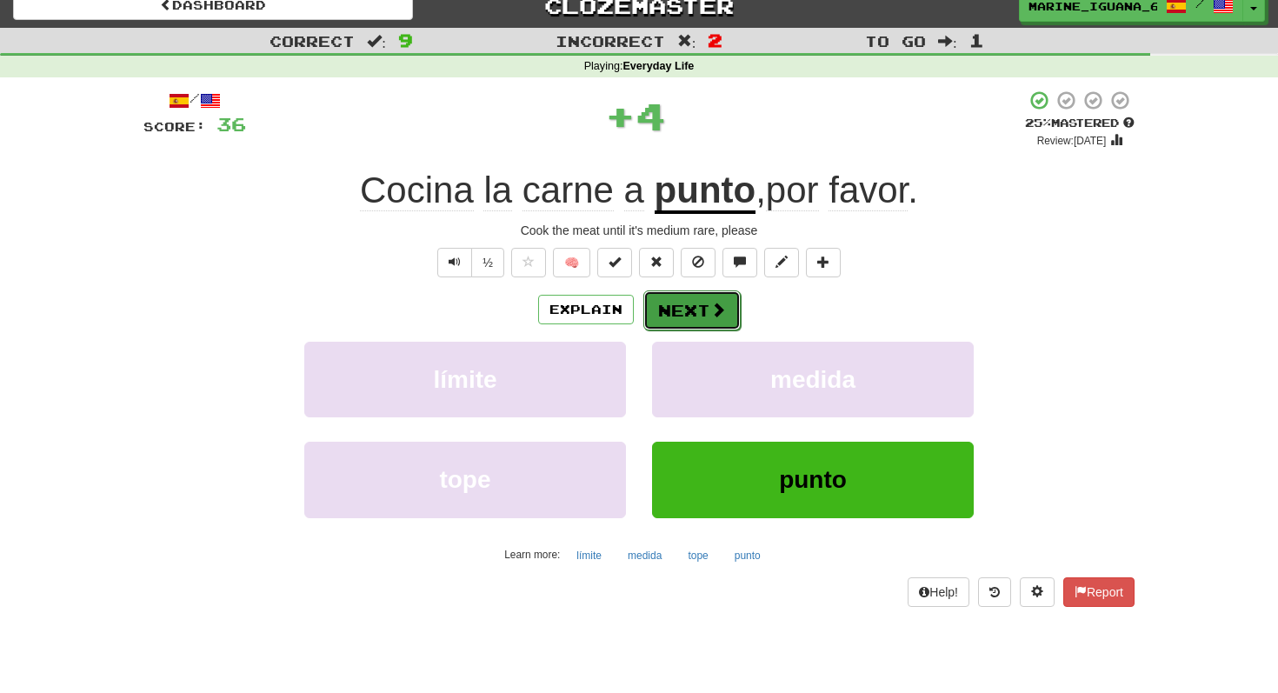
click at [686, 314] on button "Next" at bounding box center [691, 310] width 97 height 40
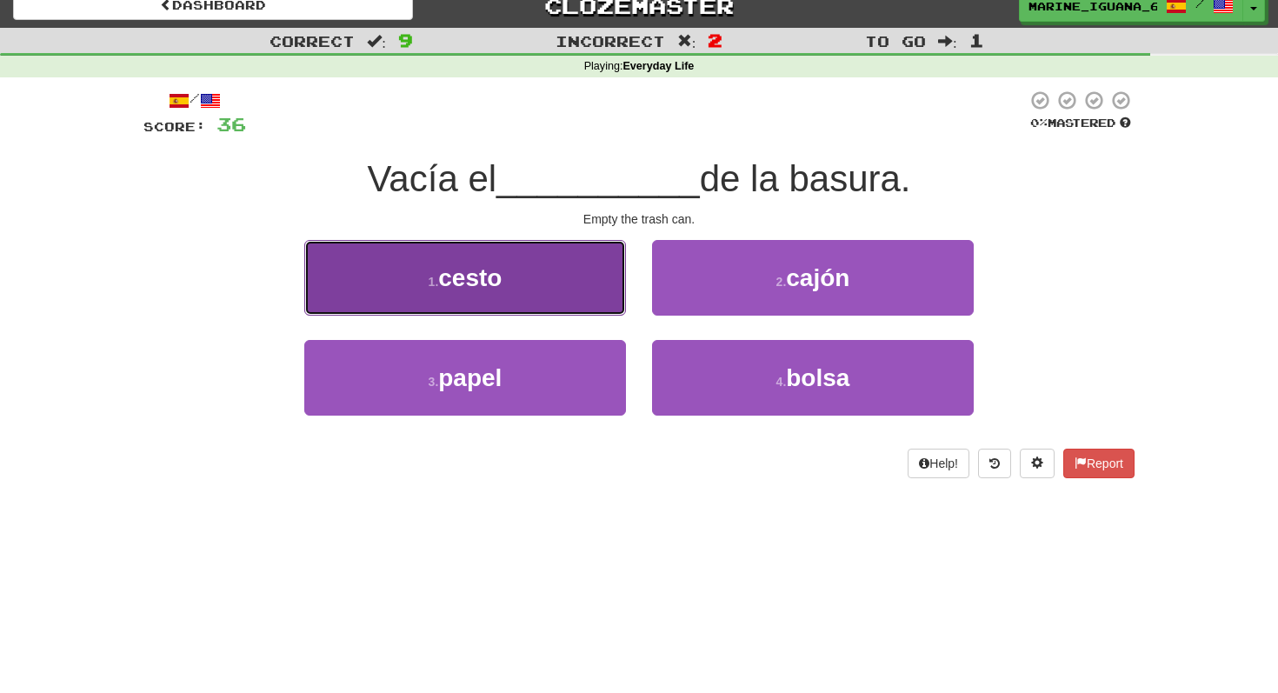
click at [538, 280] on button "1 . cesto" at bounding box center [465, 278] width 322 height 76
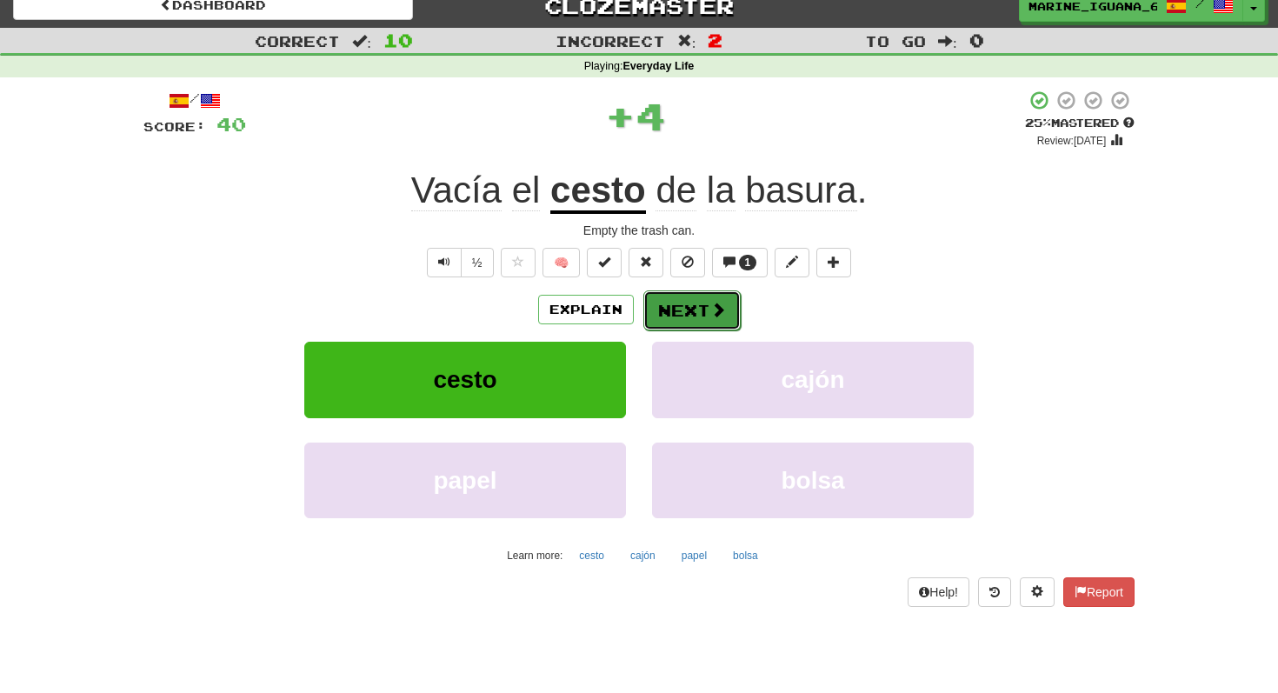
click at [692, 309] on button "Next" at bounding box center [691, 310] width 97 height 40
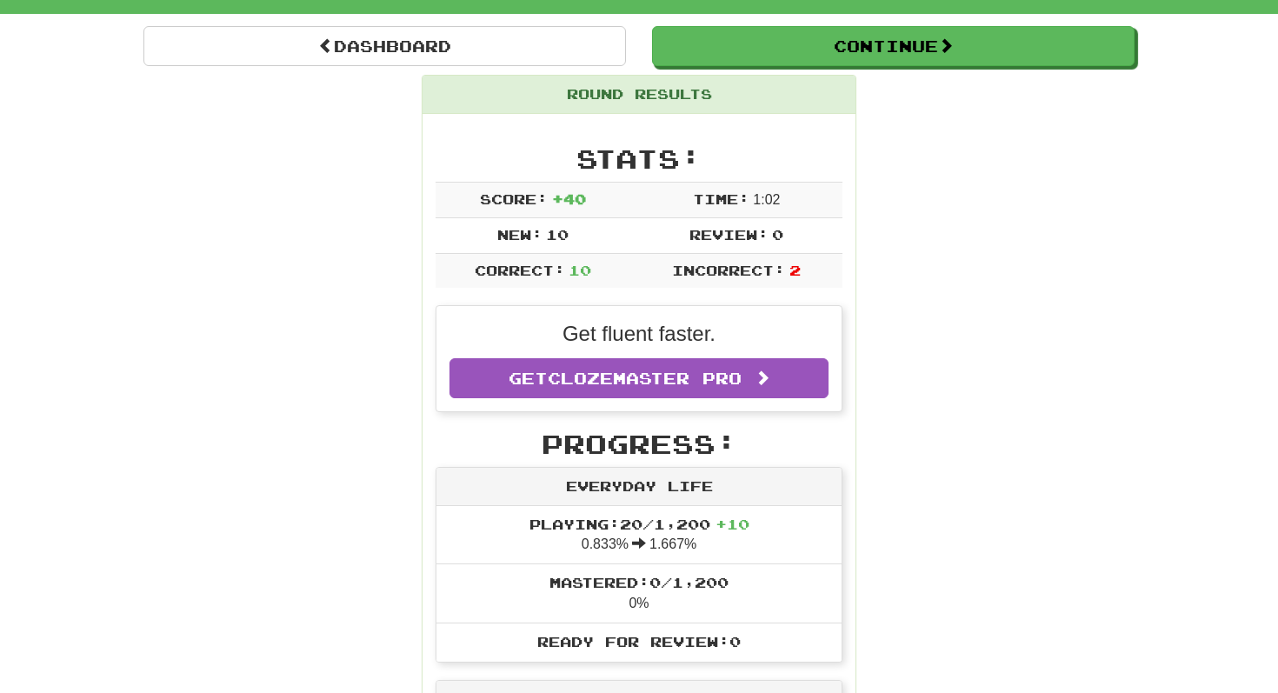
scroll to position [0, 0]
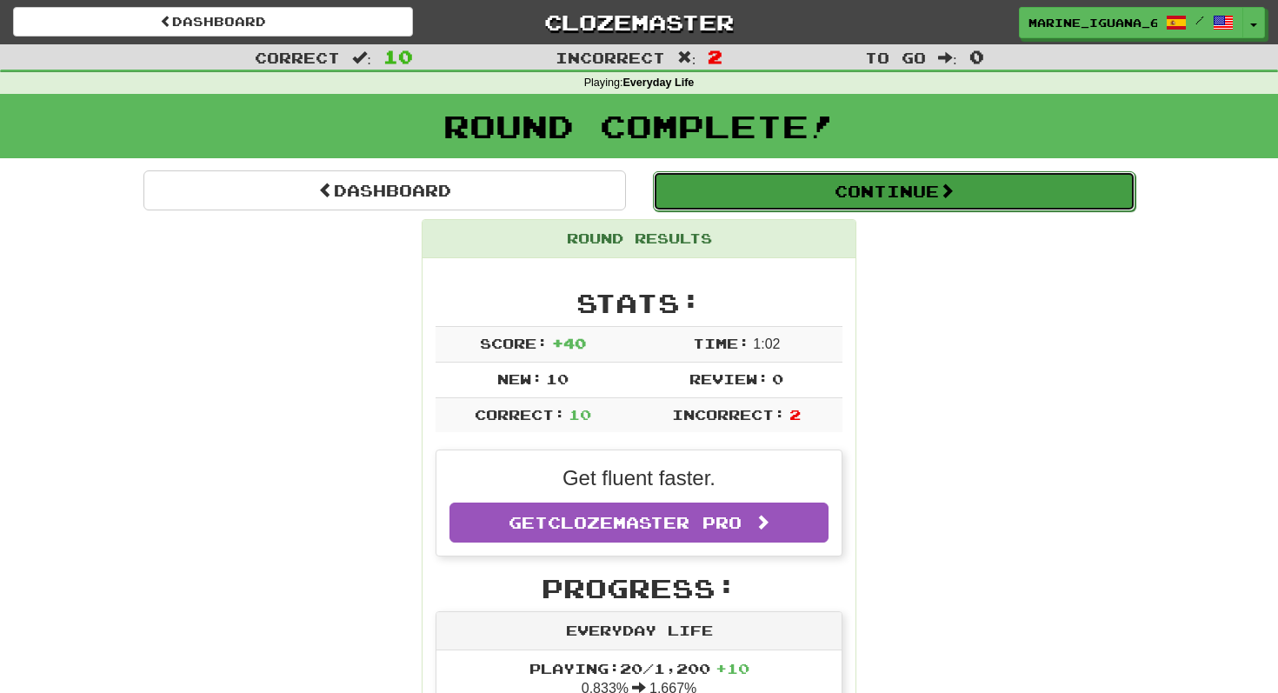
click at [760, 186] on button "Continue" at bounding box center [894, 191] width 483 height 40
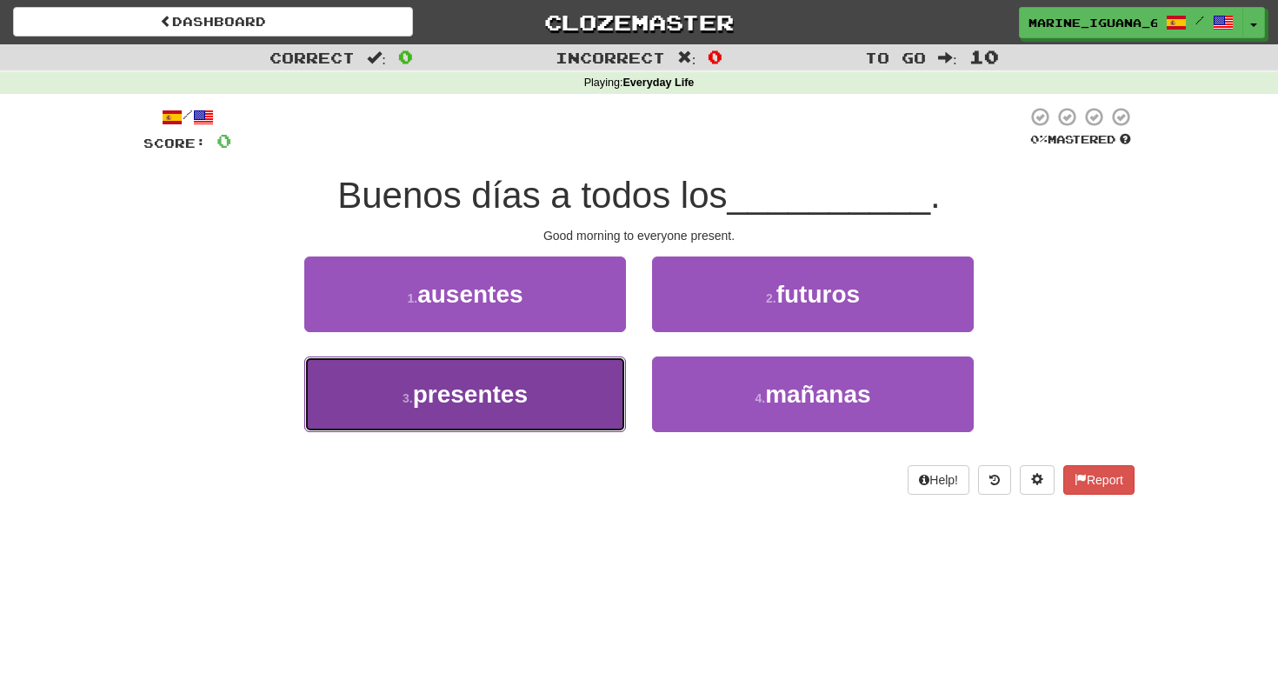
click at [520, 393] on span "presentes" at bounding box center [470, 394] width 115 height 27
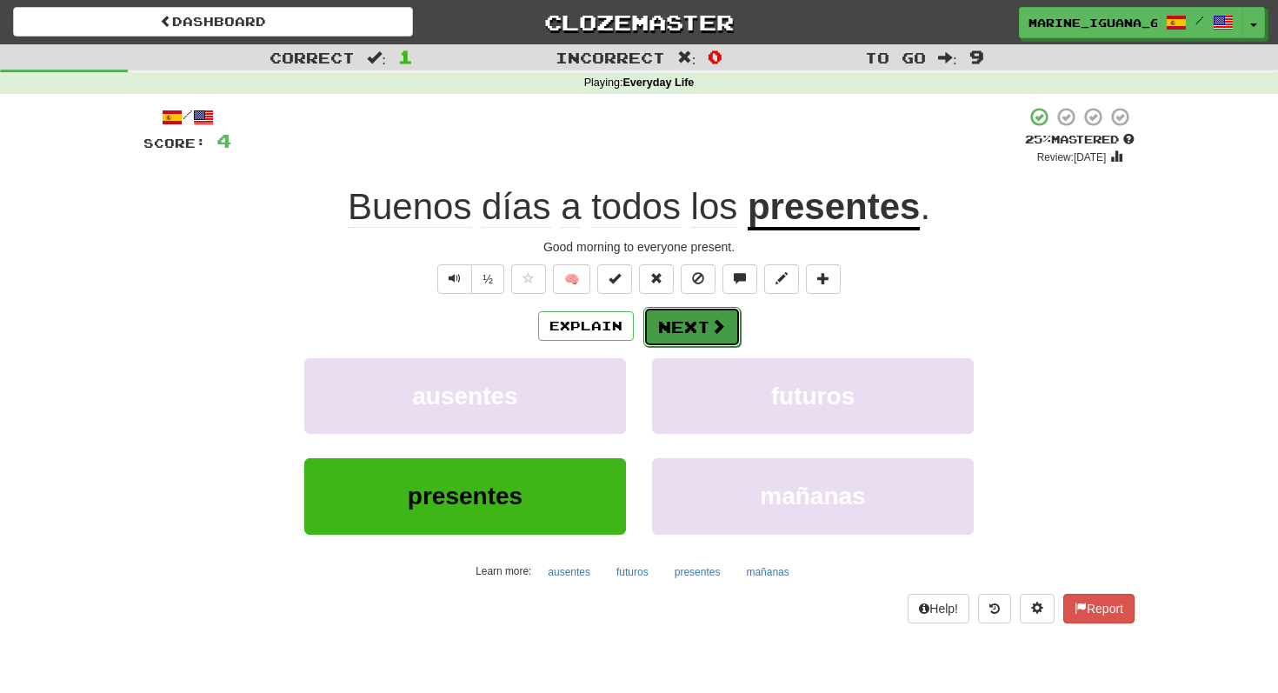
click at [699, 329] on button "Next" at bounding box center [691, 327] width 97 height 40
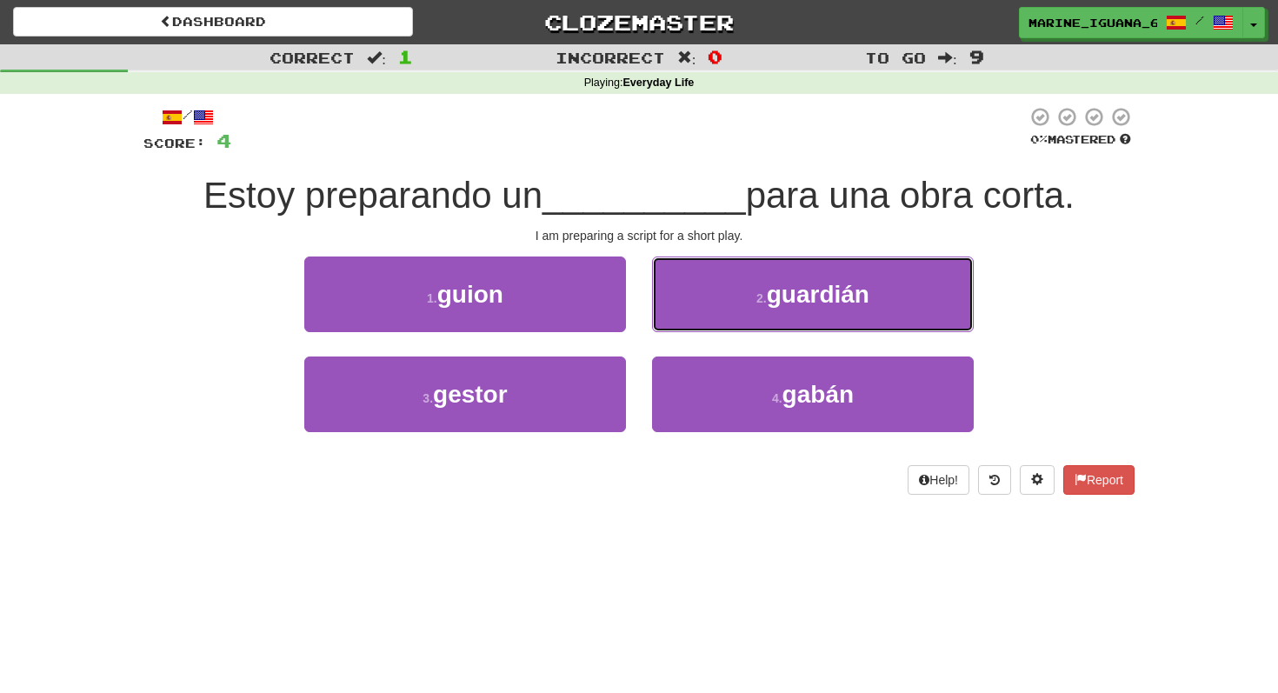
click at [699, 329] on button "2 . guardián" at bounding box center [813, 294] width 322 height 76
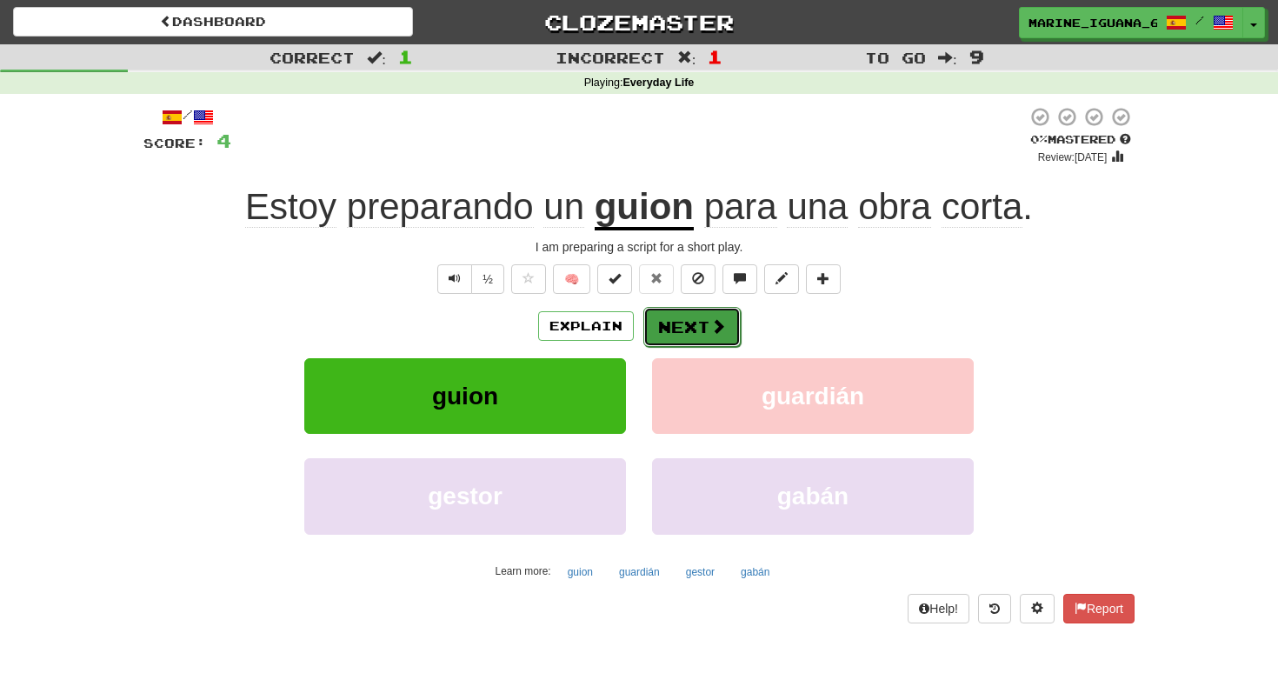
click at [701, 342] on button "Next" at bounding box center [691, 327] width 97 height 40
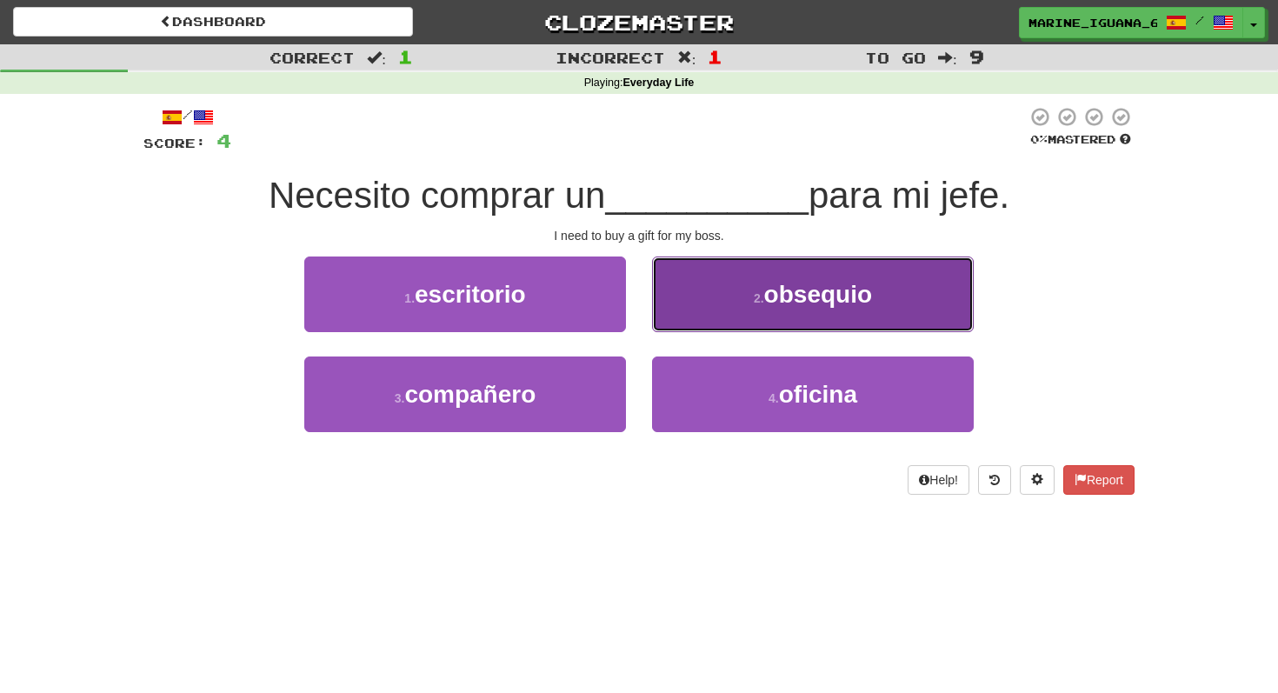
click at [722, 287] on button "2 . obsequio" at bounding box center [813, 294] width 322 height 76
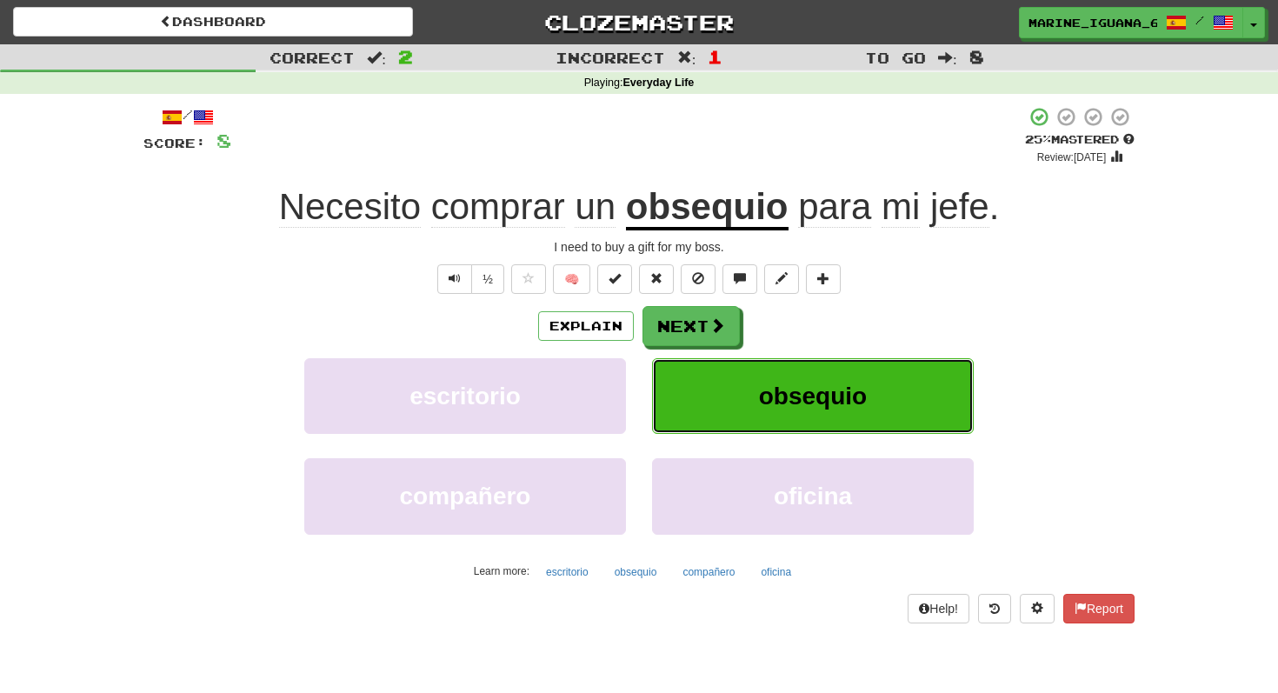
click at [782, 413] on button "obsequio" at bounding box center [813, 396] width 322 height 76
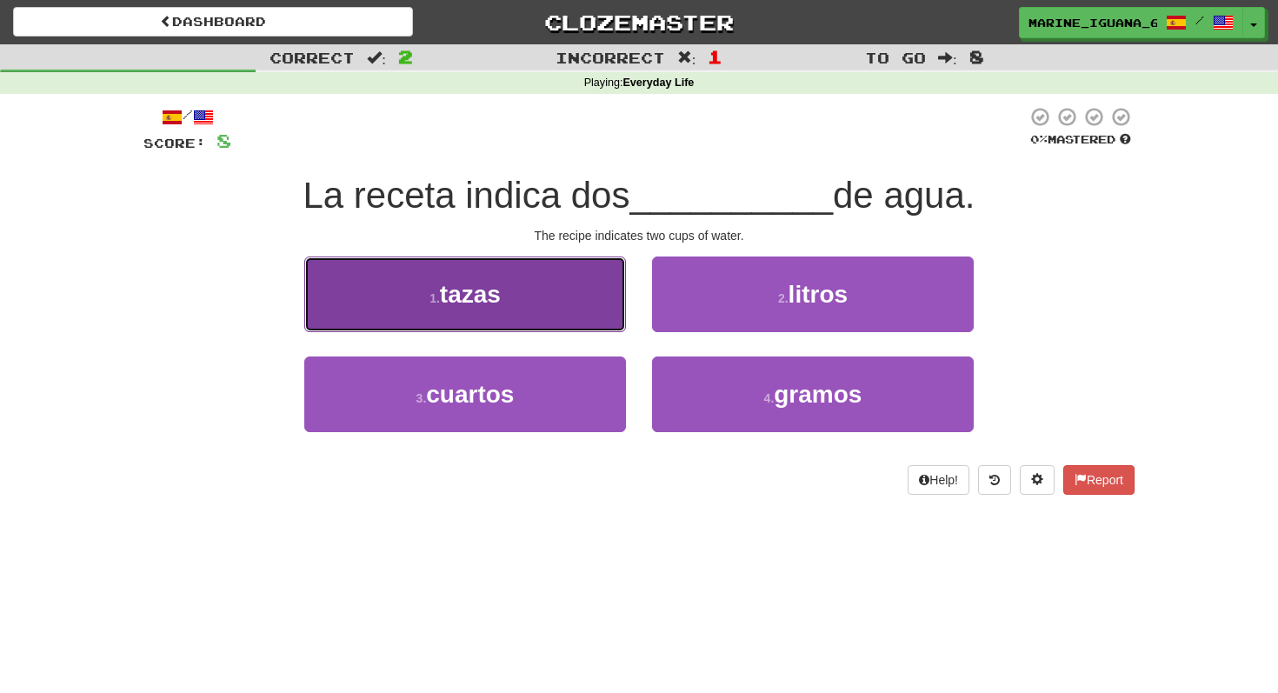
click at [511, 286] on button "1 . tazas" at bounding box center [465, 294] width 322 height 76
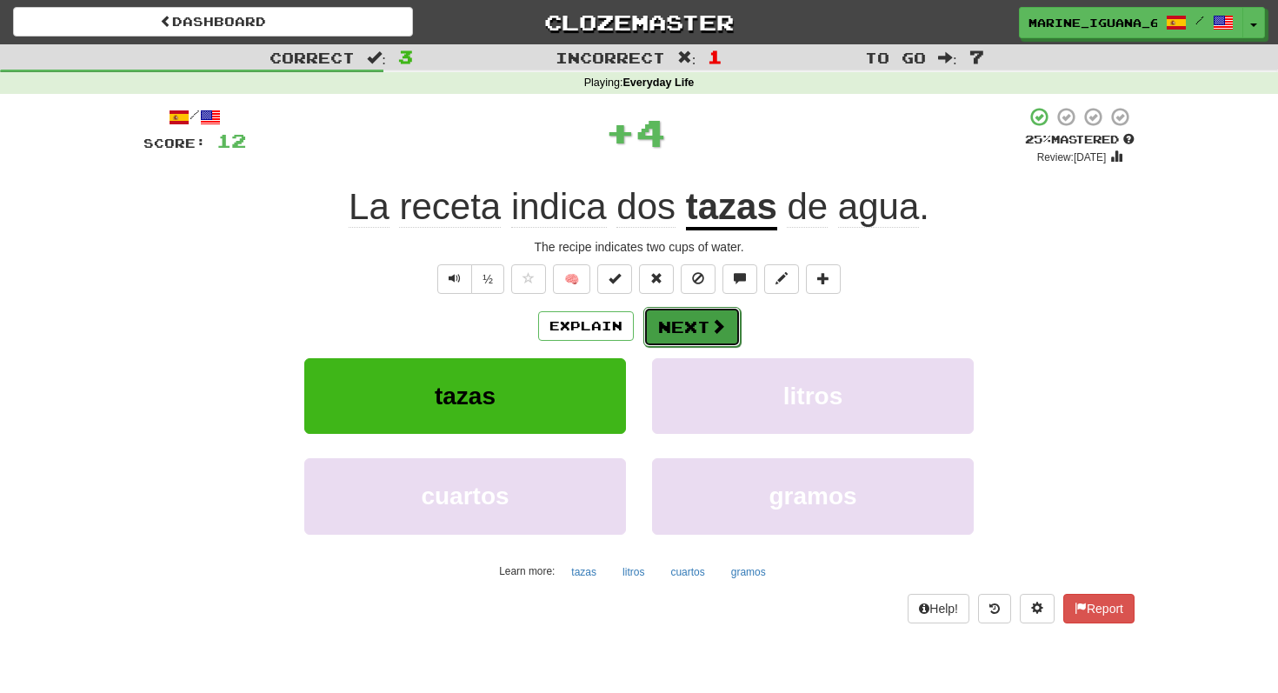
click at [669, 328] on button "Next" at bounding box center [691, 327] width 97 height 40
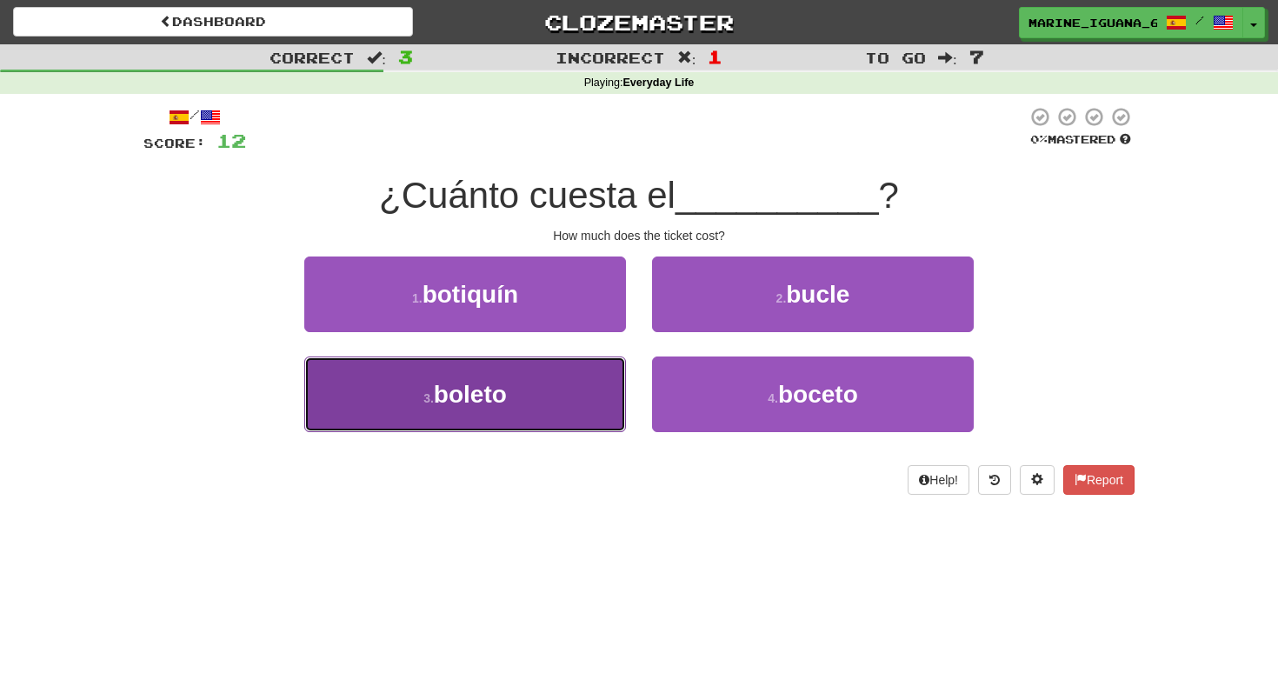
click at [510, 416] on button "3 . boleto" at bounding box center [465, 394] width 322 height 76
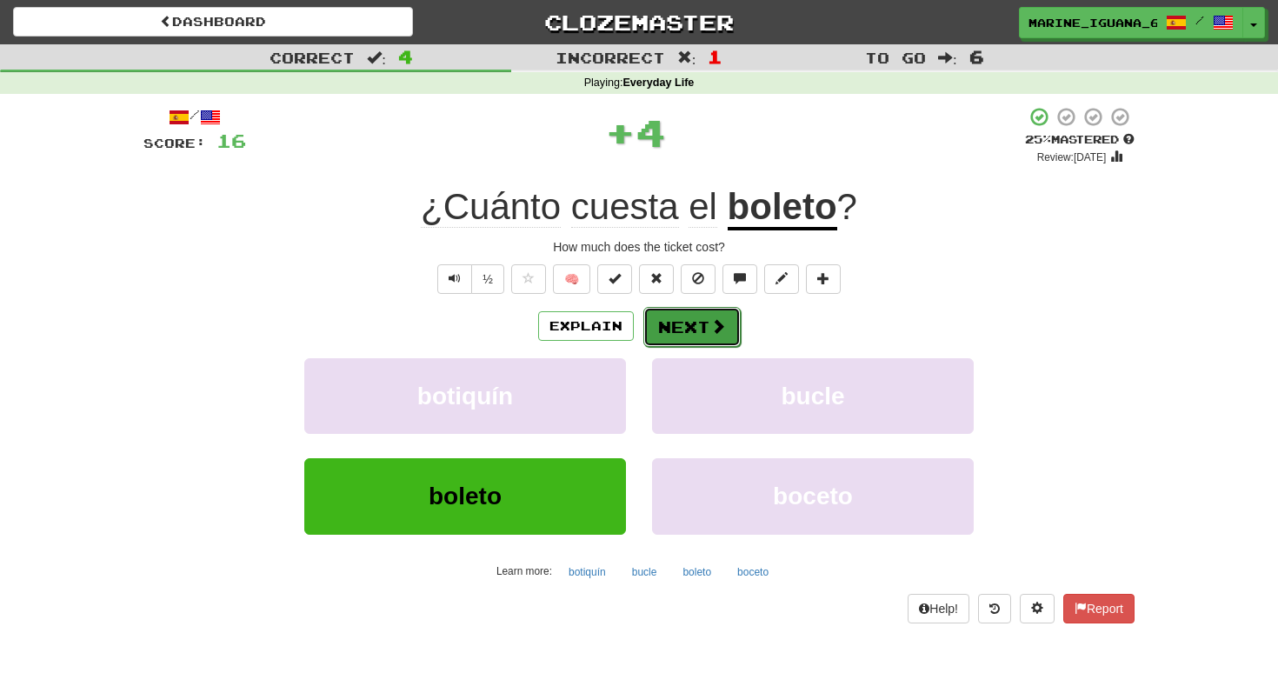
click at [711, 327] on span at bounding box center [718, 326] width 16 height 16
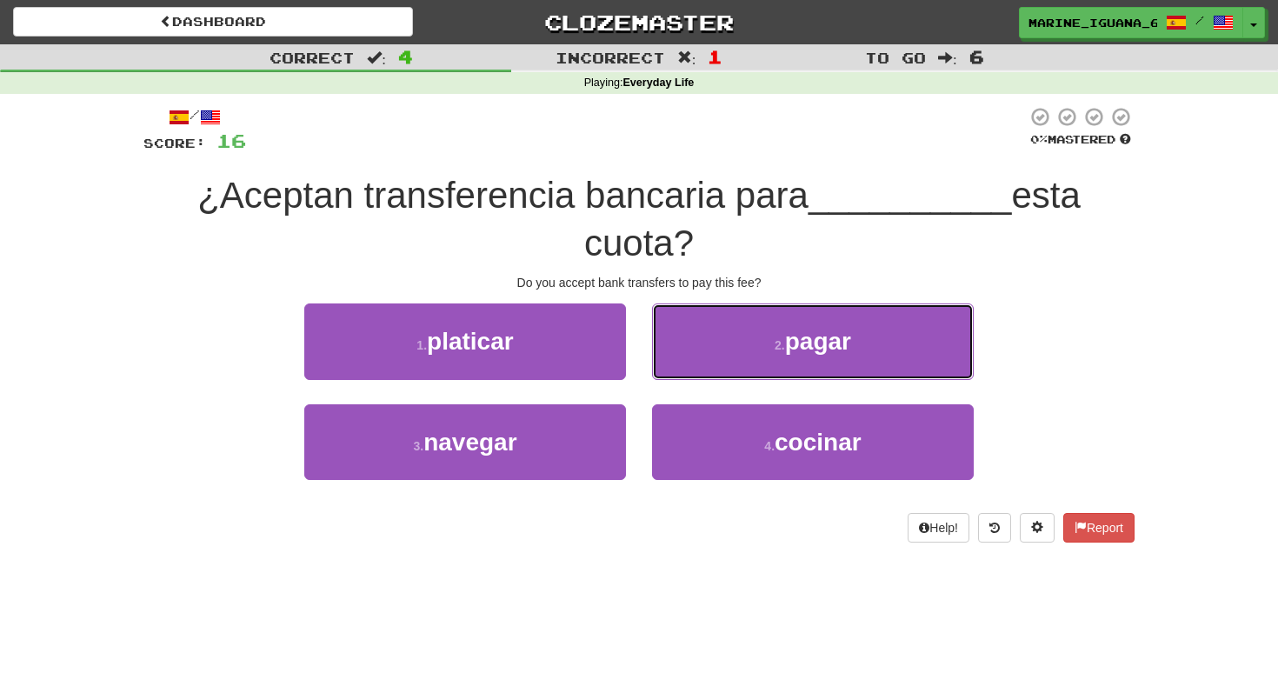
click at [711, 327] on button "2 . pagar" at bounding box center [813, 341] width 322 height 76
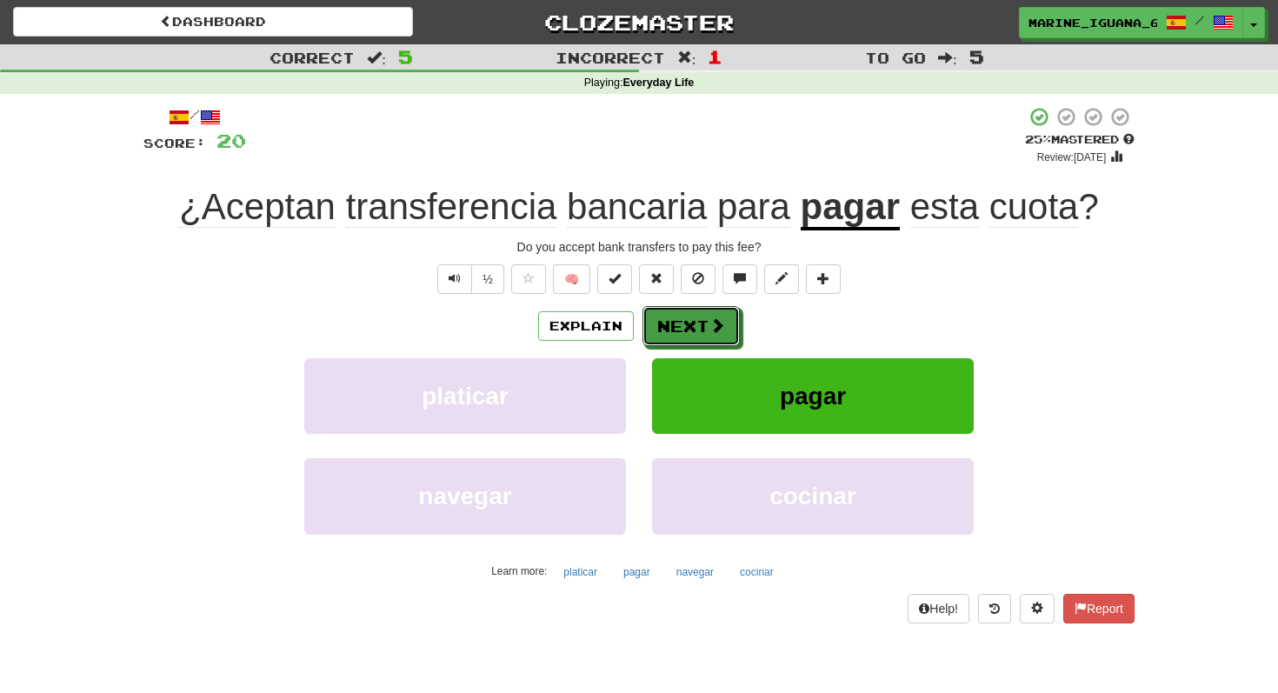
click at [711, 327] on span at bounding box center [717, 325] width 16 height 16
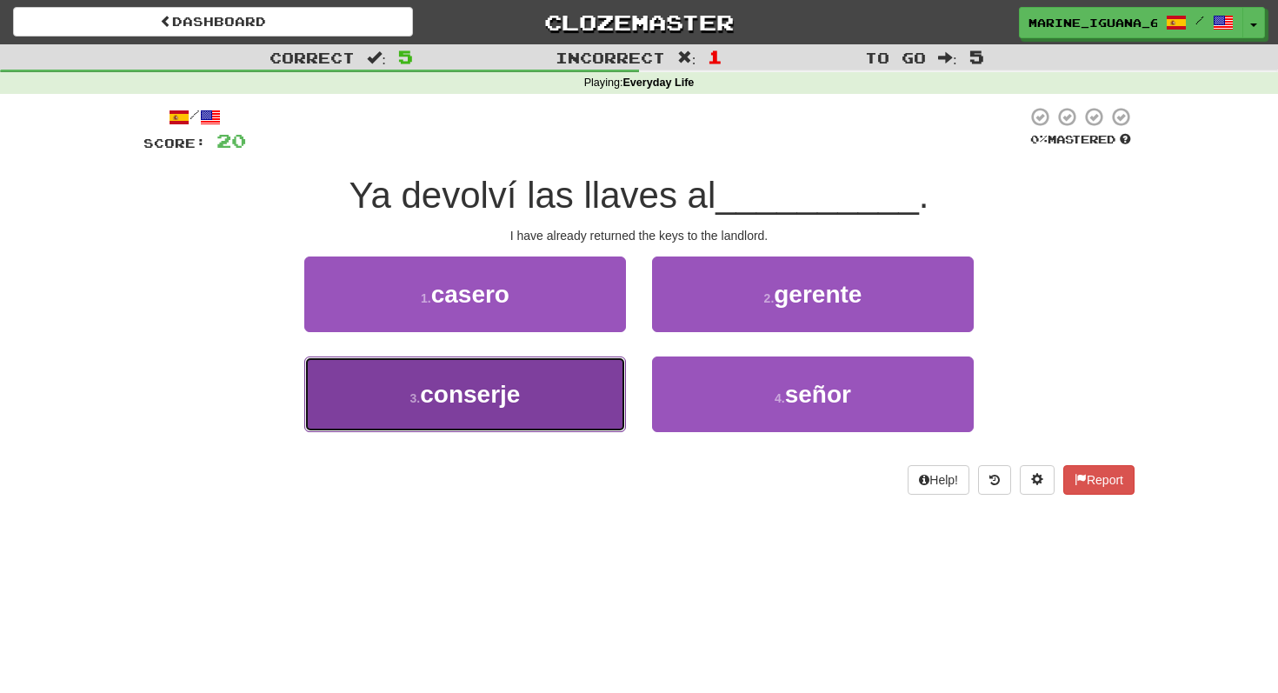
click at [589, 388] on button "3 . conserje" at bounding box center [465, 394] width 322 height 76
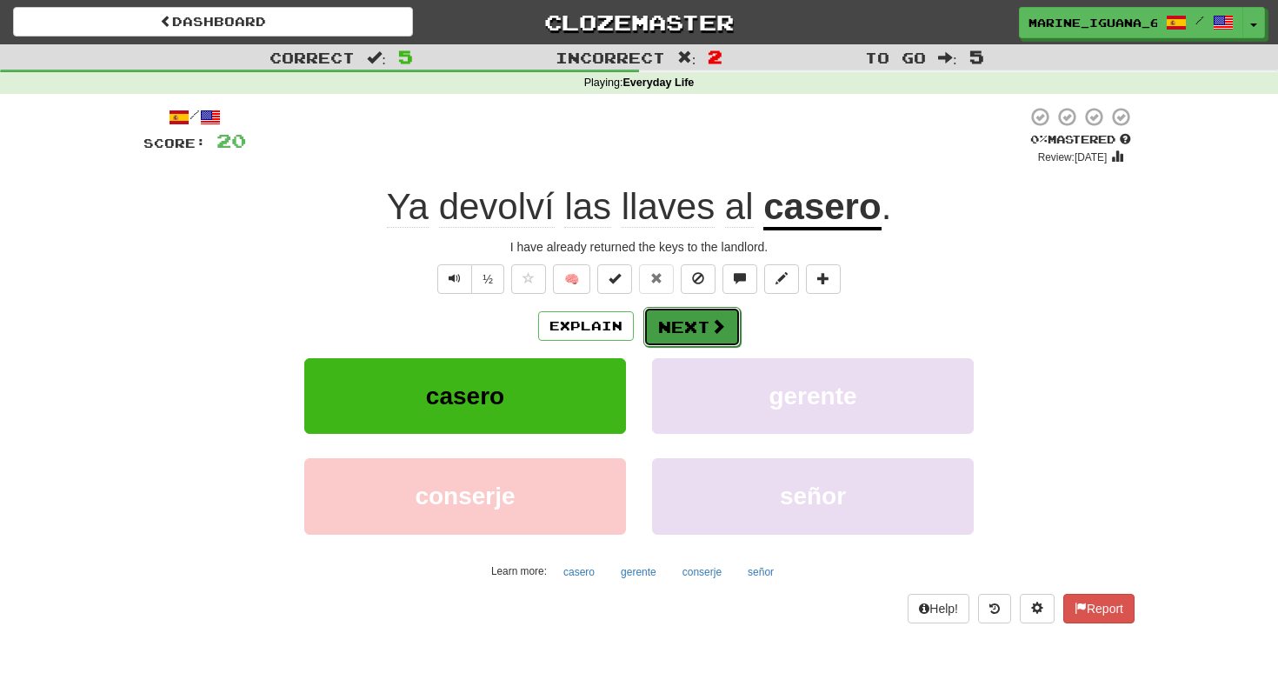
click at [723, 341] on button "Next" at bounding box center [691, 327] width 97 height 40
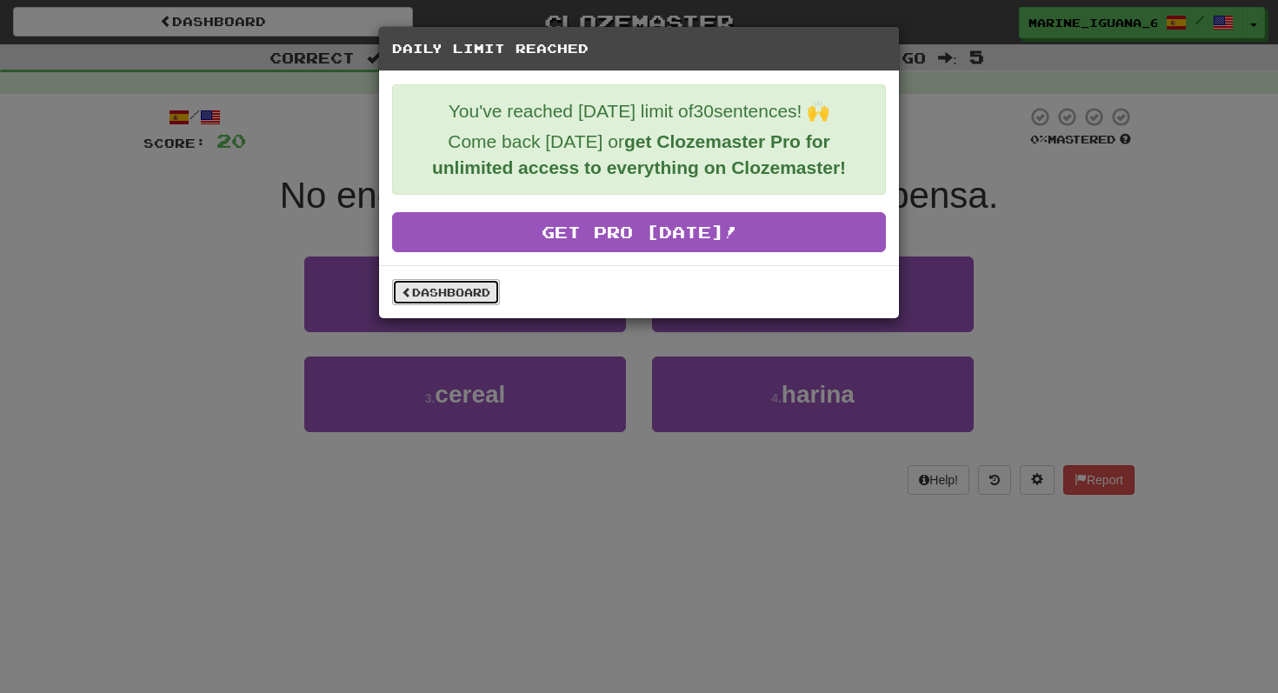
click at [431, 292] on link "Dashboard" at bounding box center [446, 292] width 108 height 26
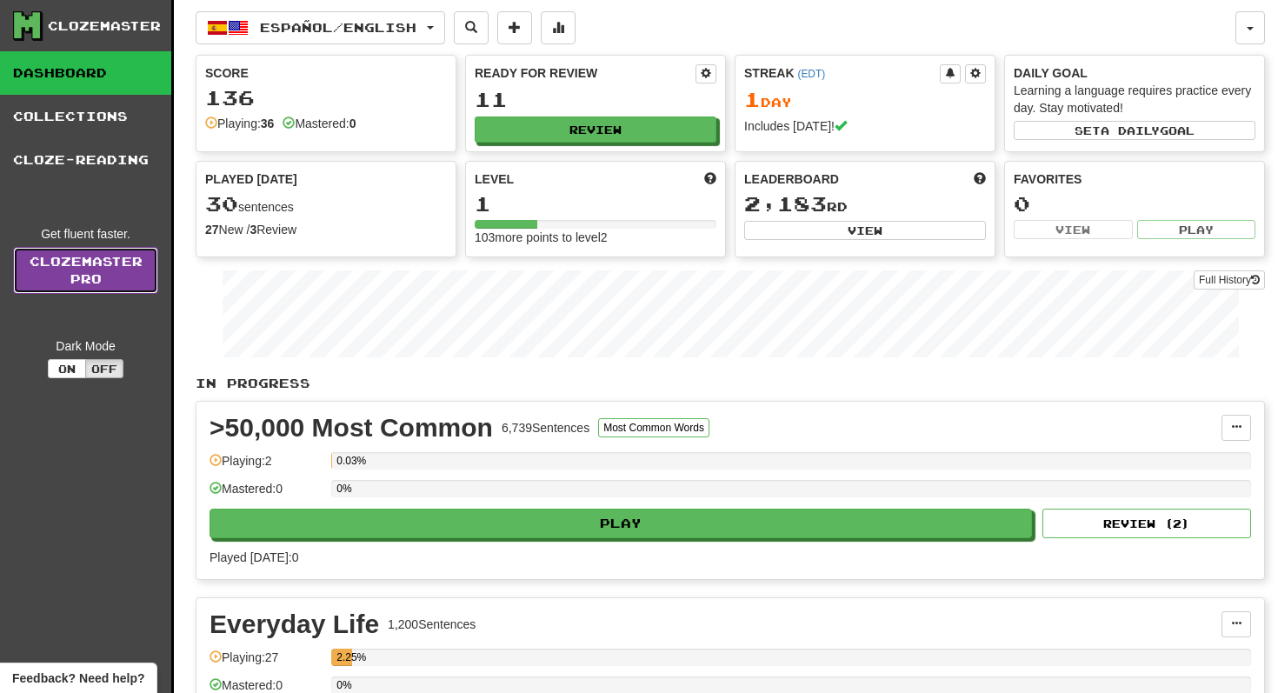
click at [107, 284] on link "Clozemaster Pro" at bounding box center [85, 270] width 145 height 47
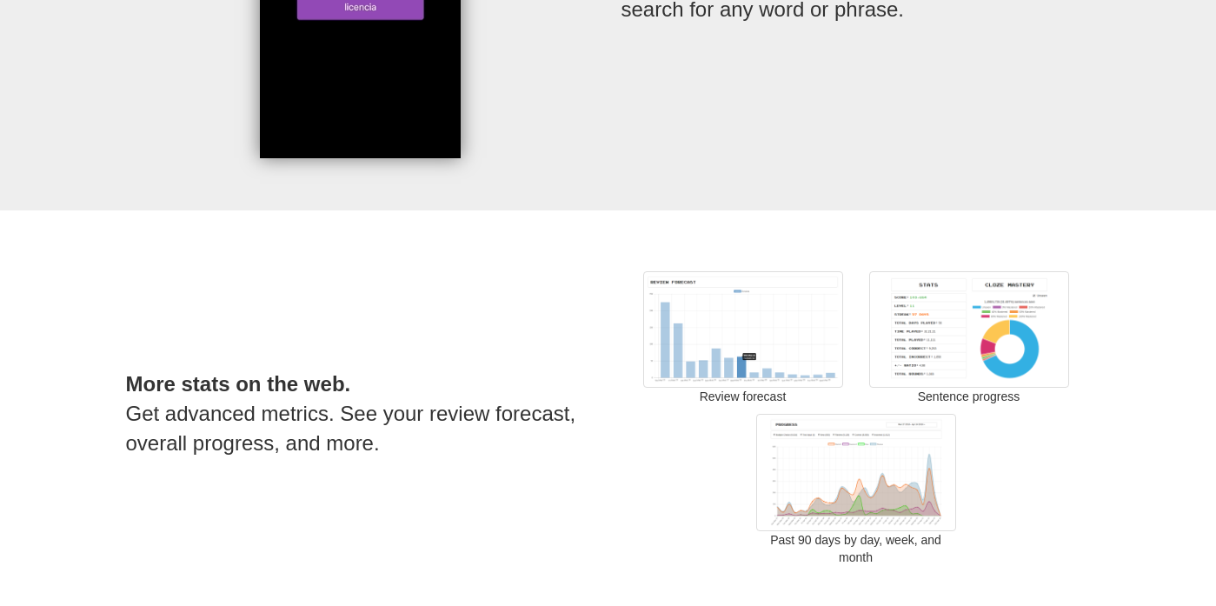
scroll to position [2407, 0]
